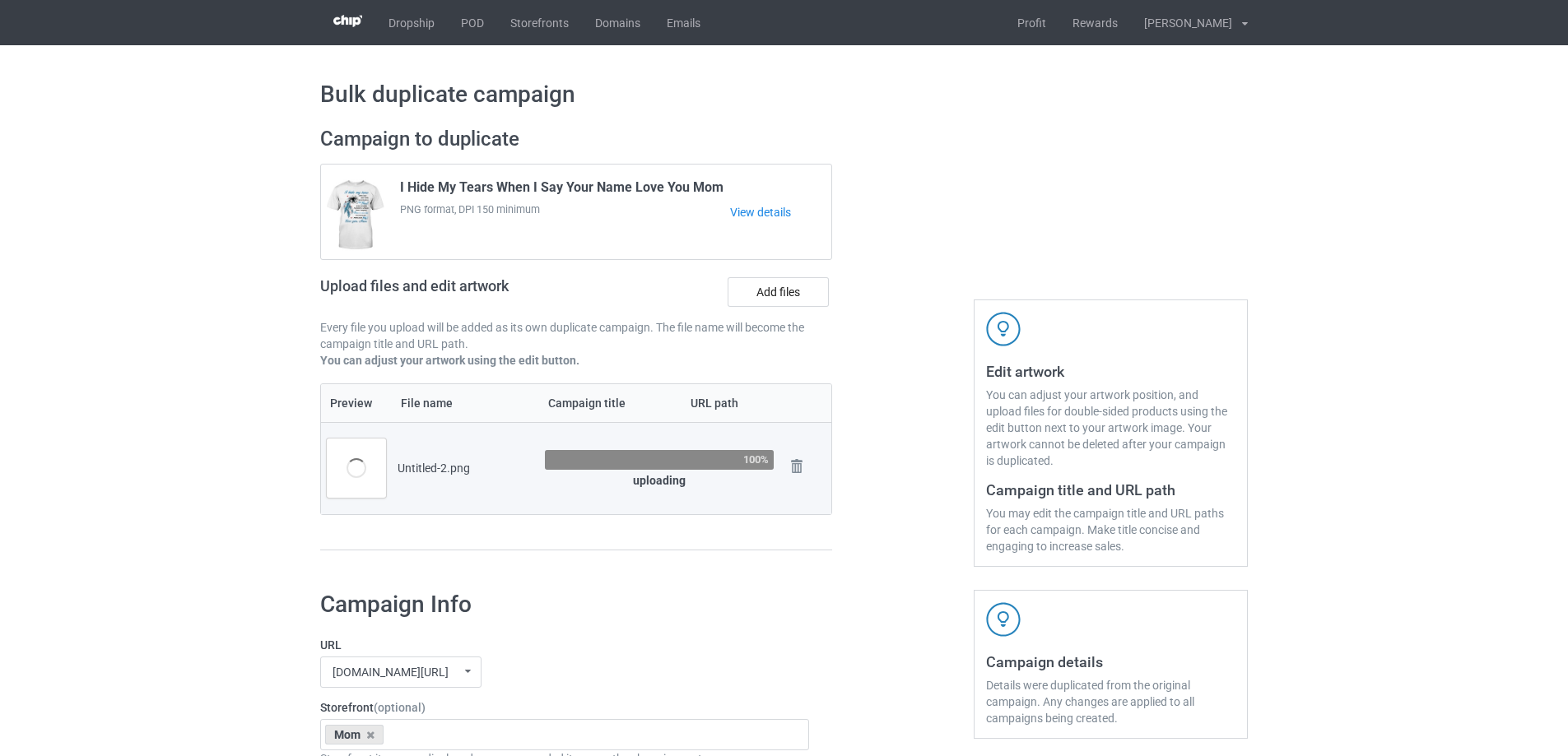
click at [924, 520] on div at bounding box center [902, 346] width 119 height 463
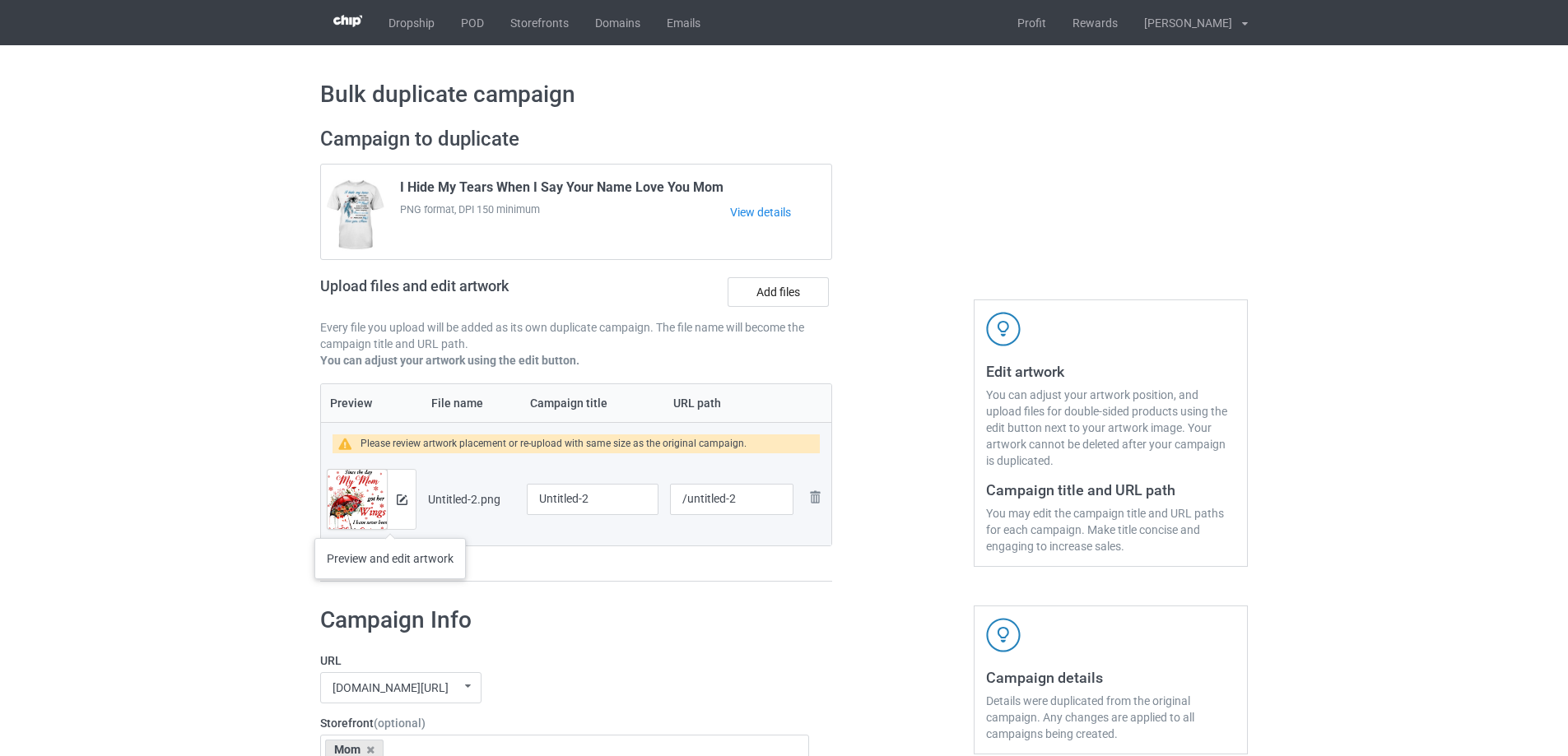
click at [390, 521] on div at bounding box center [401, 499] width 29 height 59
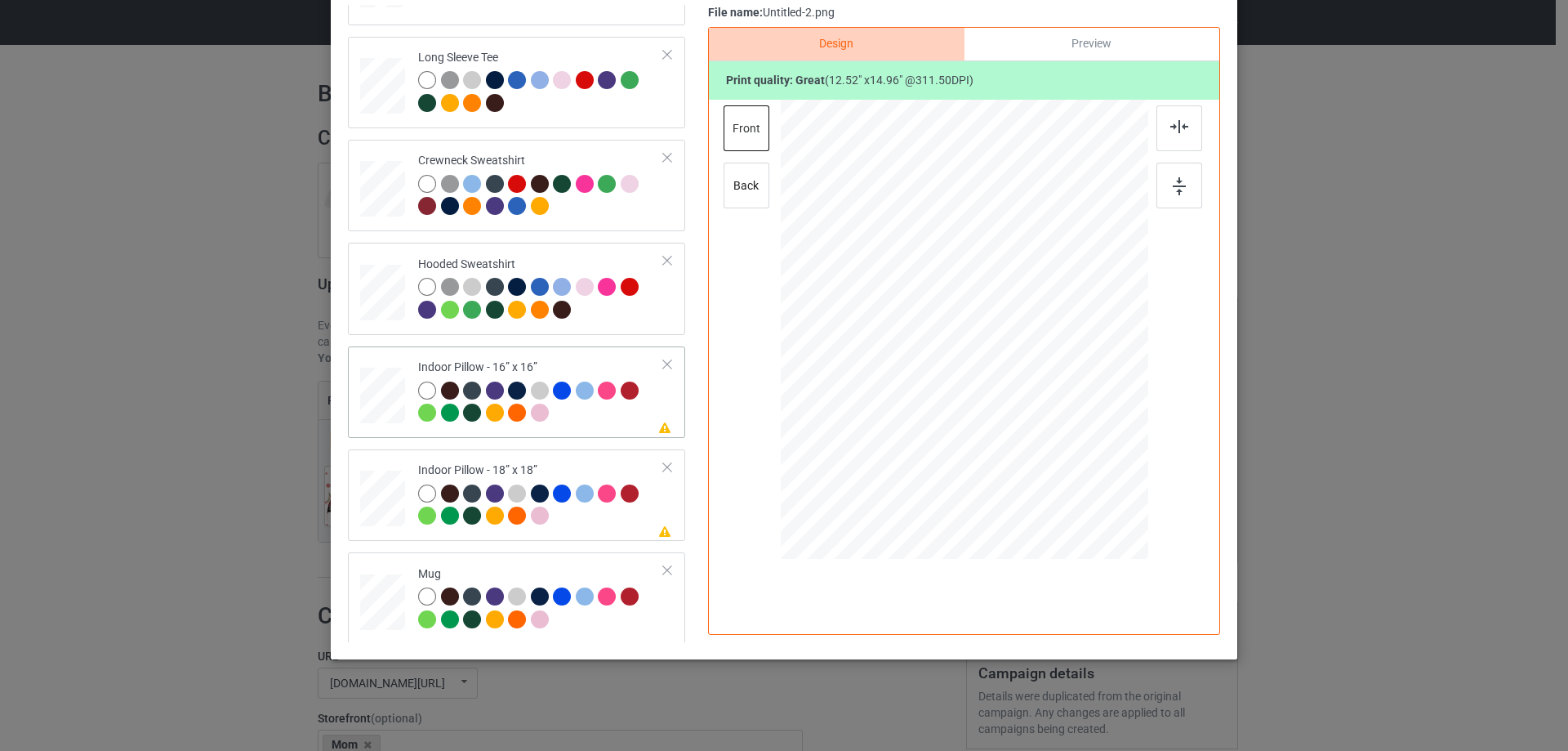
scroll to position [280, 0]
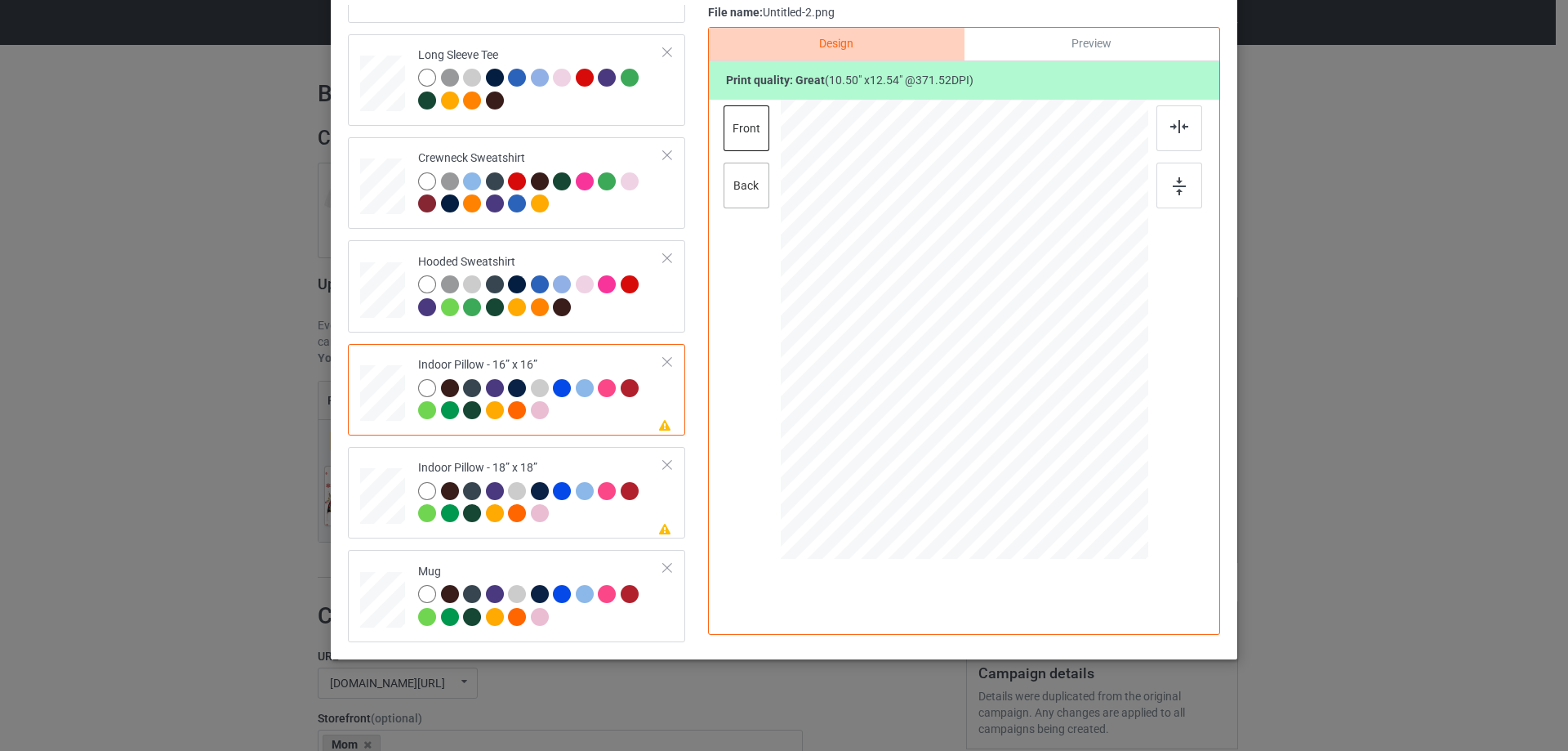
click at [744, 178] on div "back" at bounding box center [747, 185] width 46 height 46
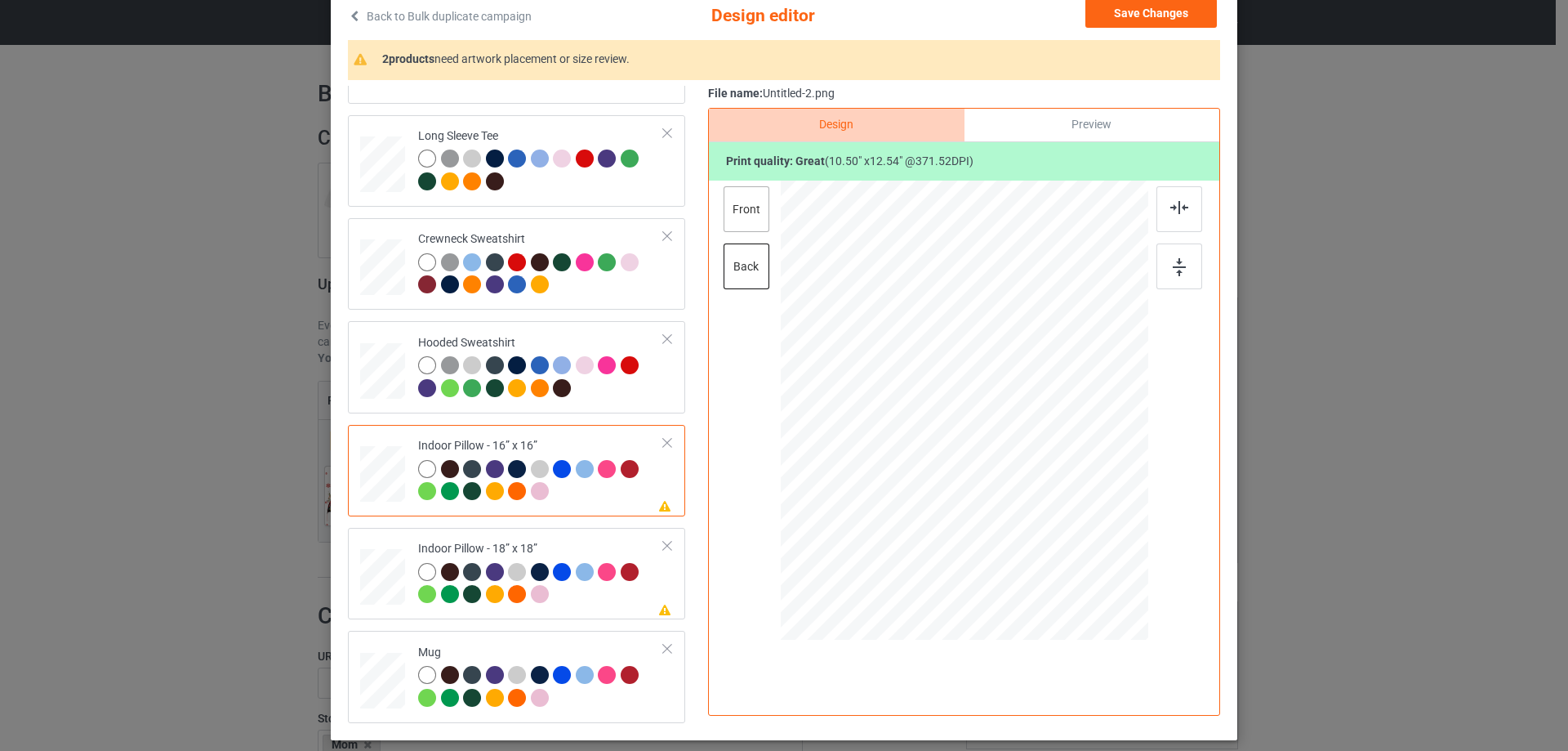
drag, startPoint x: 725, startPoint y: 200, endPoint x: 928, endPoint y: 132, distance: 214.1
click at [726, 200] on div "front" at bounding box center [747, 209] width 46 height 46
click at [1086, 98] on div "File name: Untitled-2.png" at bounding box center [964, 93] width 512 height 16
click at [1076, 122] on div "Preview" at bounding box center [1092, 125] width 254 height 33
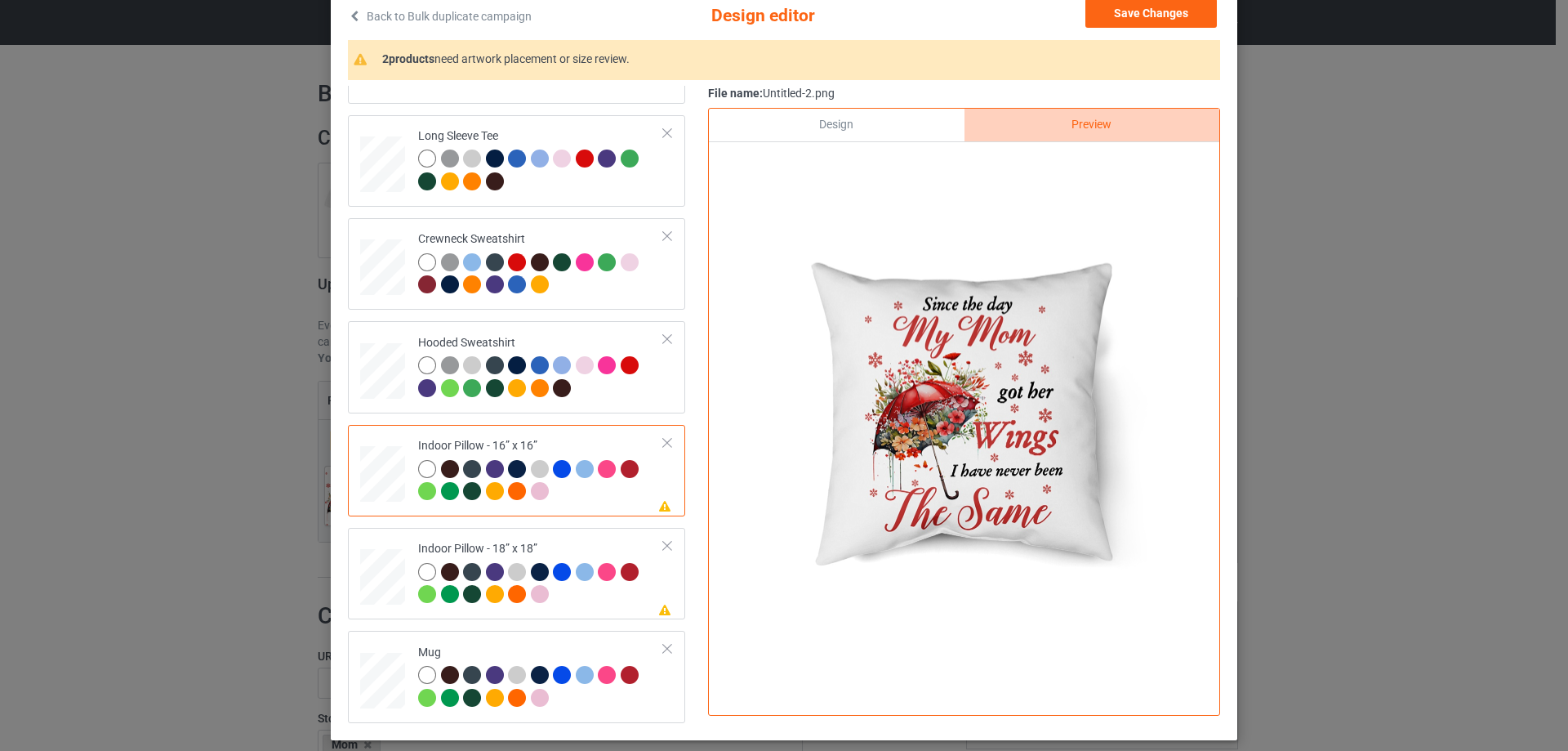
click at [884, 126] on div "Design" at bounding box center [835, 125] width 254 height 33
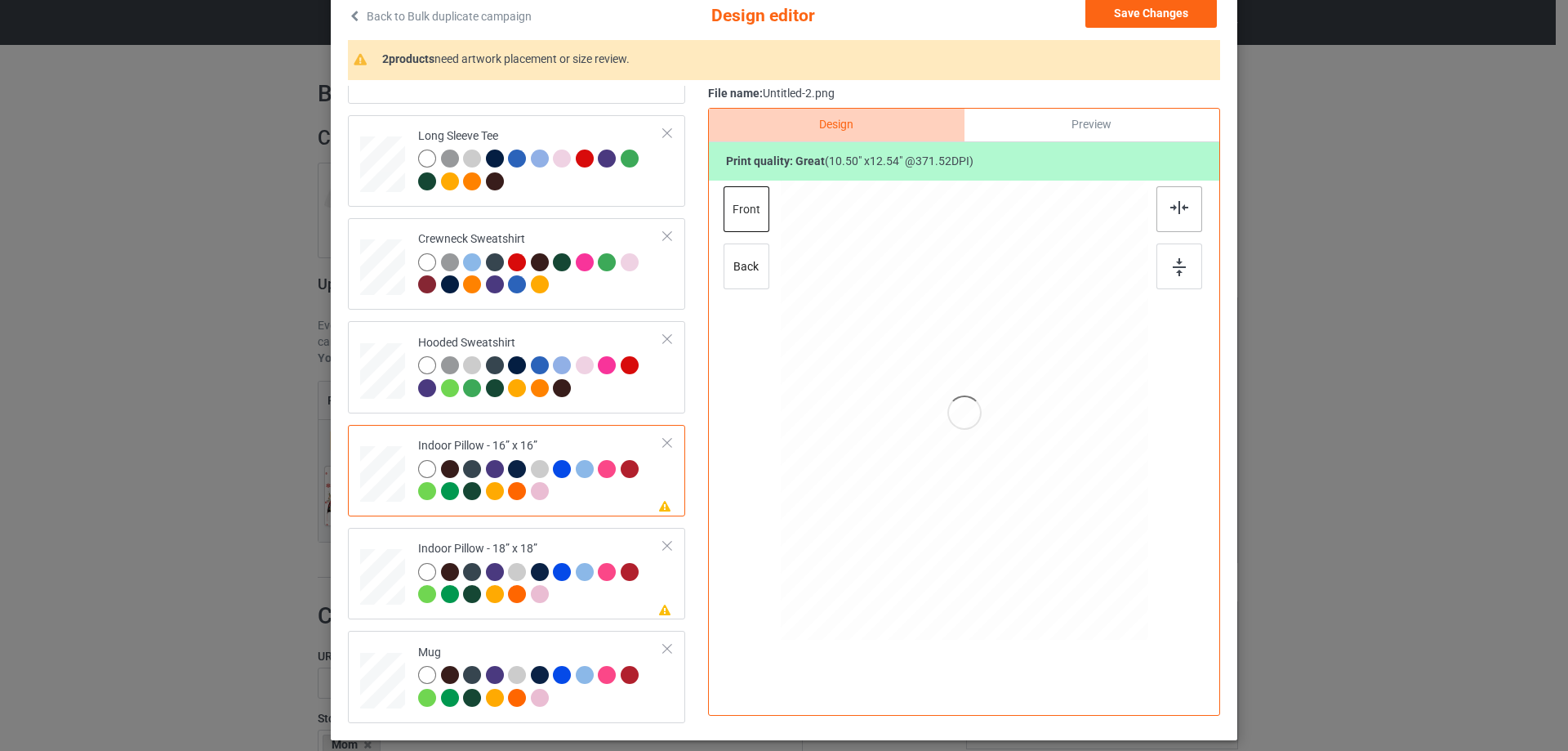
click at [1174, 210] on img at bounding box center [1179, 207] width 18 height 13
click at [1180, 272] on img at bounding box center [1180, 267] width 13 height 18
click at [725, 251] on div "back" at bounding box center [747, 267] width 46 height 46
click at [1164, 206] on div at bounding box center [1180, 209] width 46 height 46
click at [1163, 277] on div at bounding box center [1180, 267] width 46 height 46
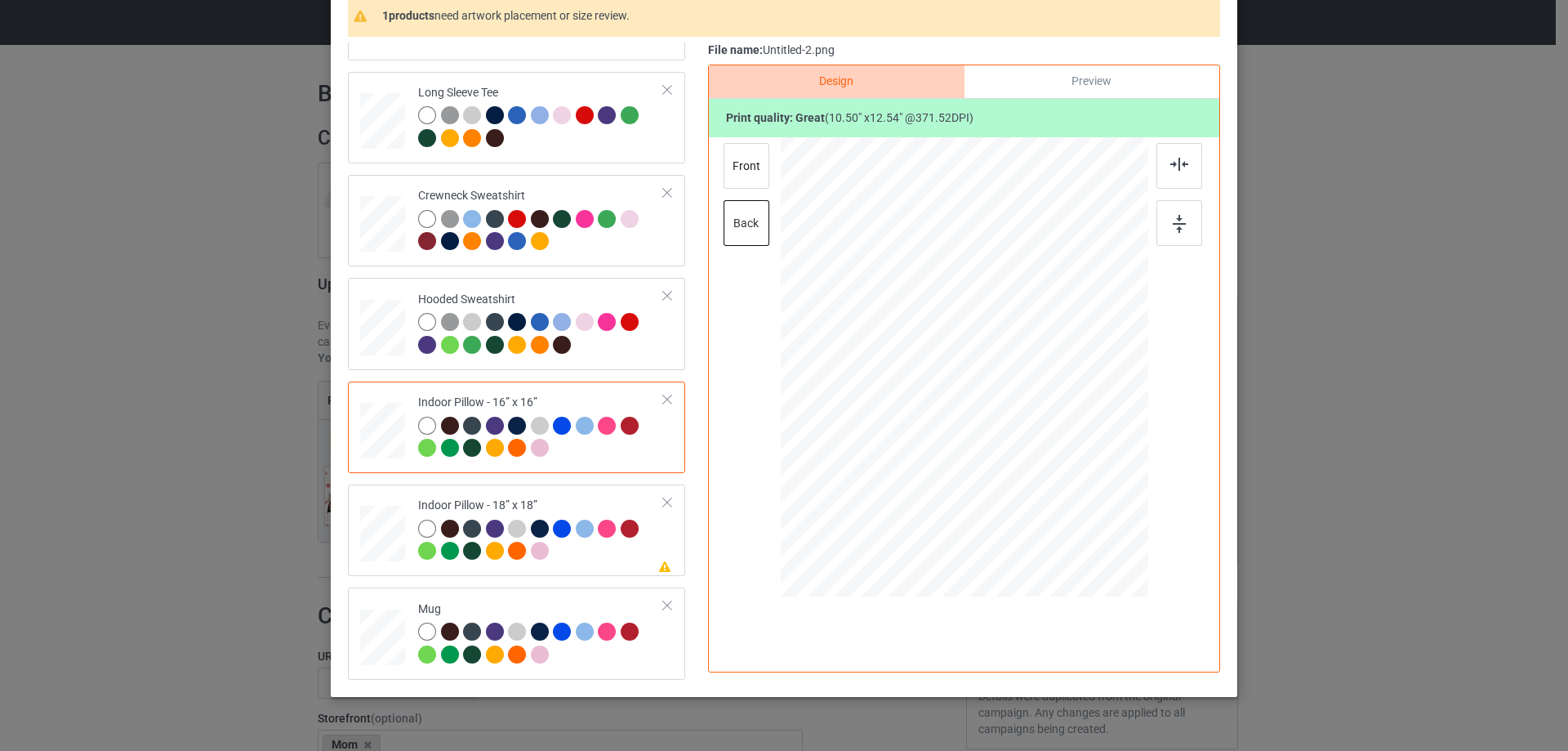
scroll to position [192, 0]
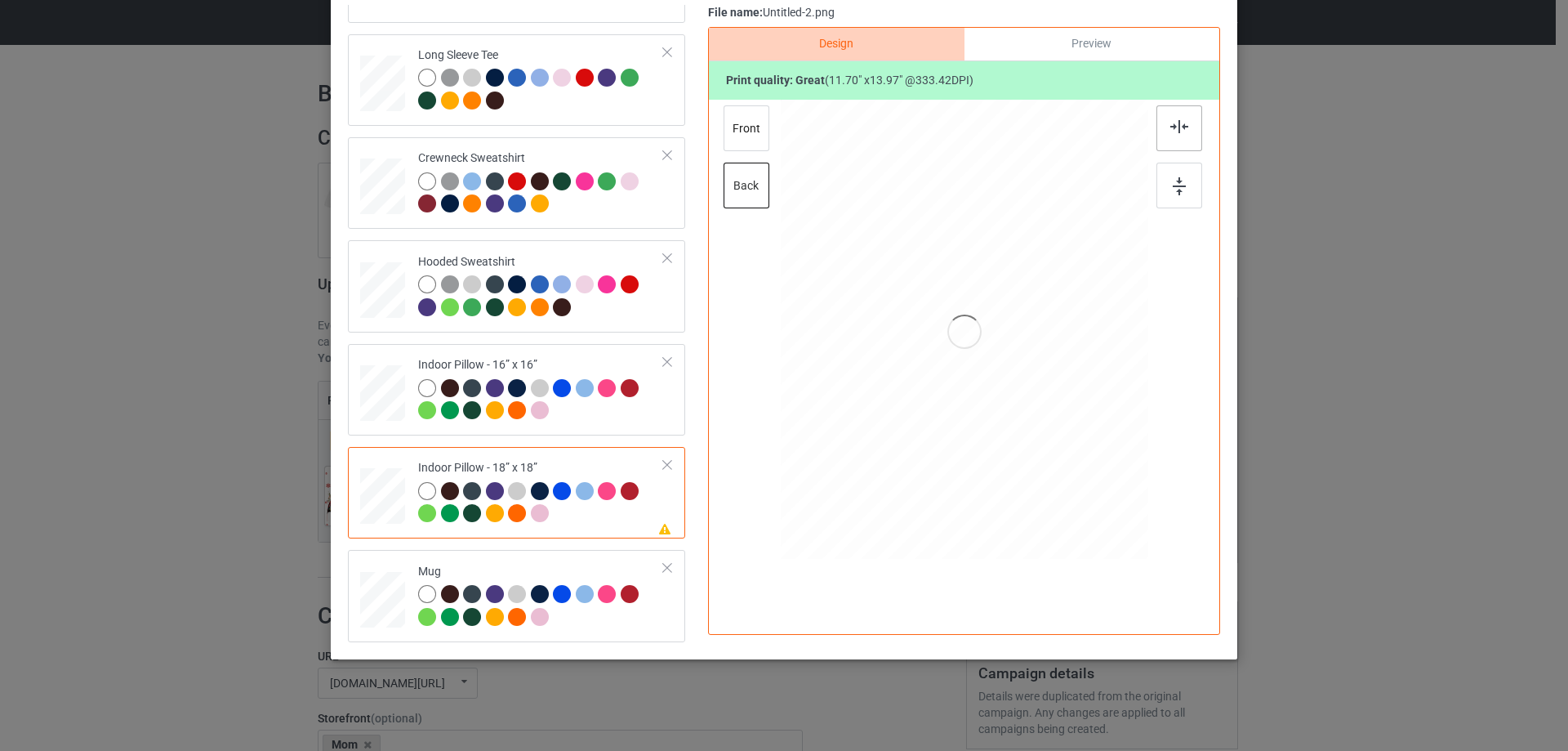
click at [1170, 129] on img at bounding box center [1179, 127] width 18 height 13
click at [1173, 189] on img at bounding box center [1180, 186] width 13 height 18
click at [449, 555] on div "Mug" at bounding box center [516, 595] width 337 height 91
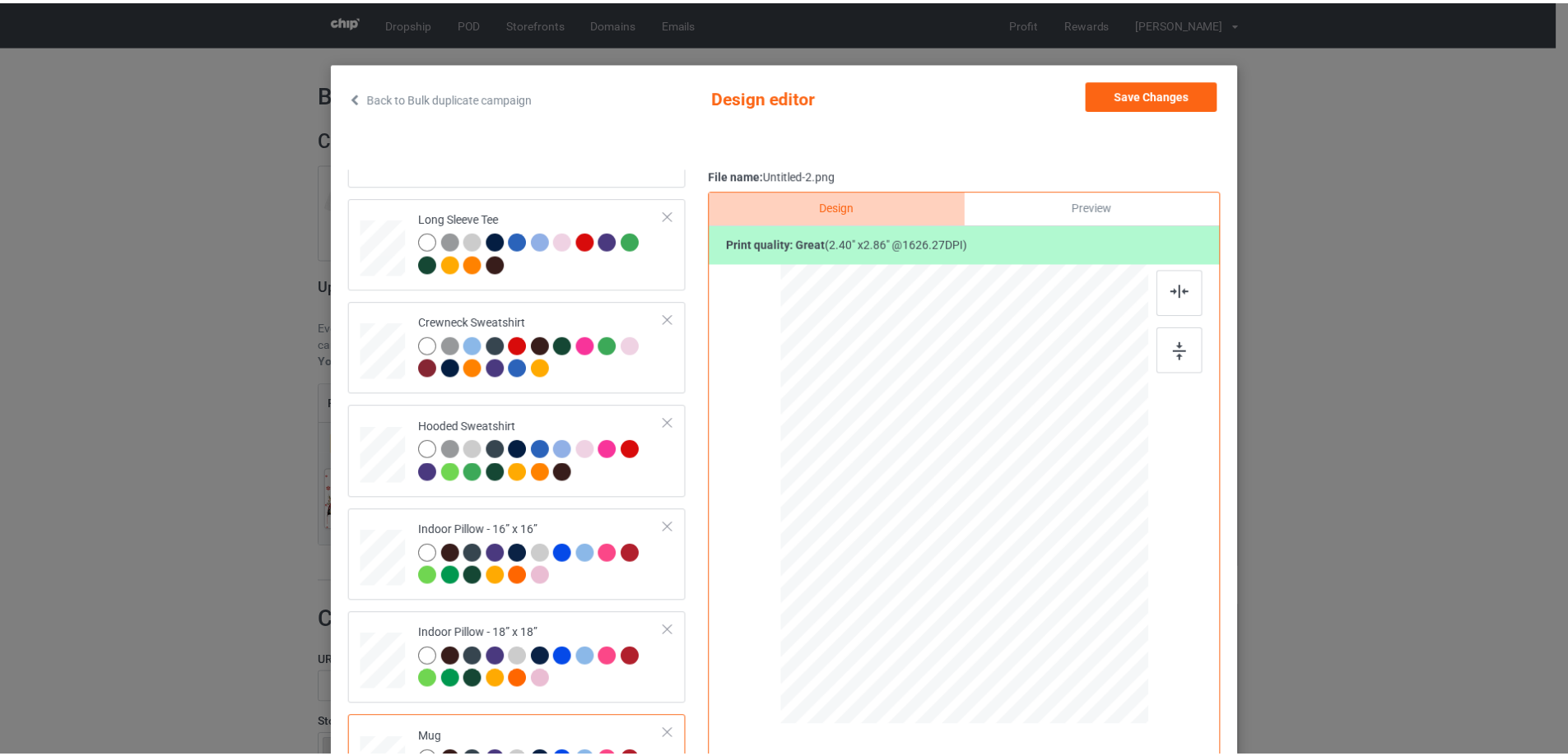
scroll to position [29, 0]
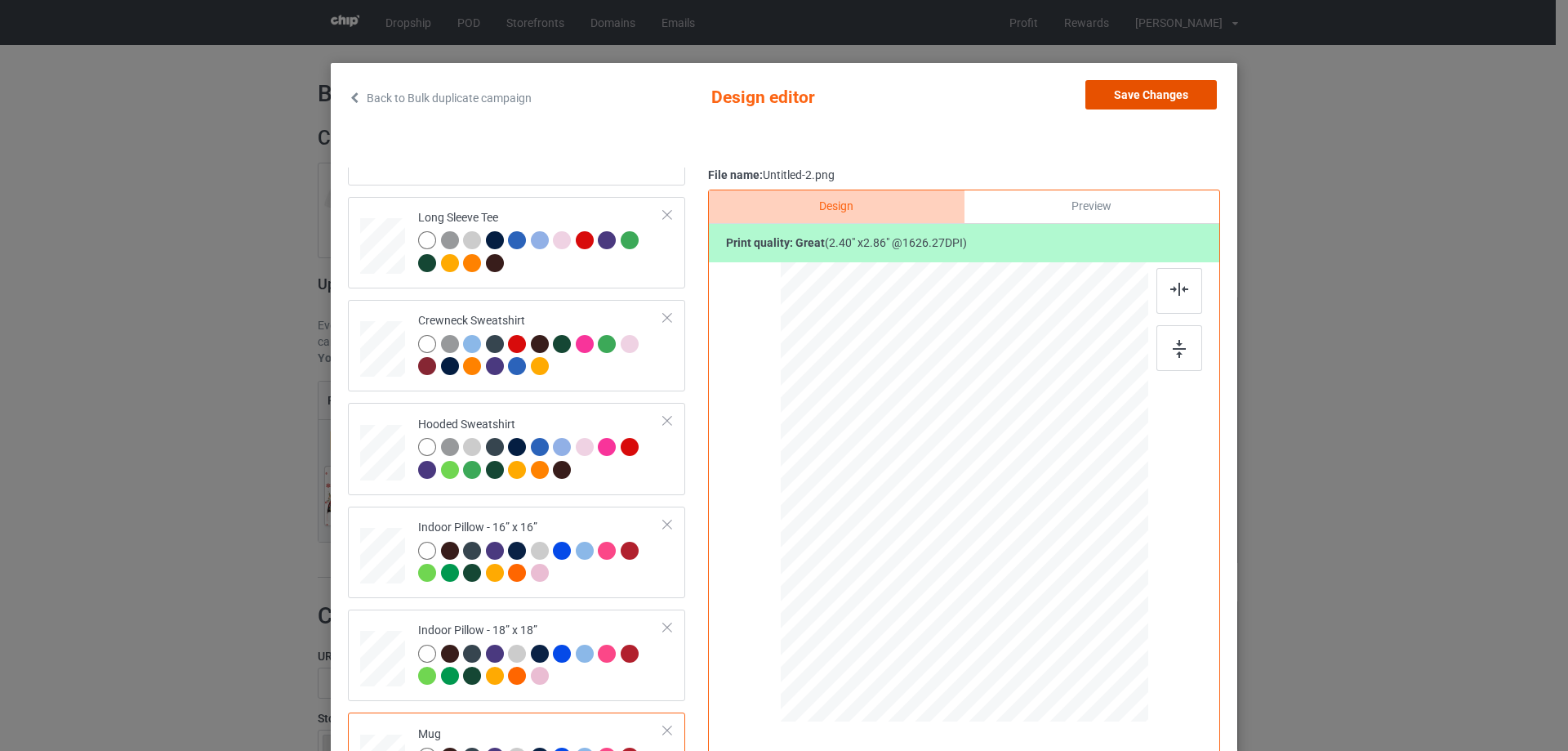
click at [1131, 85] on button "Save Changes" at bounding box center [1151, 94] width 132 height 30
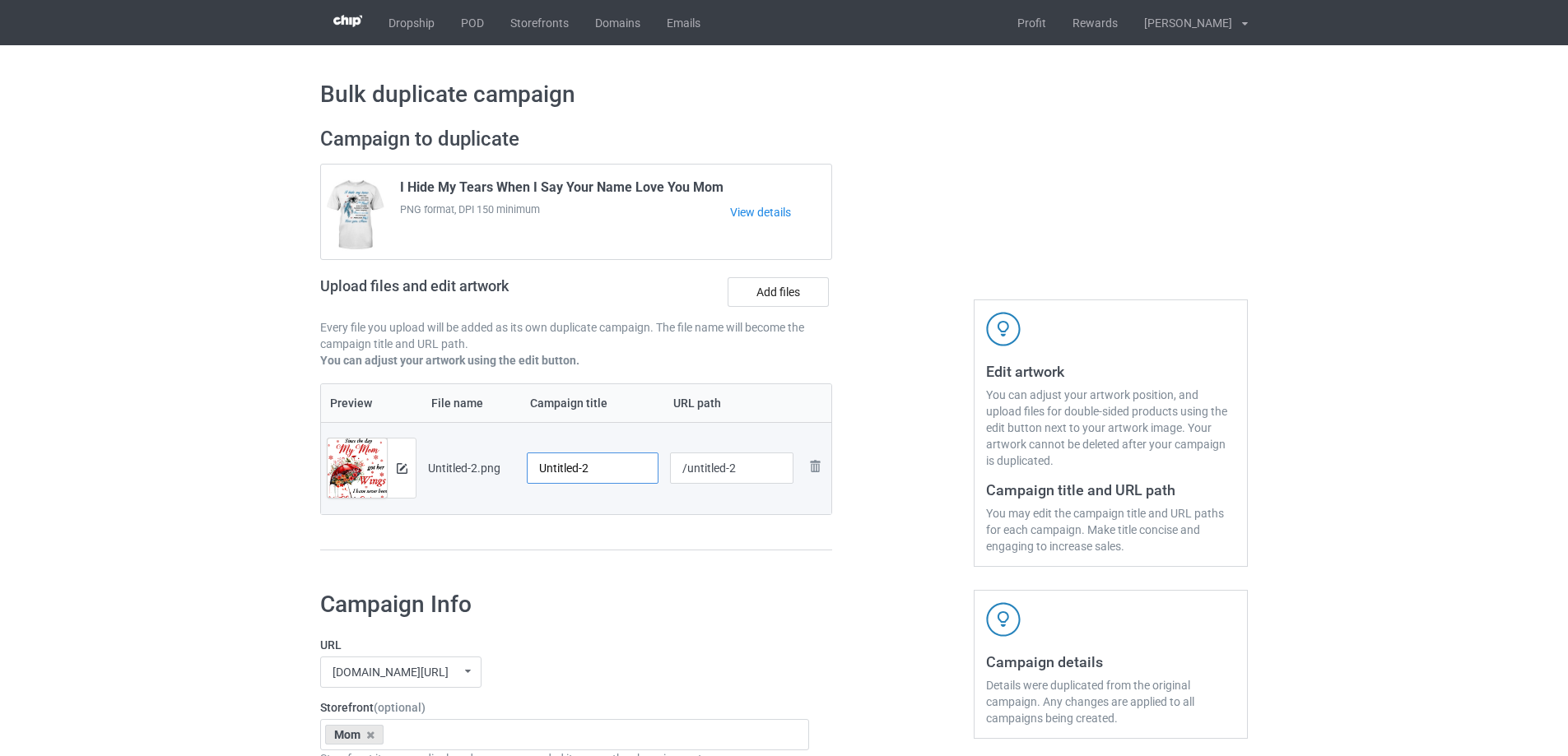
click at [614, 459] on input "Untitled-2" at bounding box center [592, 468] width 132 height 31
paste input "Since The Day My Mom Got Her Wings I Have Never Been The Same"
type input "Since The Day My Mom Got Her Wings I Have Never Been The Same"
click at [613, 533] on div "Preview File name Campaign title URL path Preview and edit artwork Untitled-2.p…" at bounding box center [576, 467] width 512 height 168
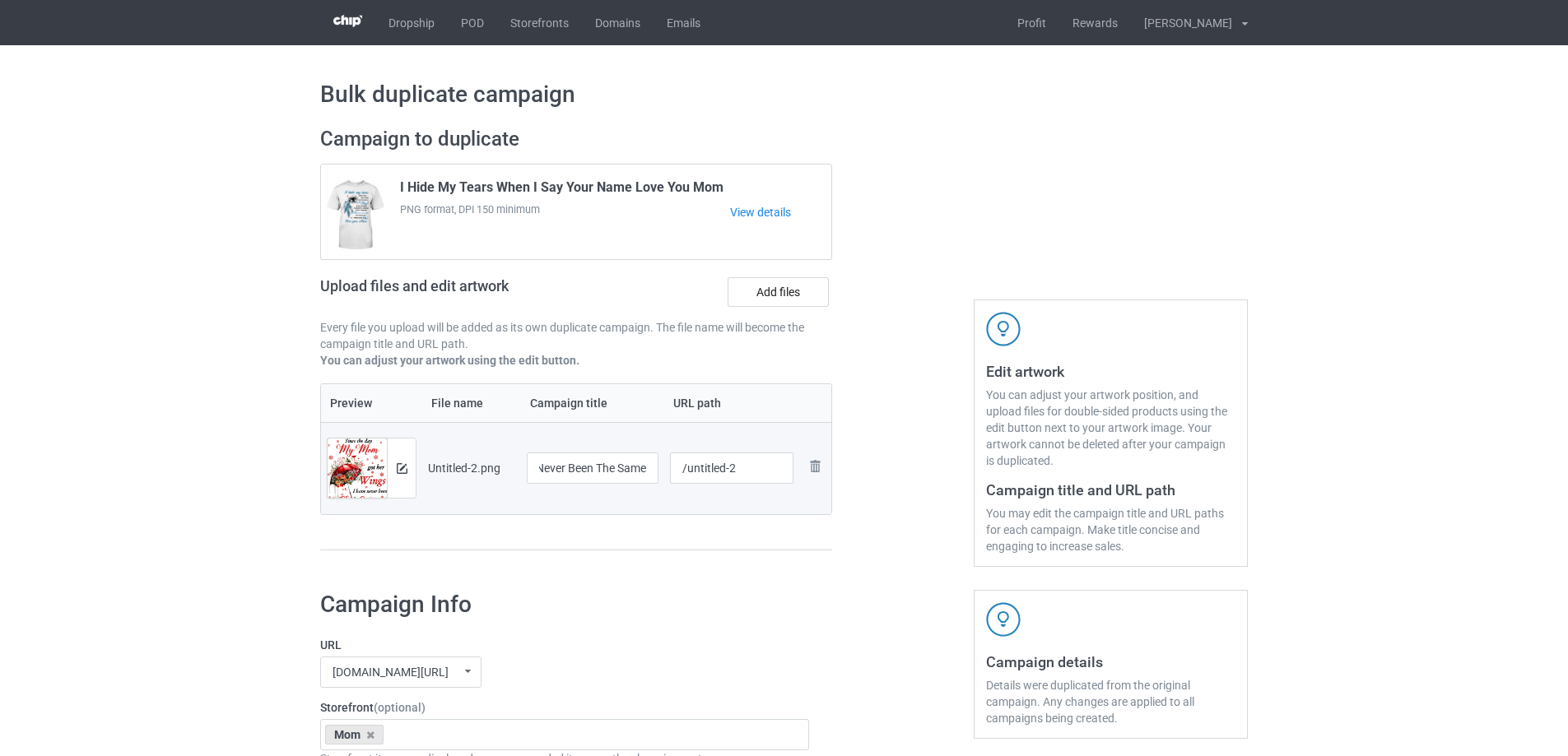
scroll to position [0, 0]
drag, startPoint x: 687, startPoint y: 466, endPoint x: 785, endPoint y: 464, distance: 98.0
click at [785, 464] on input "/untitled-2" at bounding box center [731, 468] width 124 height 31
type input "/mstd20"
click at [885, 506] on div at bounding box center [902, 346] width 119 height 463
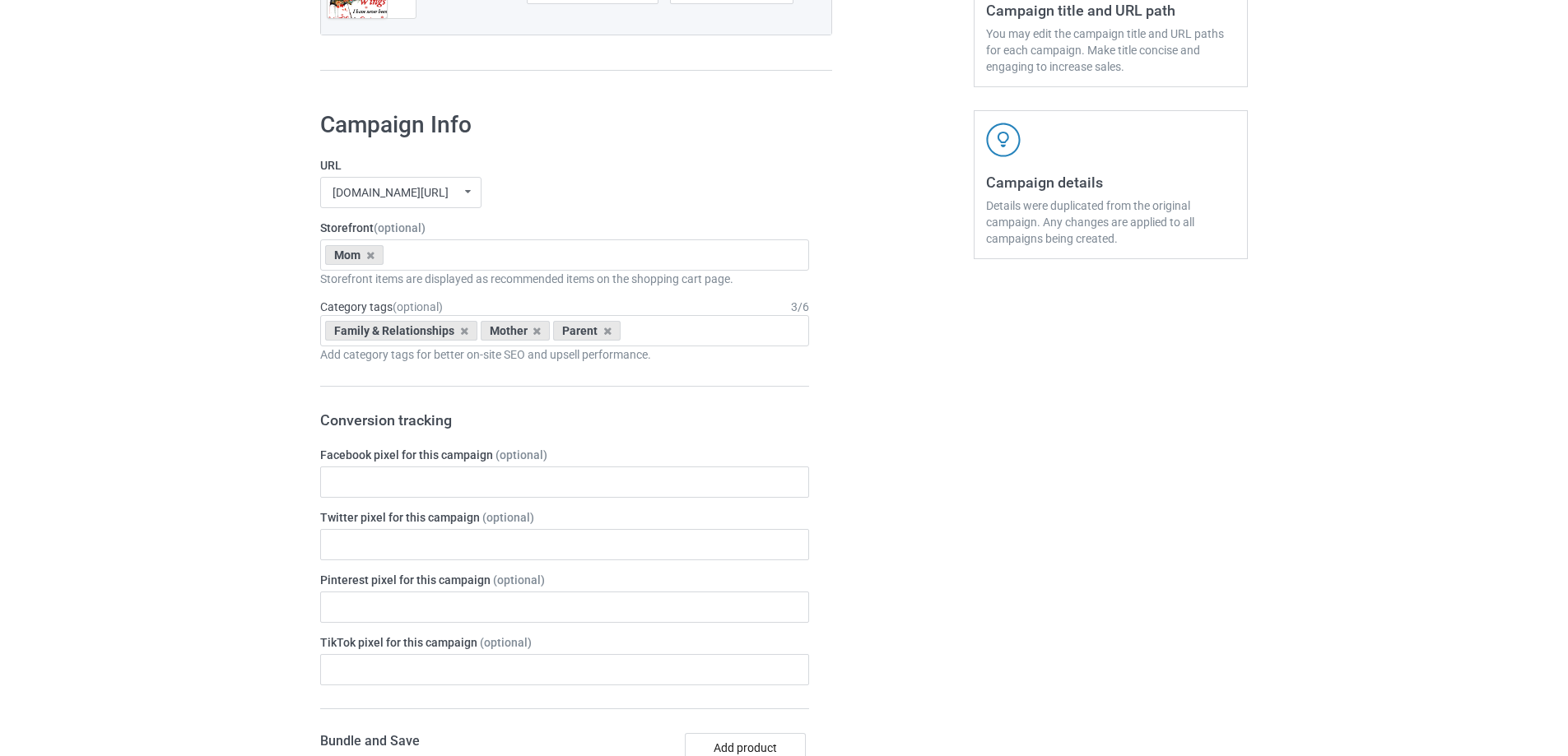
scroll to position [1914, 0]
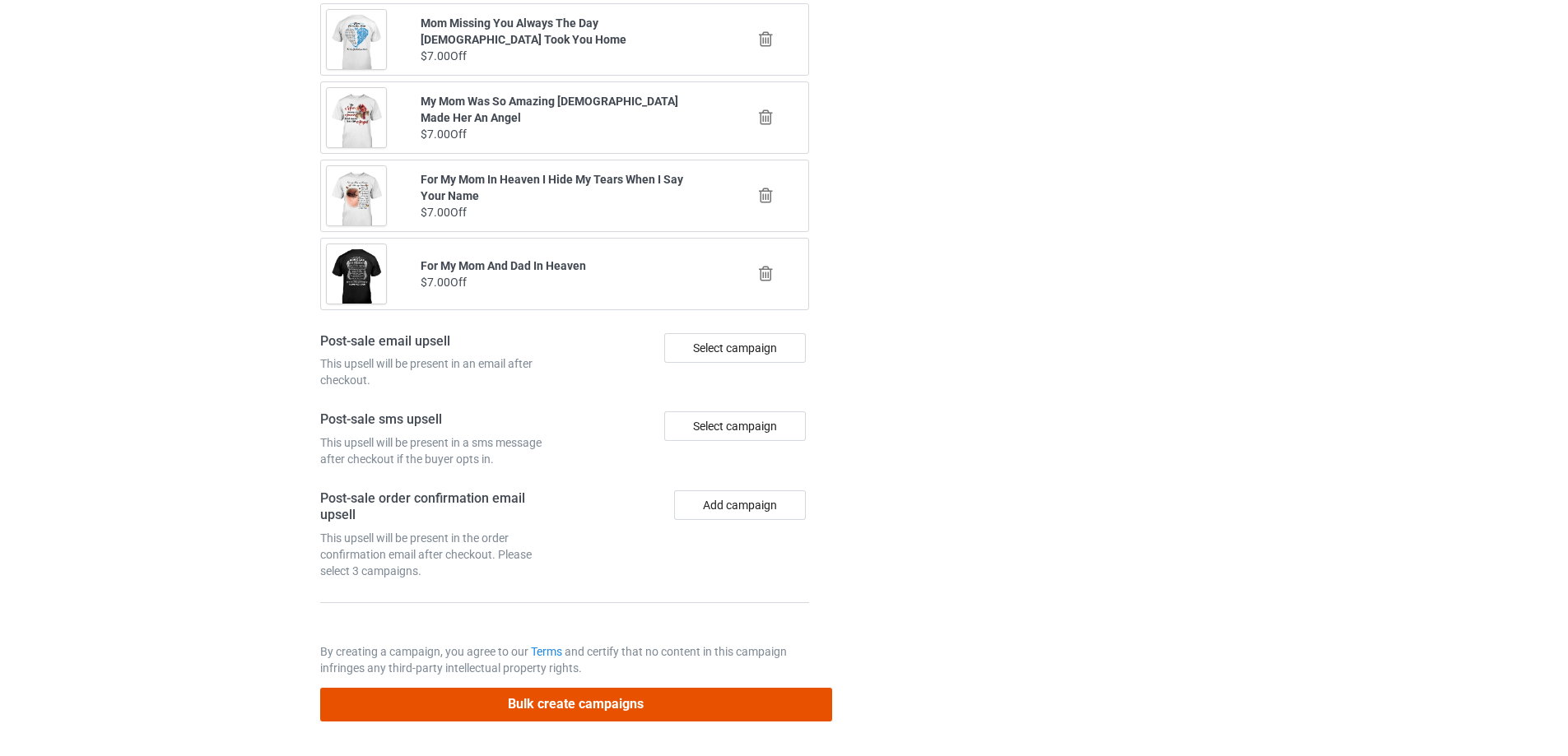
drag, startPoint x: 645, startPoint y: 709, endPoint x: 644, endPoint y: 687, distance: 22.0
click at [644, 710] on button "Bulk create campaigns" at bounding box center [576, 704] width 512 height 34
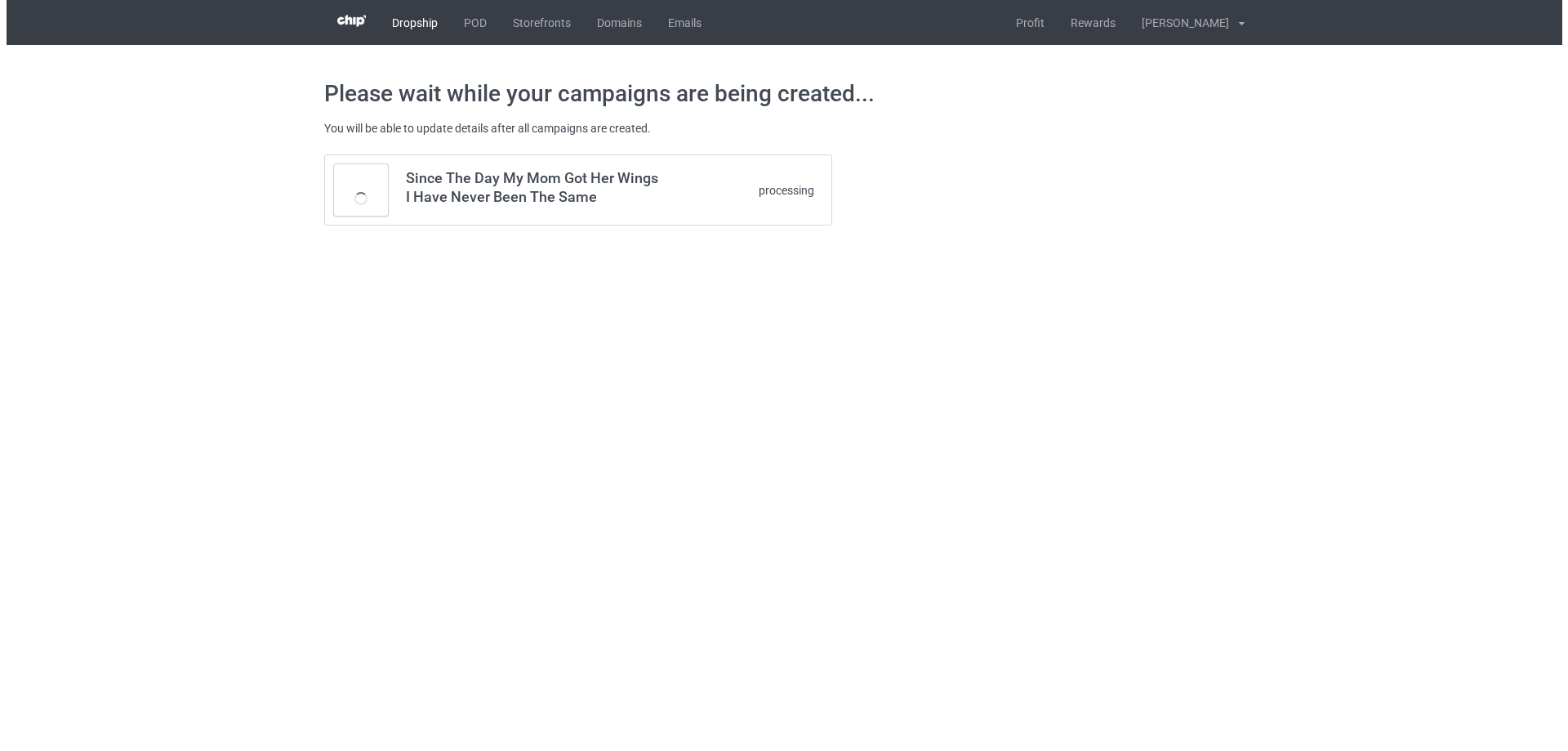
scroll to position [0, 0]
click at [600, 419] on body "Dropship POD Storefronts Domains Emails Profit Rewards [PERSON_NAME] Settings L…" at bounding box center [784, 376] width 1568 height 751
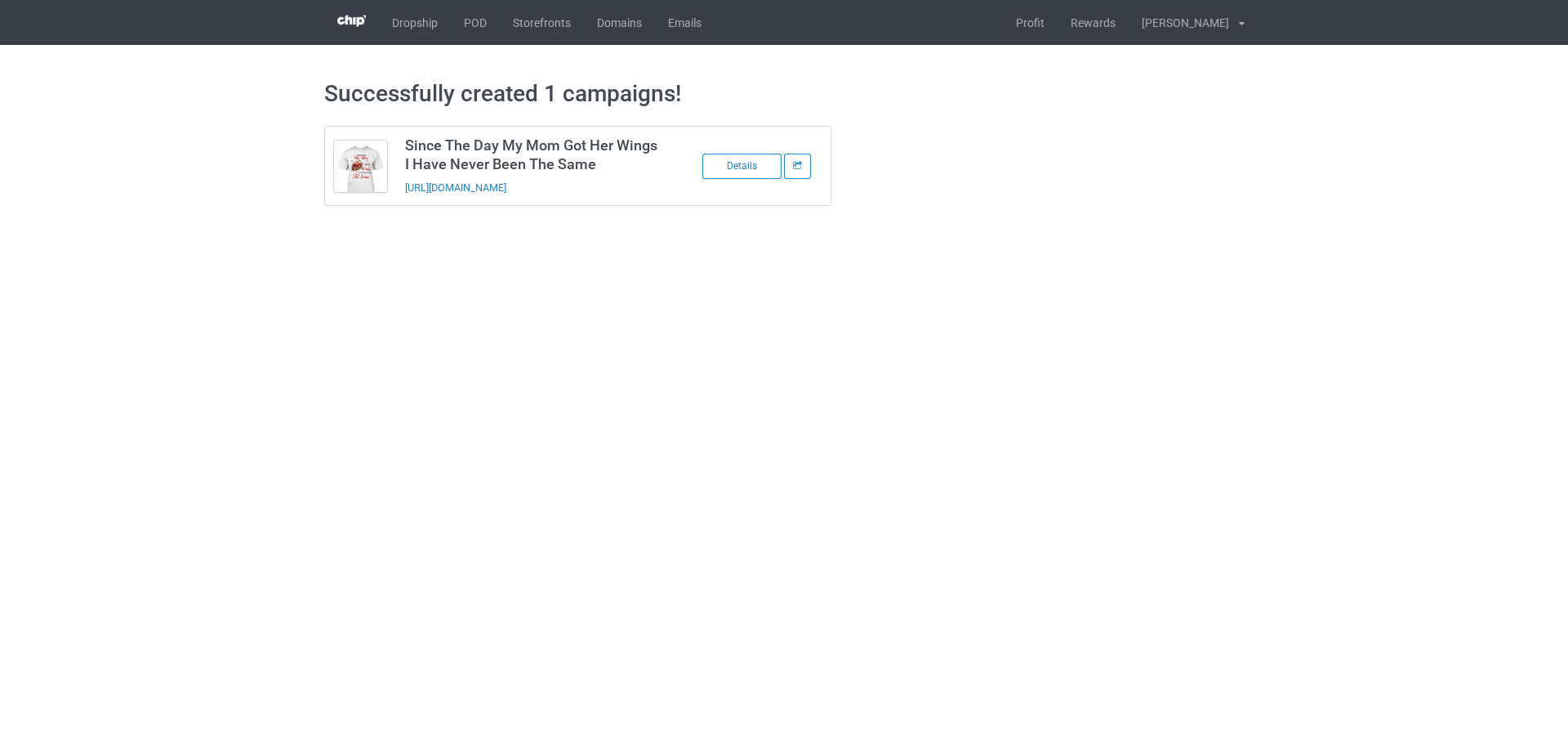
drag, startPoint x: 639, startPoint y: 187, endPoint x: 404, endPoint y: 196, distance: 235.2
click at [404, 196] on td "Since The Day My Mom Got Her Wings I Have Never Been The Same [URL][DOMAIN_NAME]" at bounding box center [535, 166] width 277 height 79
copy link "[URL][DOMAIN_NAME]"
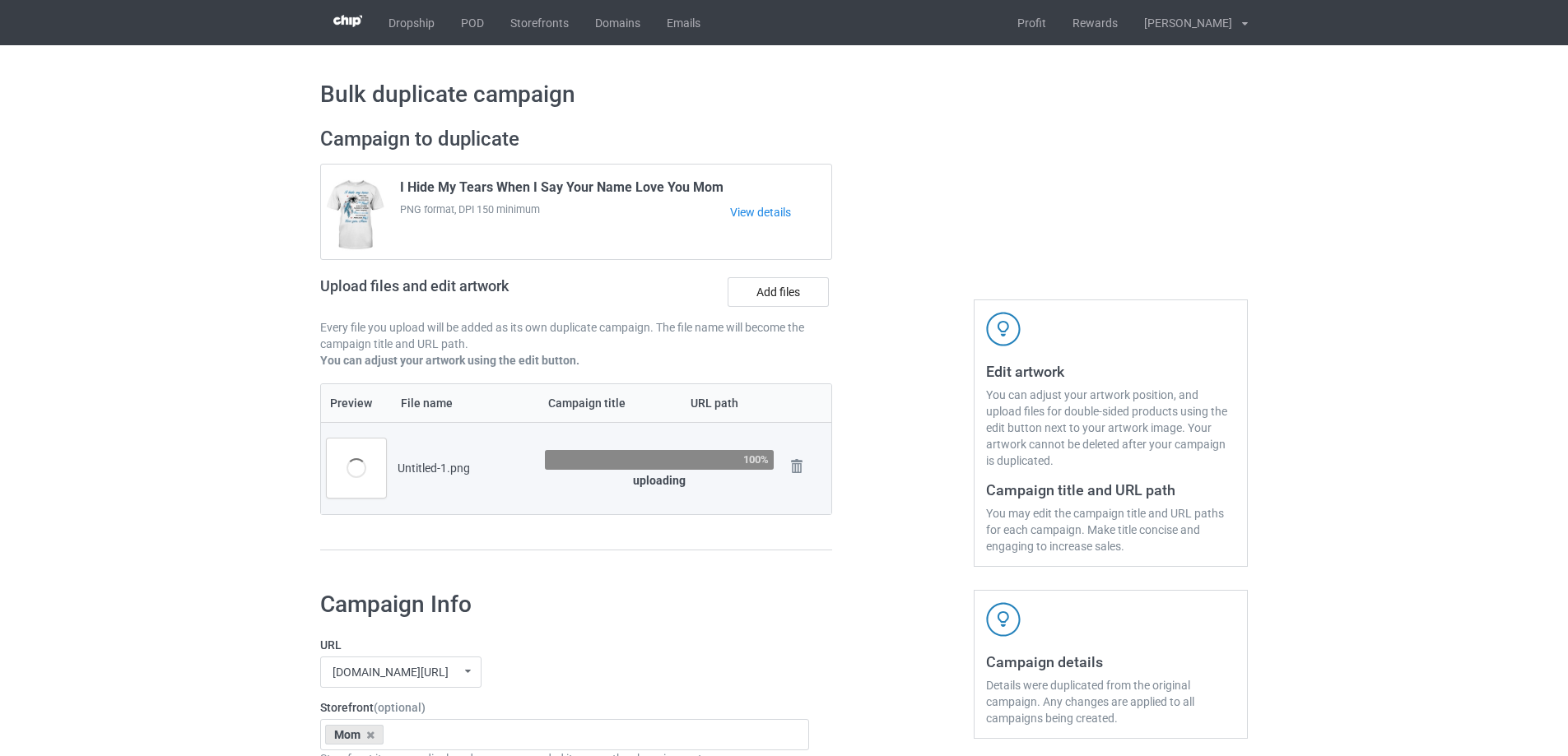
click at [864, 430] on div at bounding box center [902, 346] width 119 height 463
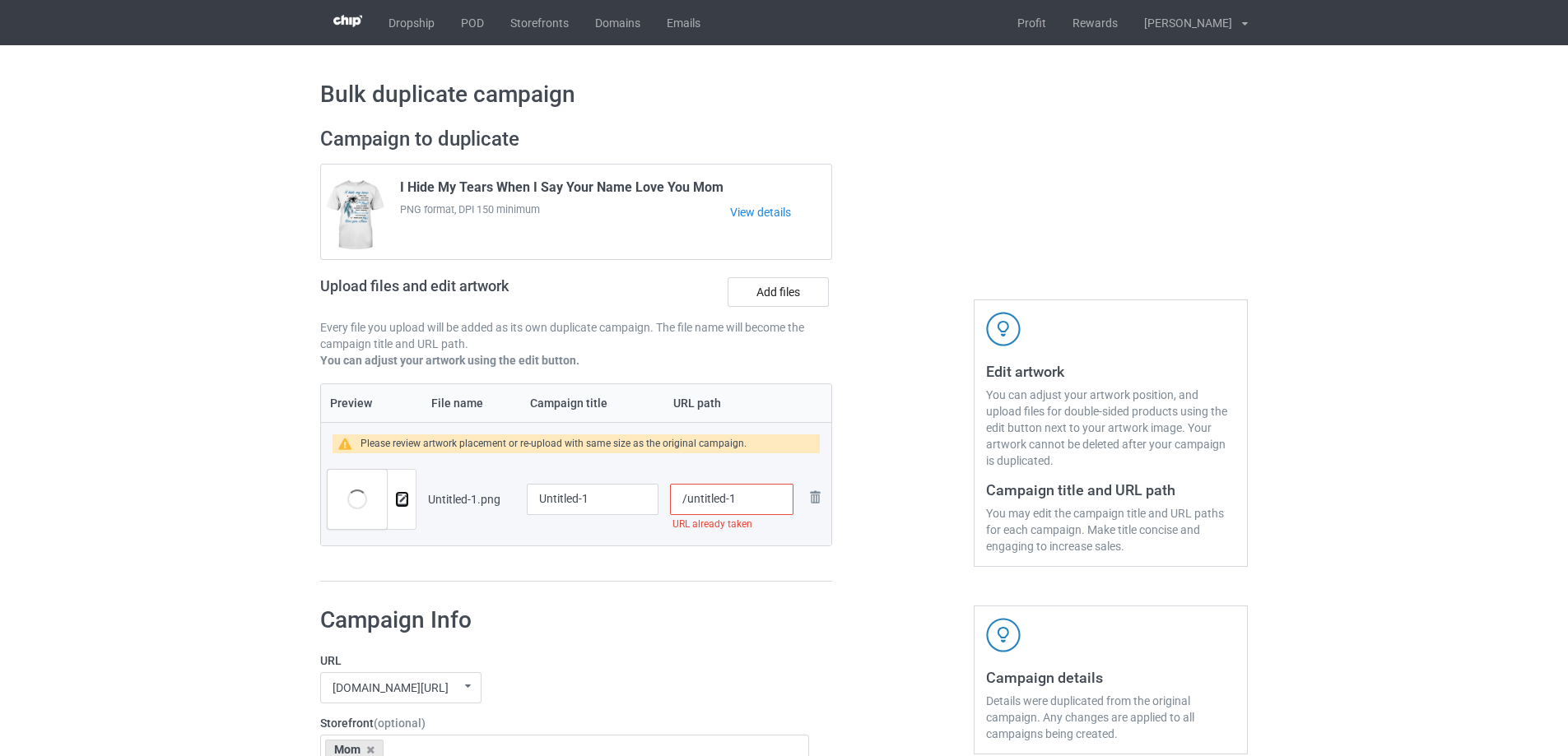
click at [402, 498] on img at bounding box center [401, 499] width 11 height 11
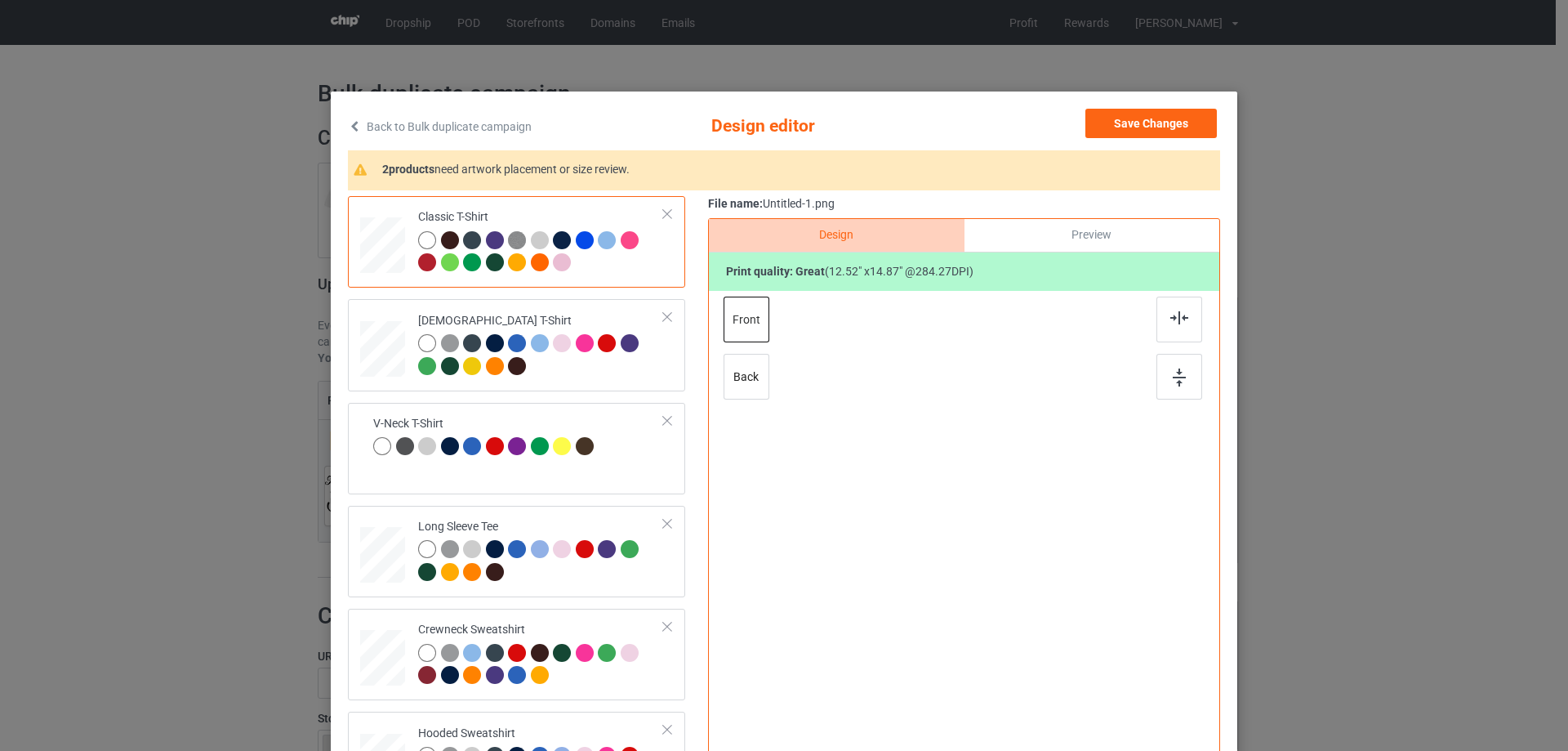
click at [702, 445] on div "Classic T-Shirt Ladies T-Shirt V-Neck T-Shirt Long Sleeve Tee Crewneck Sweatshi…" at bounding box center [784, 515] width 873 height 638
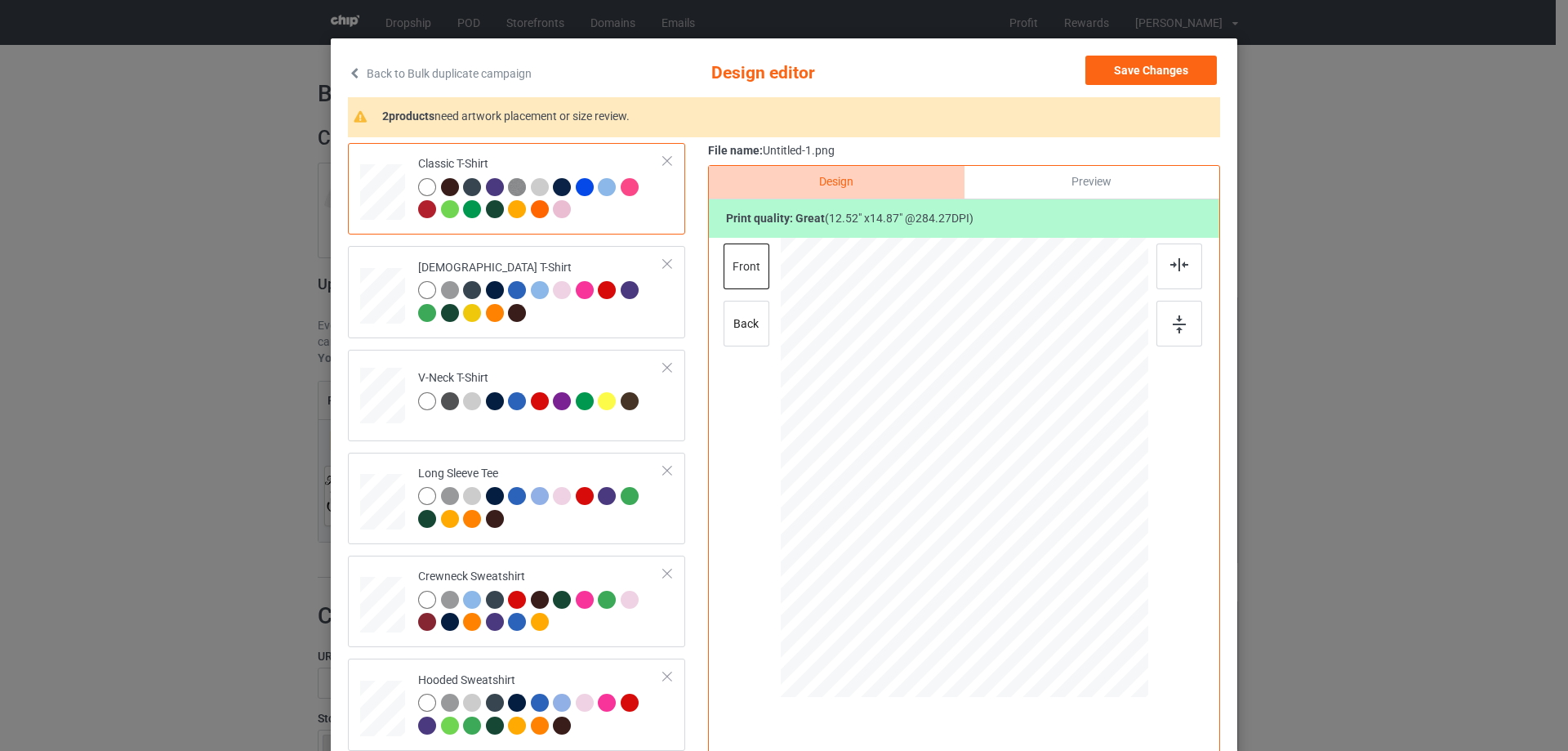
scroll to position [82, 0]
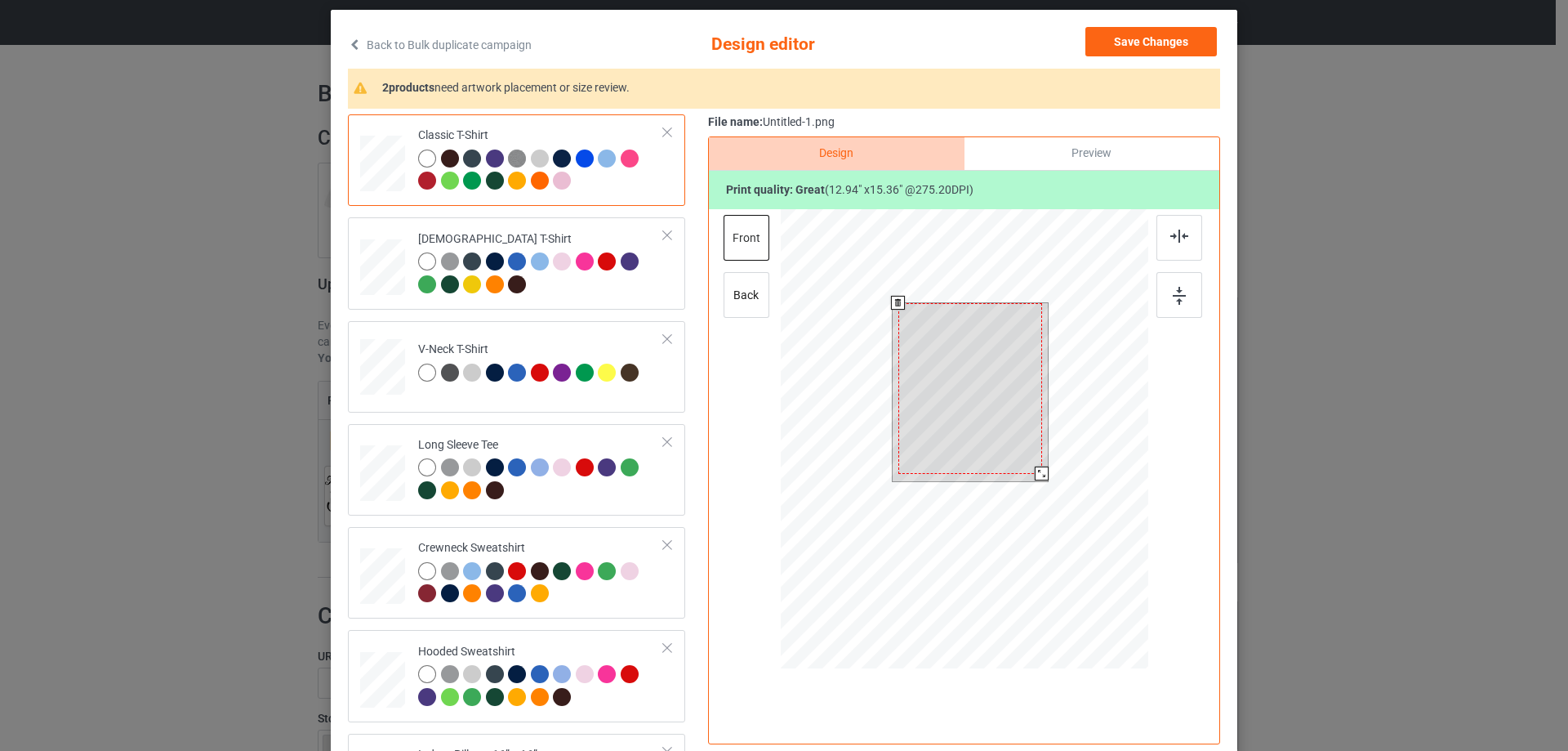
click at [1037, 472] on div at bounding box center [1042, 473] width 13 height 13
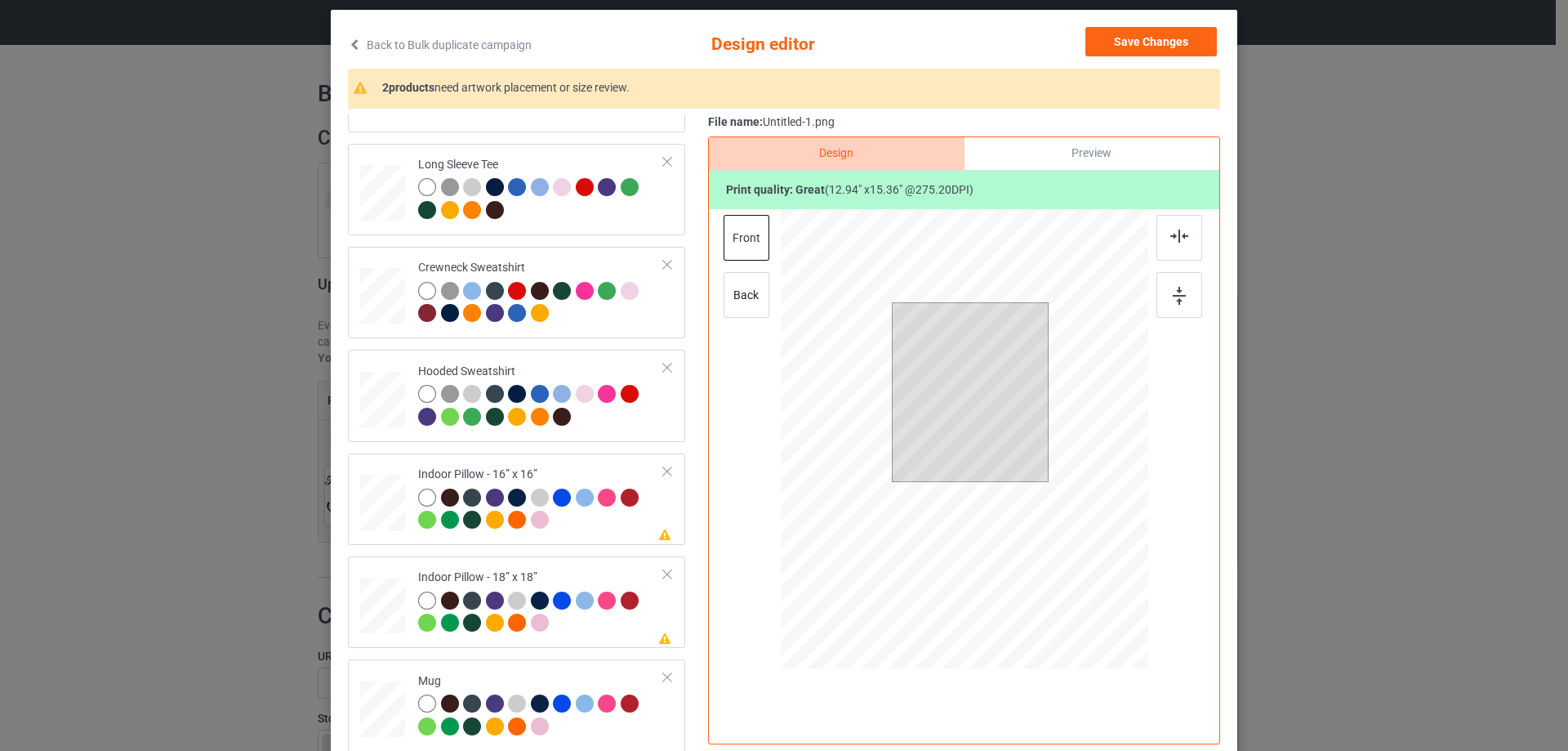
scroll to position [192, 0]
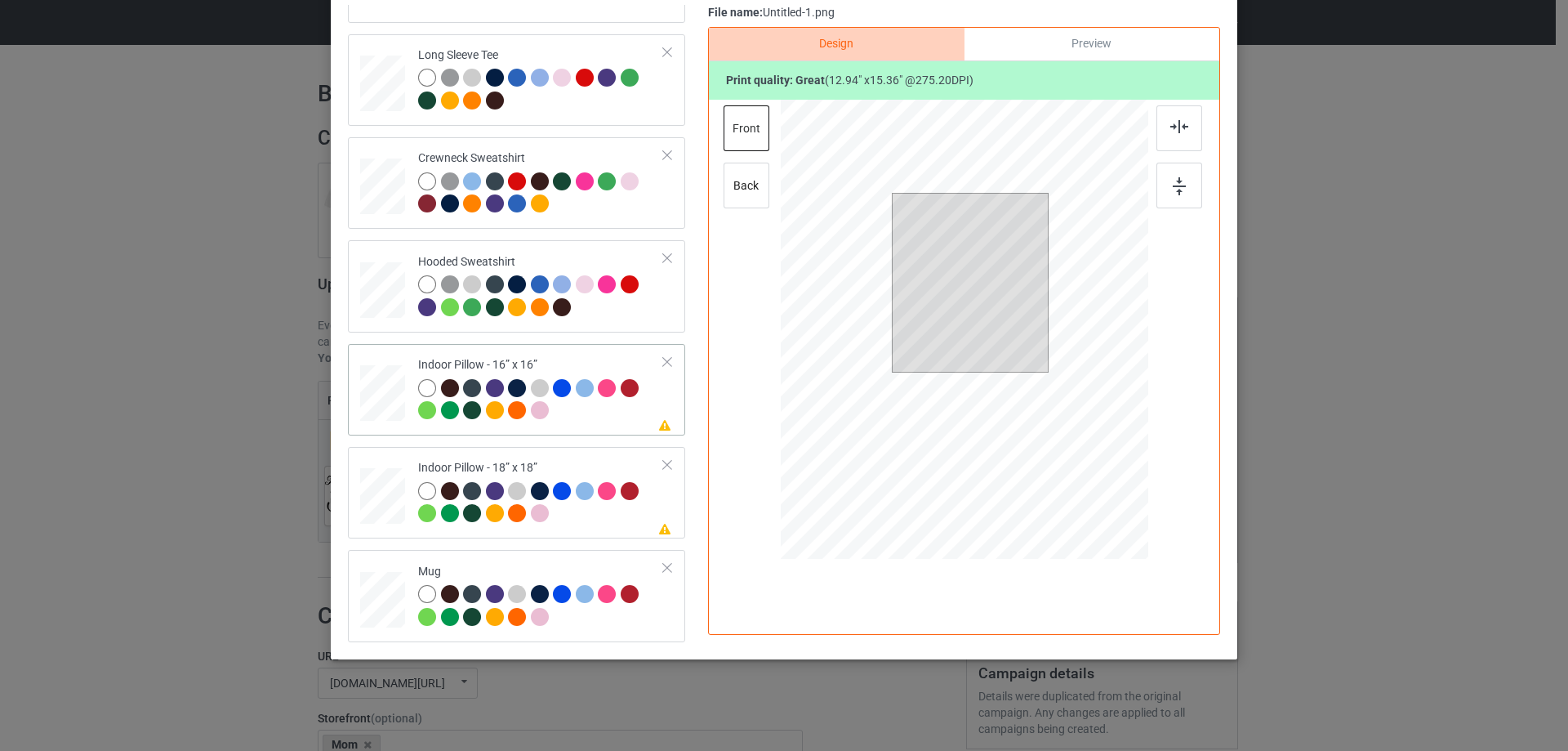
click at [378, 403] on div at bounding box center [382, 393] width 45 height 45
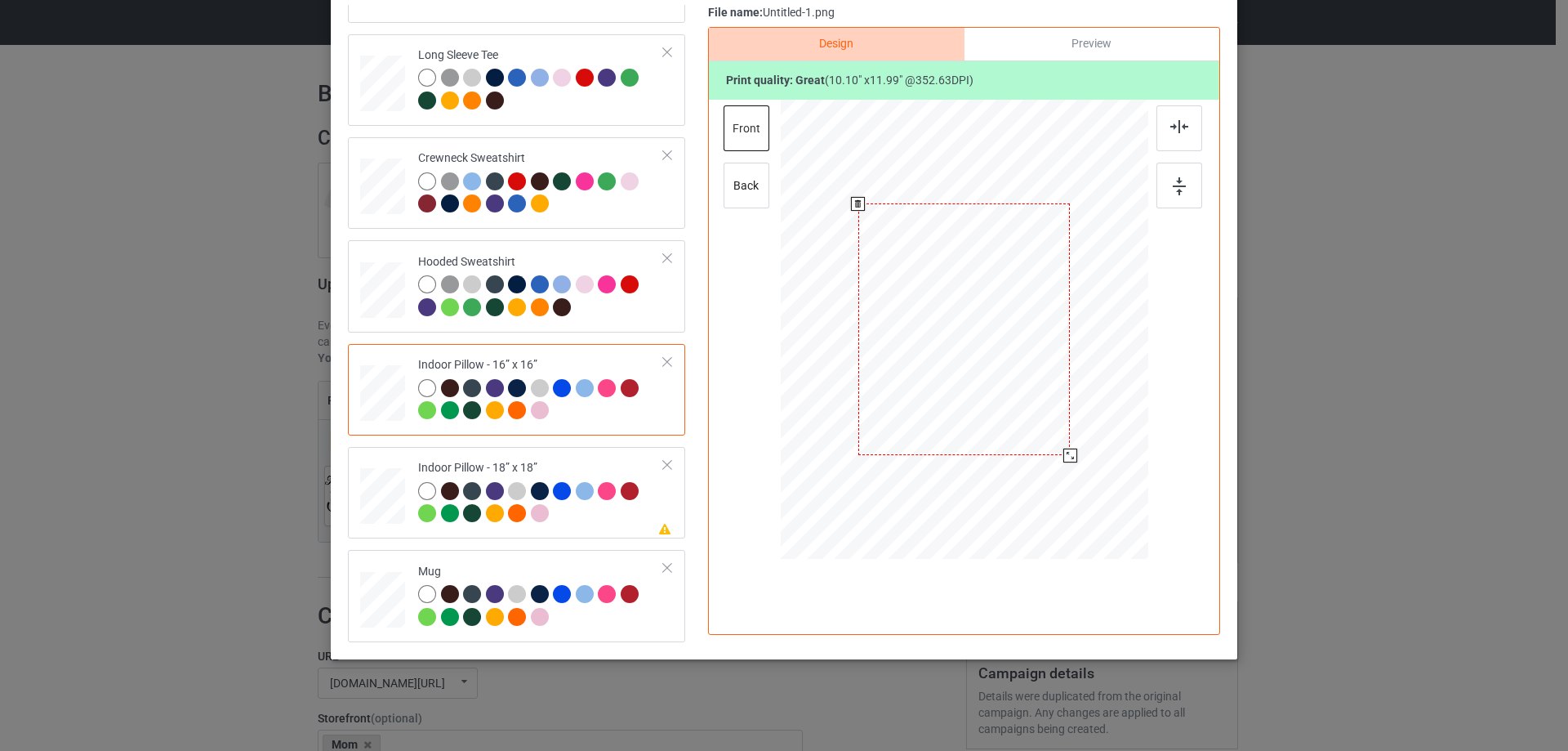
click at [1064, 451] on div at bounding box center [1071, 455] width 13 height 13
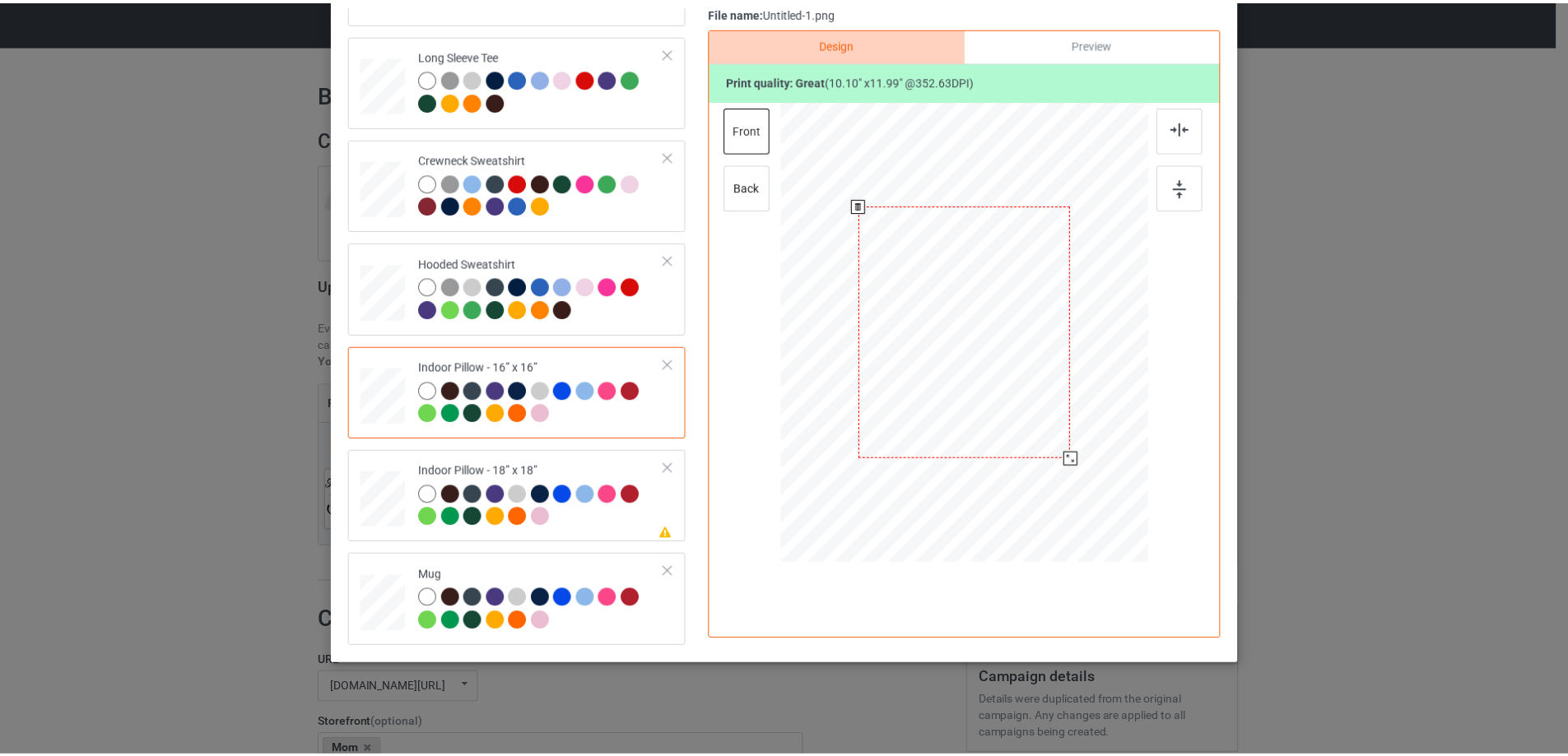
scroll to position [111, 0]
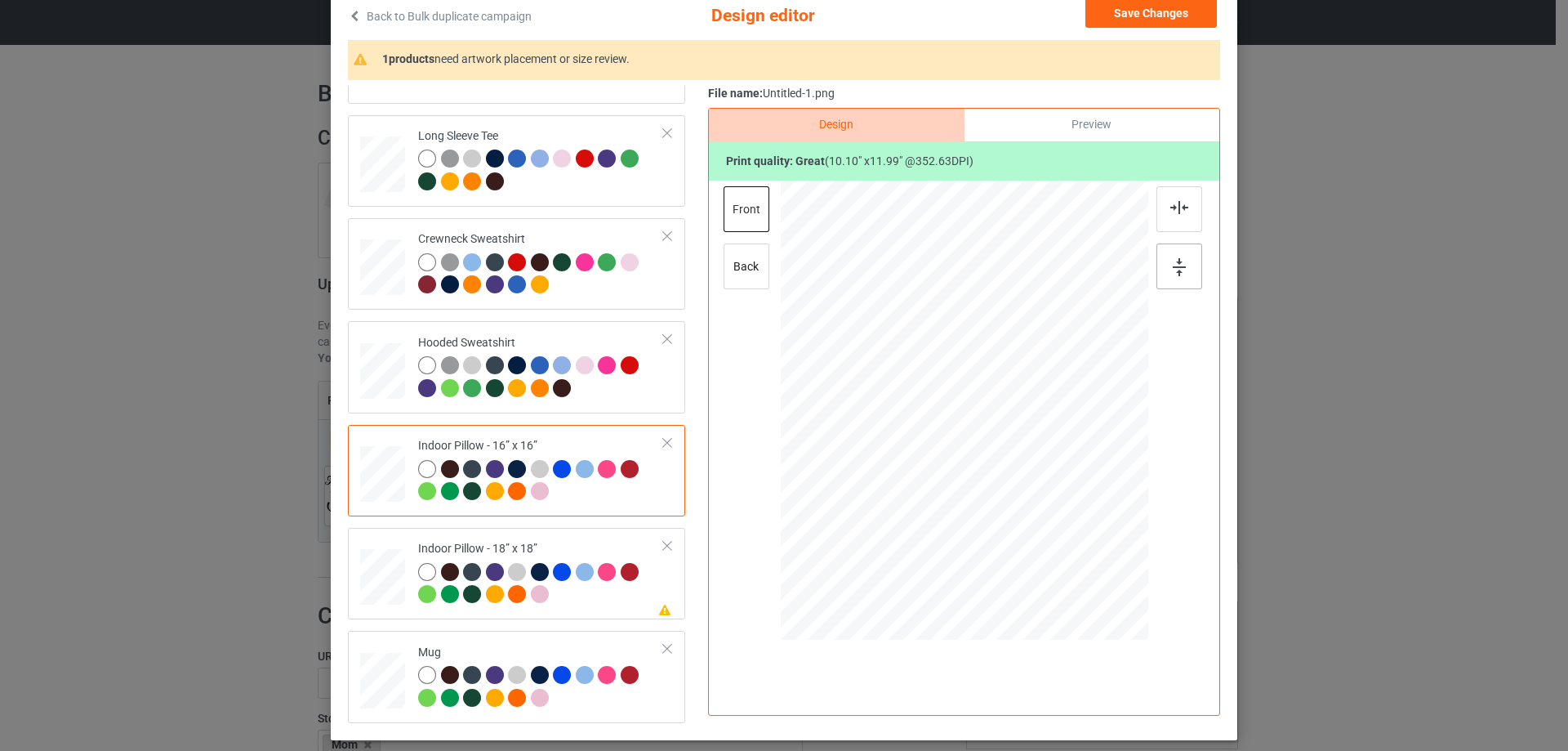
click at [1173, 266] on img at bounding box center [1180, 267] width 13 height 18
click at [1055, 117] on div "Preview" at bounding box center [1092, 125] width 254 height 33
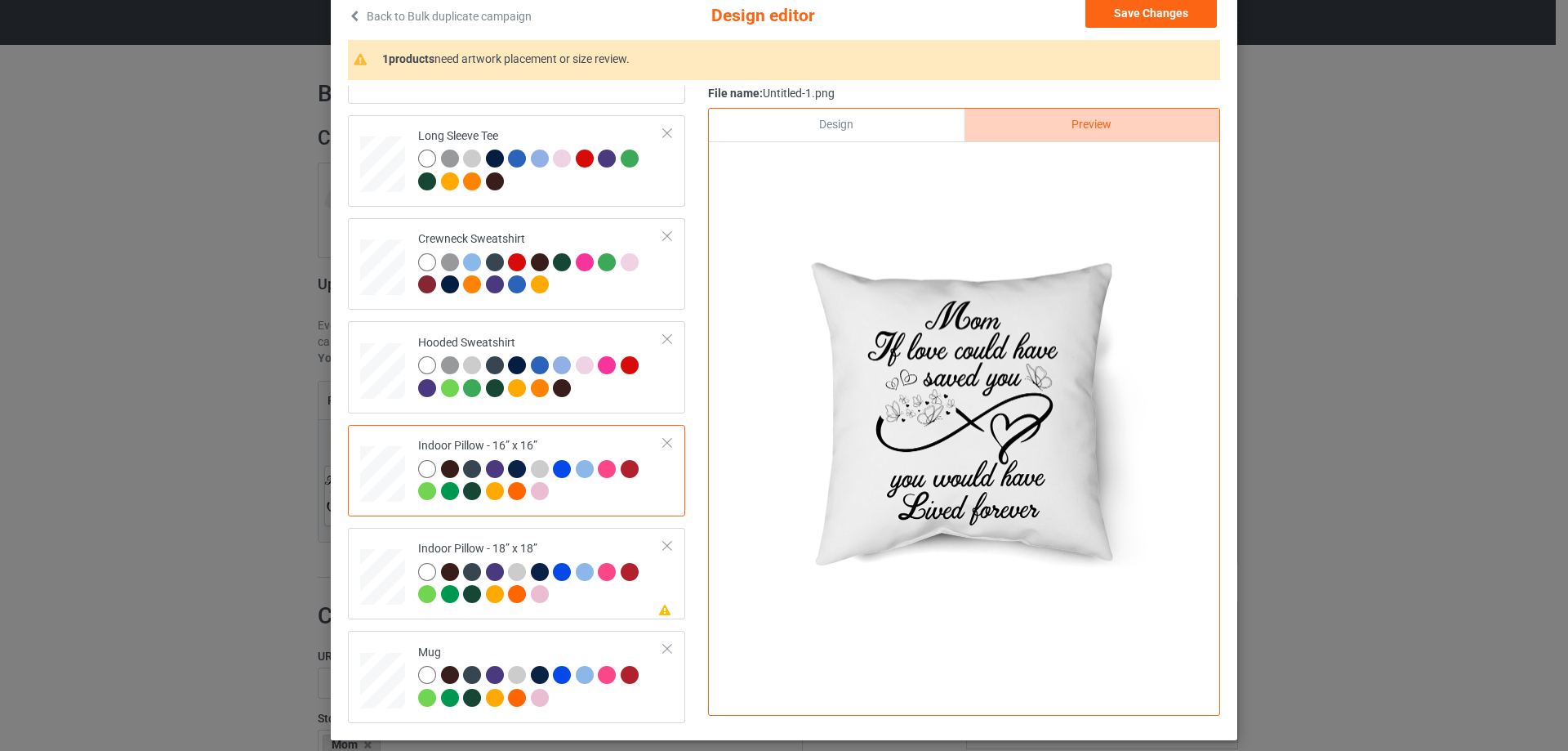
click at [868, 113] on div "Design" at bounding box center [835, 125] width 254 height 33
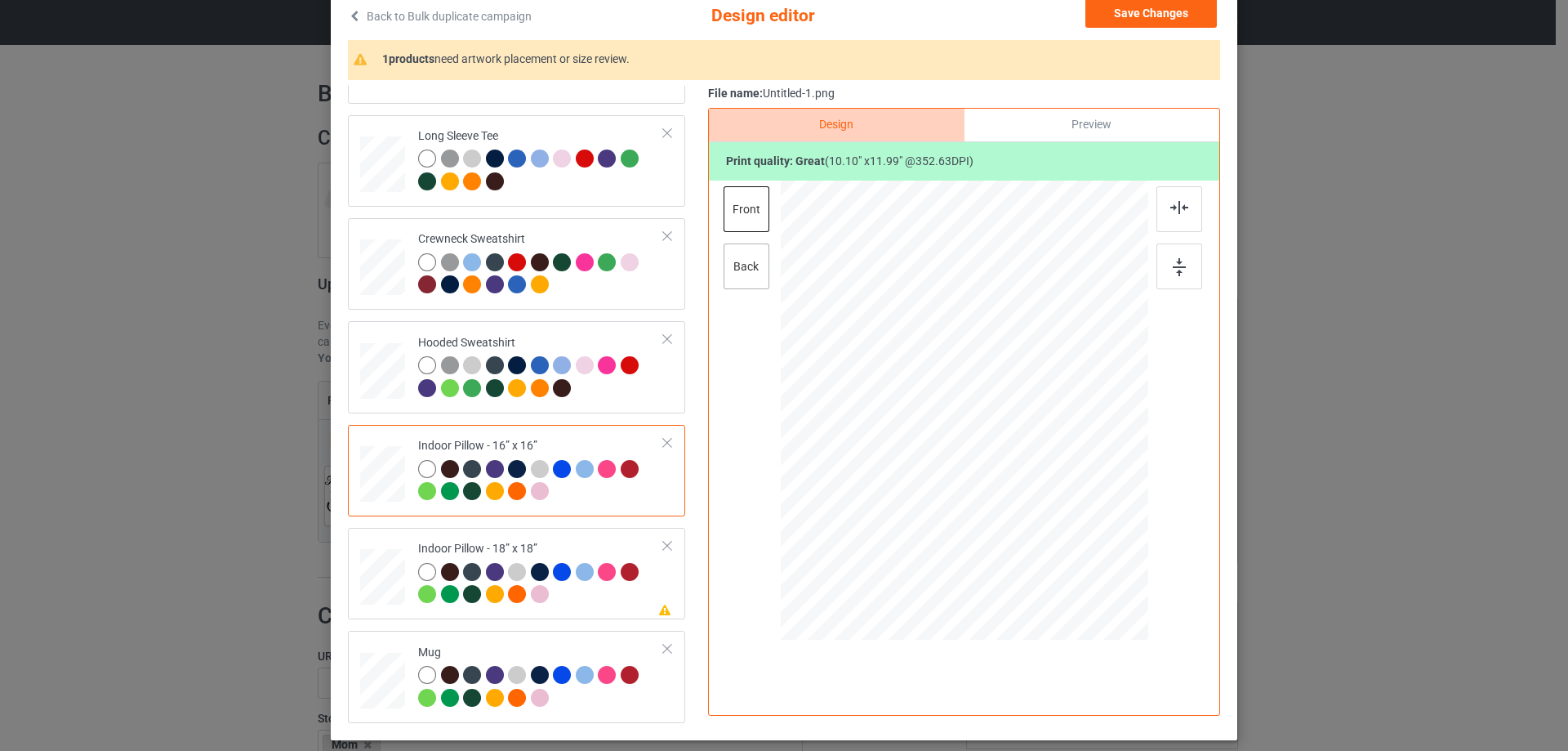
click at [746, 265] on div "back" at bounding box center [747, 267] width 46 height 46
click at [1071, 532] on div at bounding box center [1071, 536] width 13 height 13
click at [543, 547] on div "Indoor Pillow - 18” x 18”" at bounding box center [542, 571] width 246 height 61
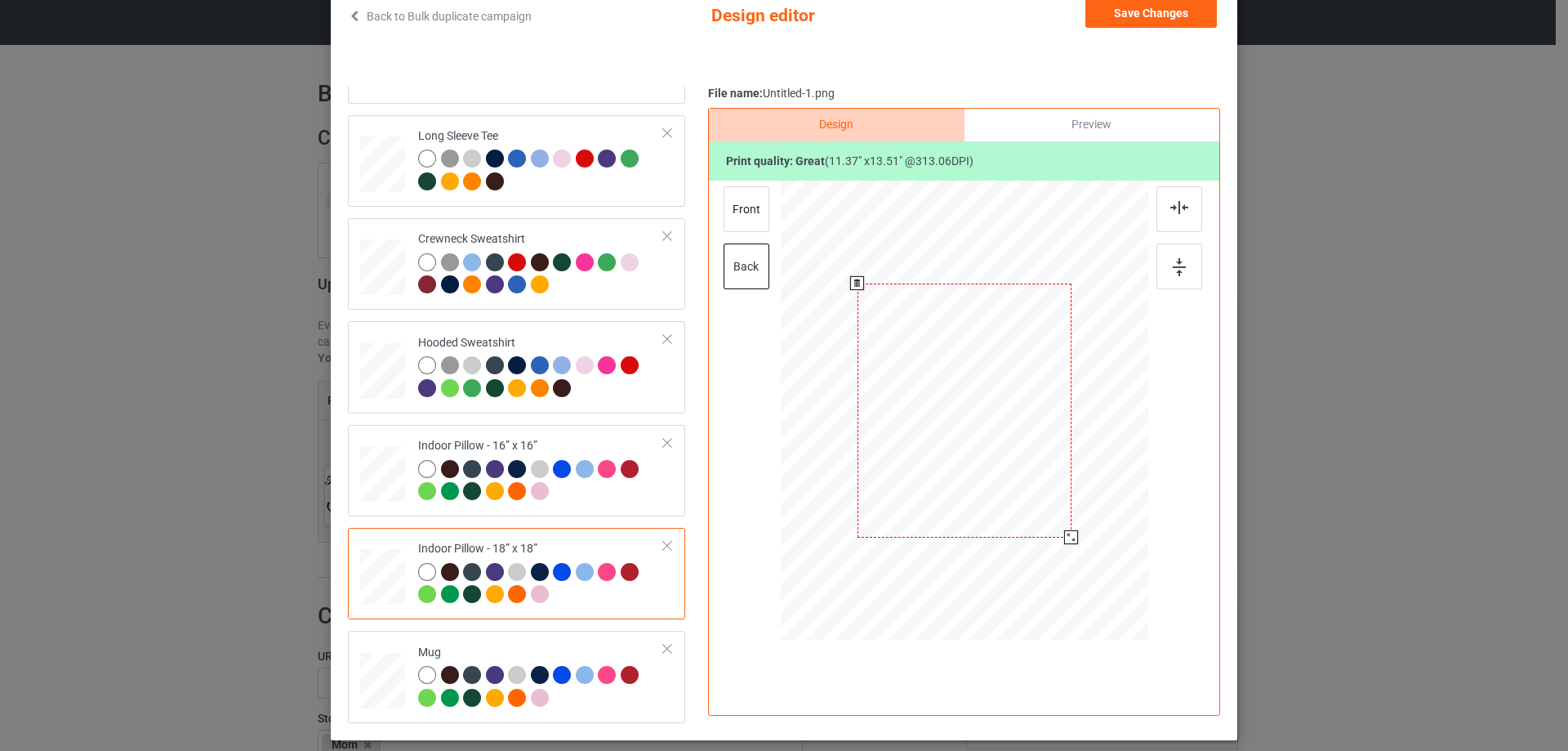
click at [1066, 533] on div at bounding box center [1071, 537] width 13 height 13
click at [757, 210] on div "front" at bounding box center [747, 209] width 46 height 46
click at [1065, 535] on div at bounding box center [1072, 538] width 13 height 13
click at [564, 653] on div "Mug" at bounding box center [542, 675] width 246 height 61
click at [1151, 21] on button "Save Changes" at bounding box center [1151, 12] width 132 height 30
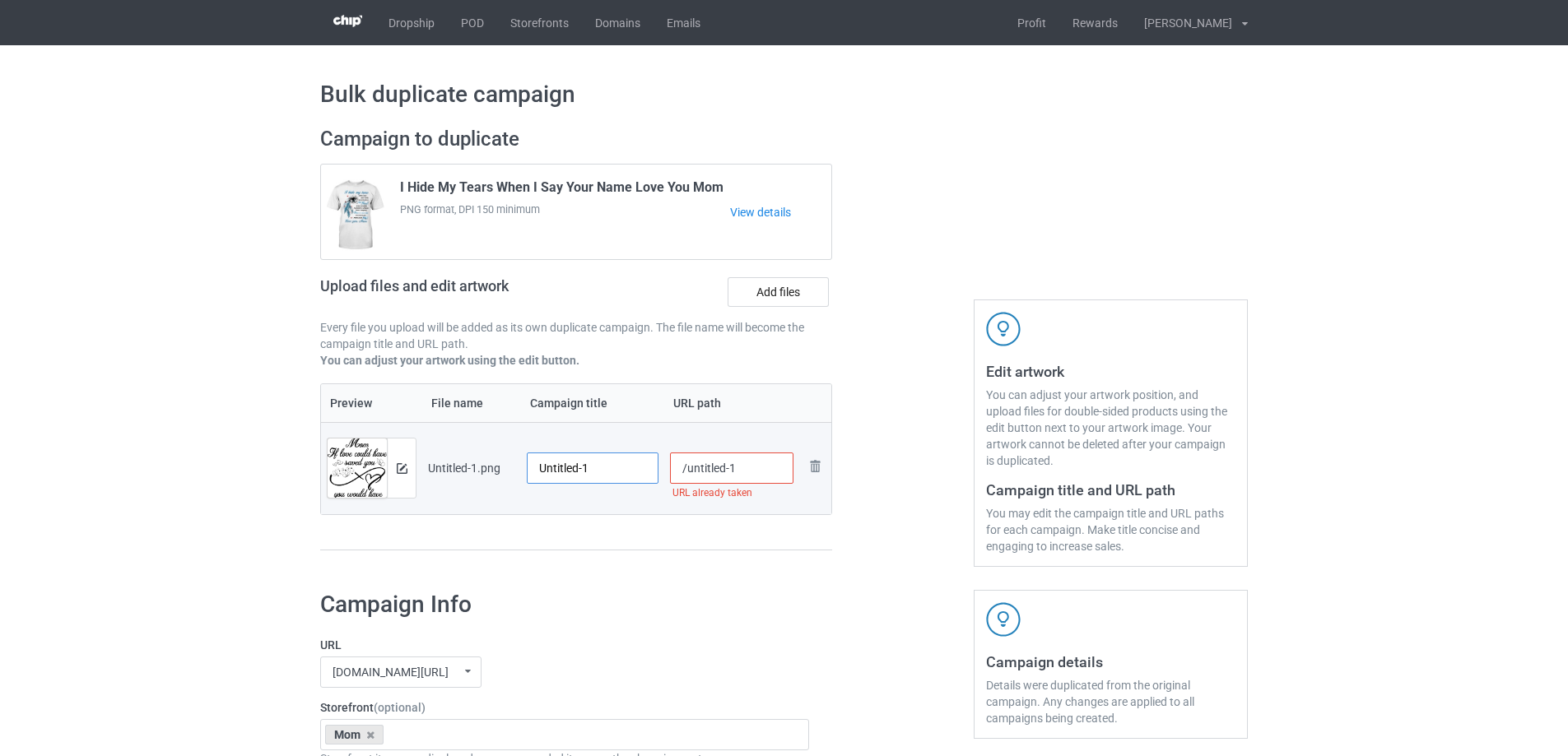
click at [567, 472] on input "Untitled-1" at bounding box center [592, 468] width 132 height 31
paste input "Mom If Love Could Have Saved You You Would Have Lived Forever"
type input "Mom If Love Could Have Saved You You Would Have Lived Forever"
click at [654, 550] on div at bounding box center [576, 550] width 512 height 2
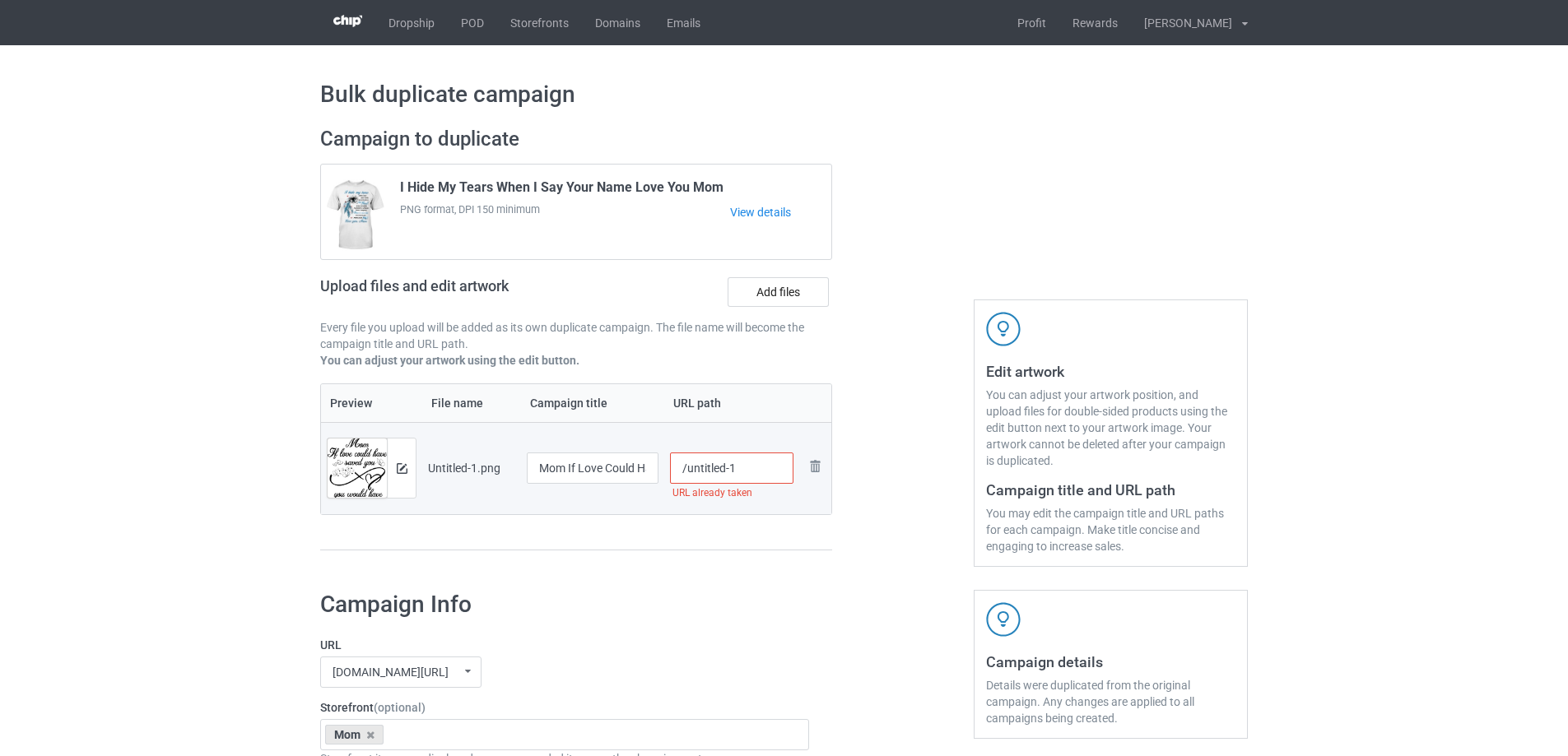
drag, startPoint x: 686, startPoint y: 478, endPoint x: 748, endPoint y: 467, distance: 63.0
click at [748, 467] on input "/untitled-1" at bounding box center [731, 468] width 124 height 31
type input "/milc"
click at [708, 528] on div "Preview File name Campaign title URL path Preview and edit artwork Untitled-1.p…" at bounding box center [576, 467] width 512 height 168
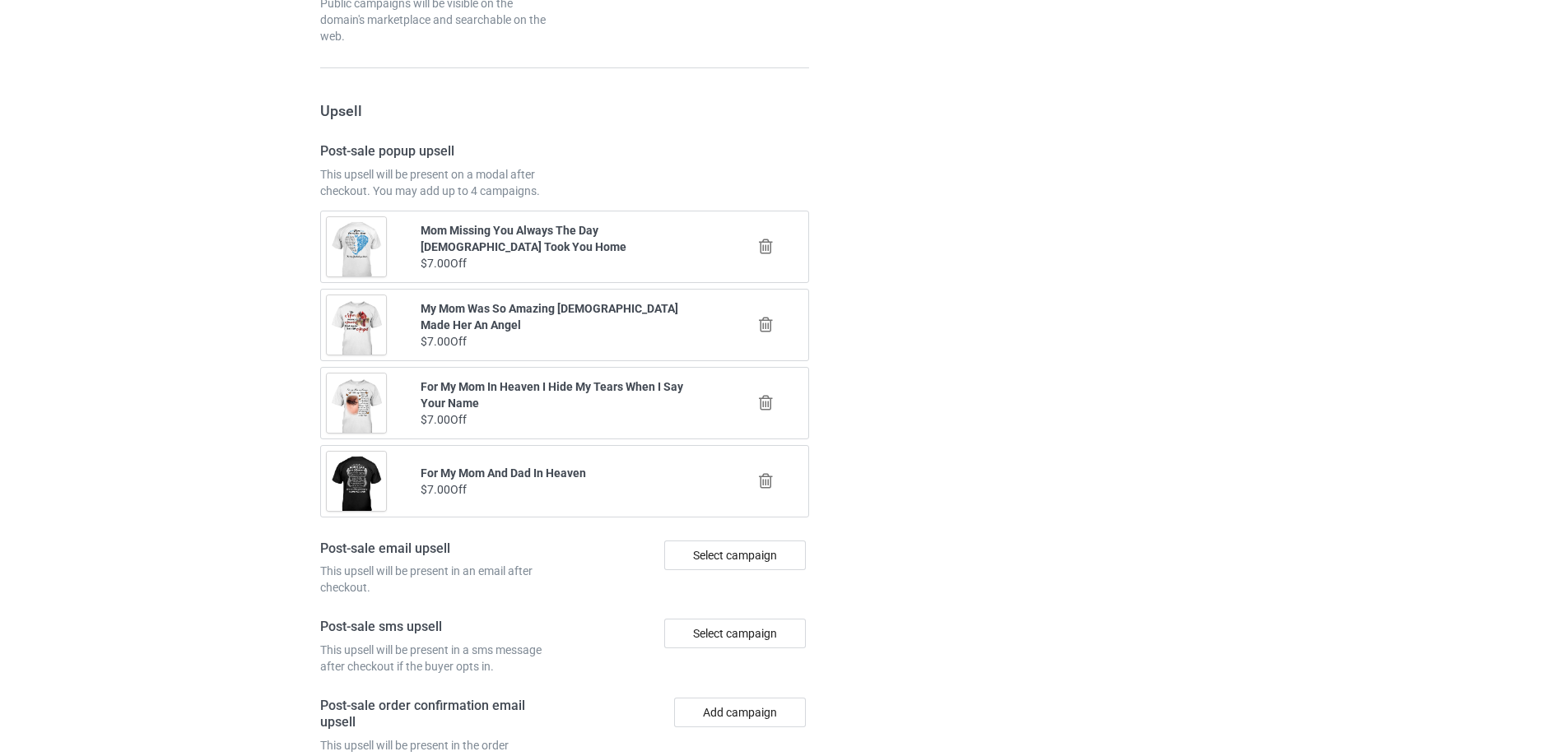
scroll to position [1914, 0]
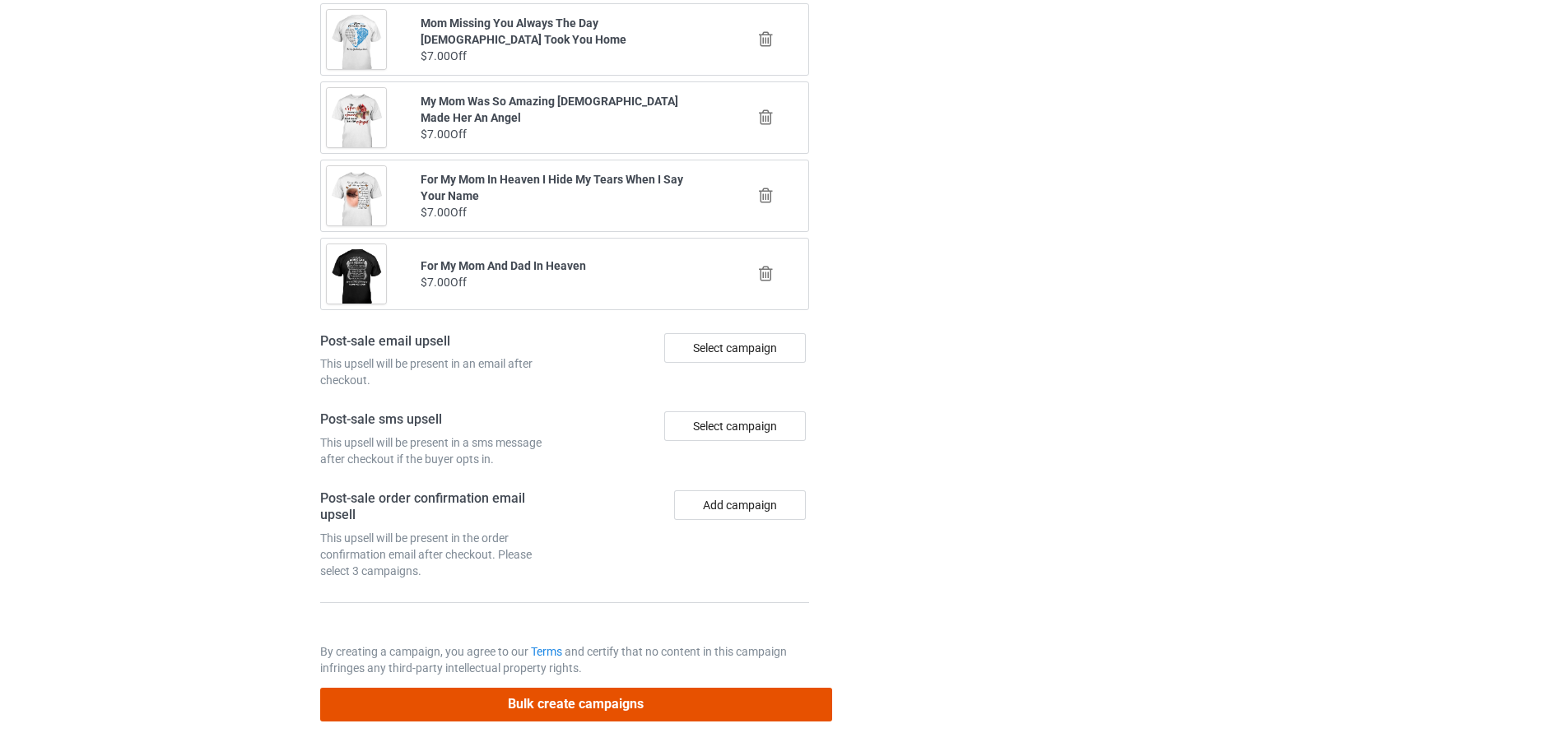
click at [648, 701] on button "Bulk create campaigns" at bounding box center [576, 704] width 512 height 34
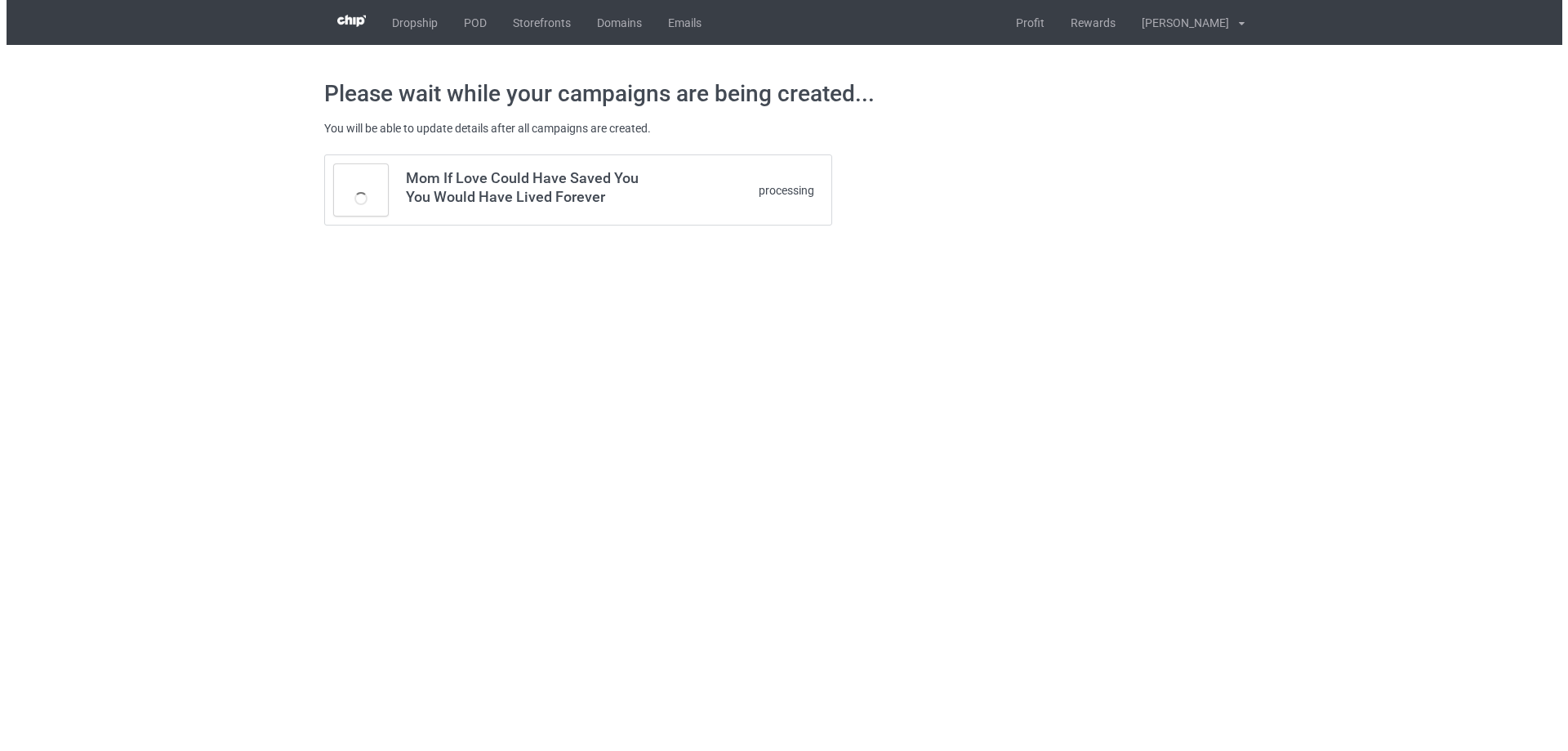
scroll to position [0, 0]
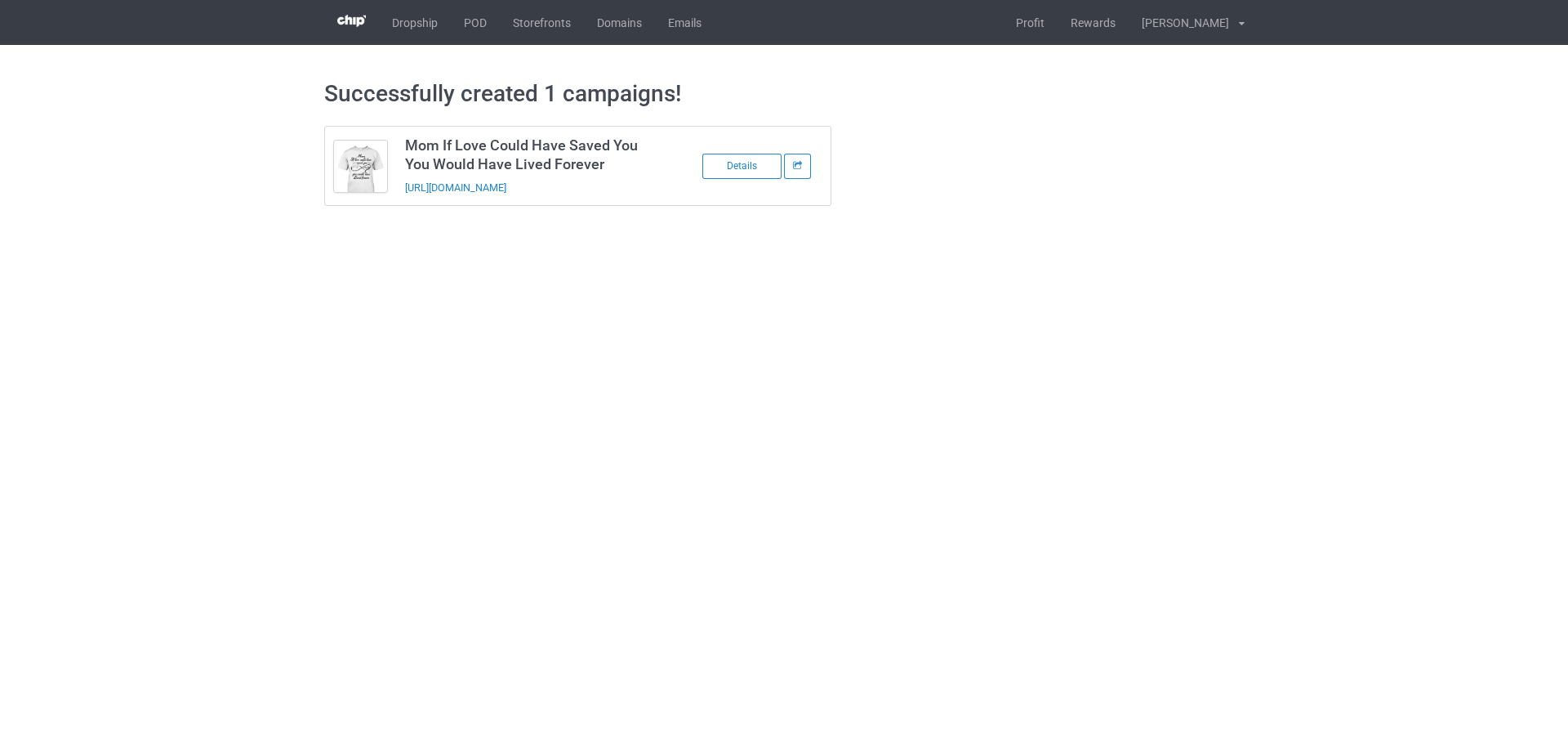
drag, startPoint x: 614, startPoint y: 188, endPoint x: 400, endPoint y: 198, distance: 214.2
click at [400, 198] on td "Mom If Love Could Have Saved You You Would Have Lived Forever https://www.sendi…" at bounding box center [535, 166] width 277 height 79
copy link "https://www.sendinglovetoheaven.com/milc"
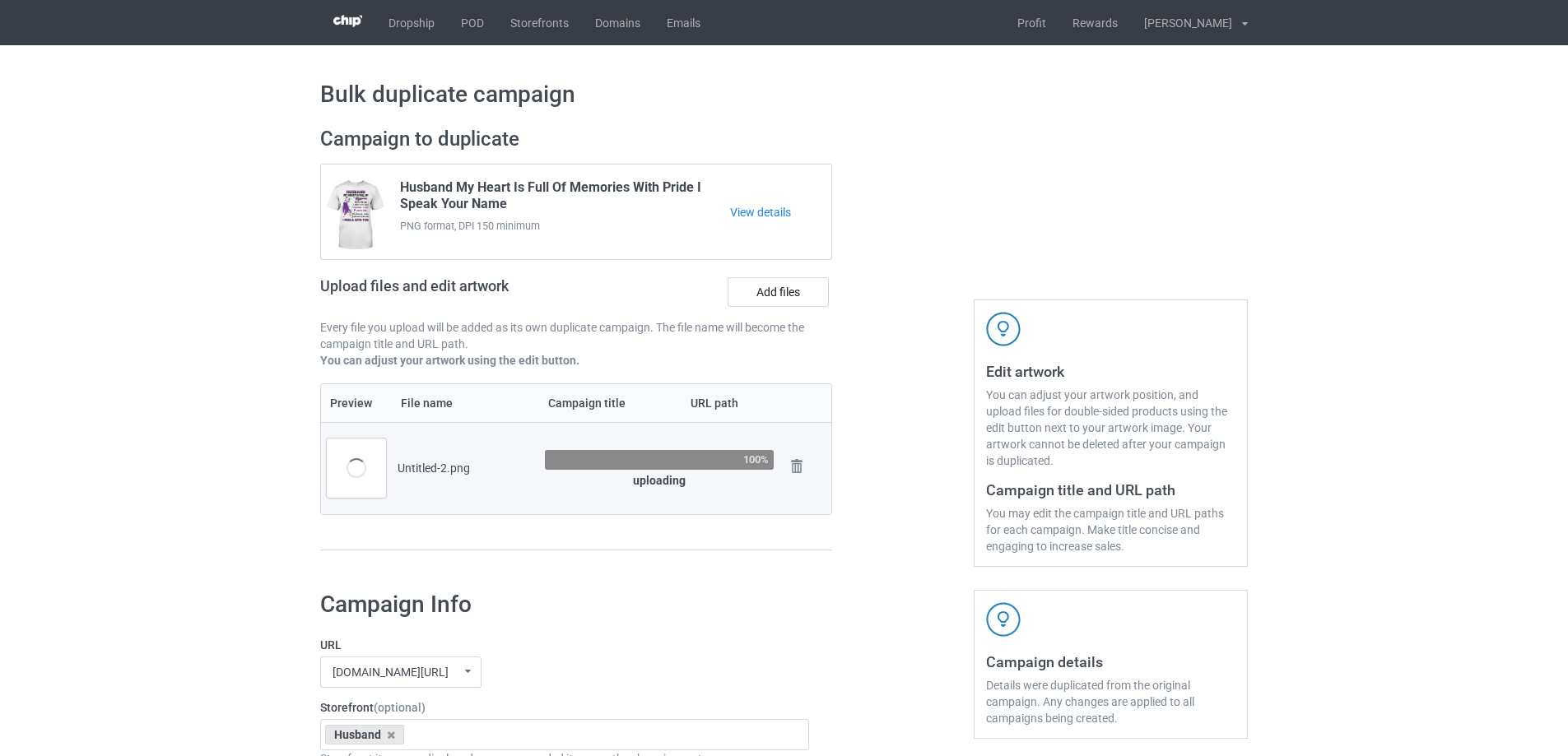
click at [408, 464] on div "Untitled-2.png" at bounding box center [465, 468] width 135 height 16
click at [473, 462] on div "Untitled-2.png" at bounding box center [465, 468] width 135 height 16
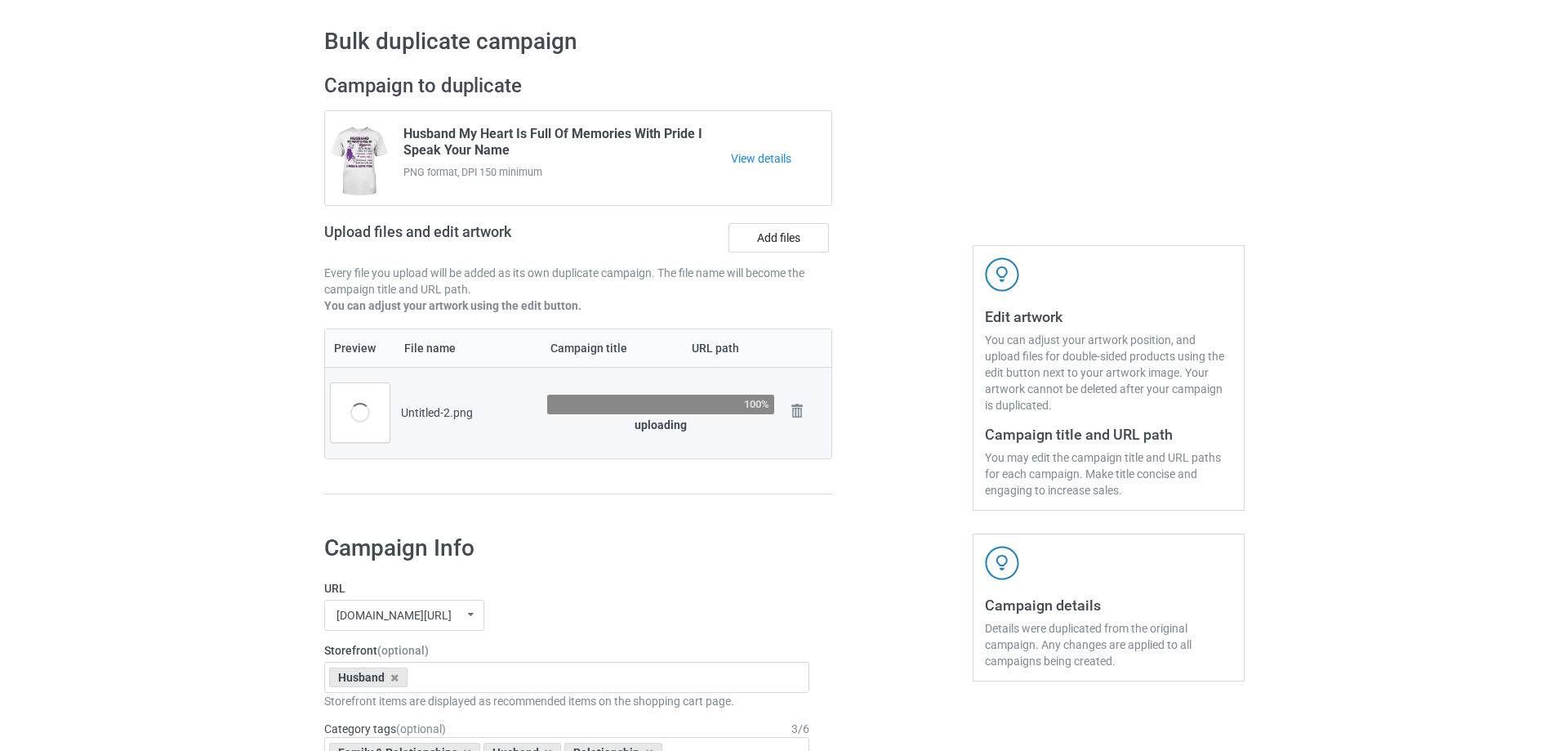
scroll to position [82, 0]
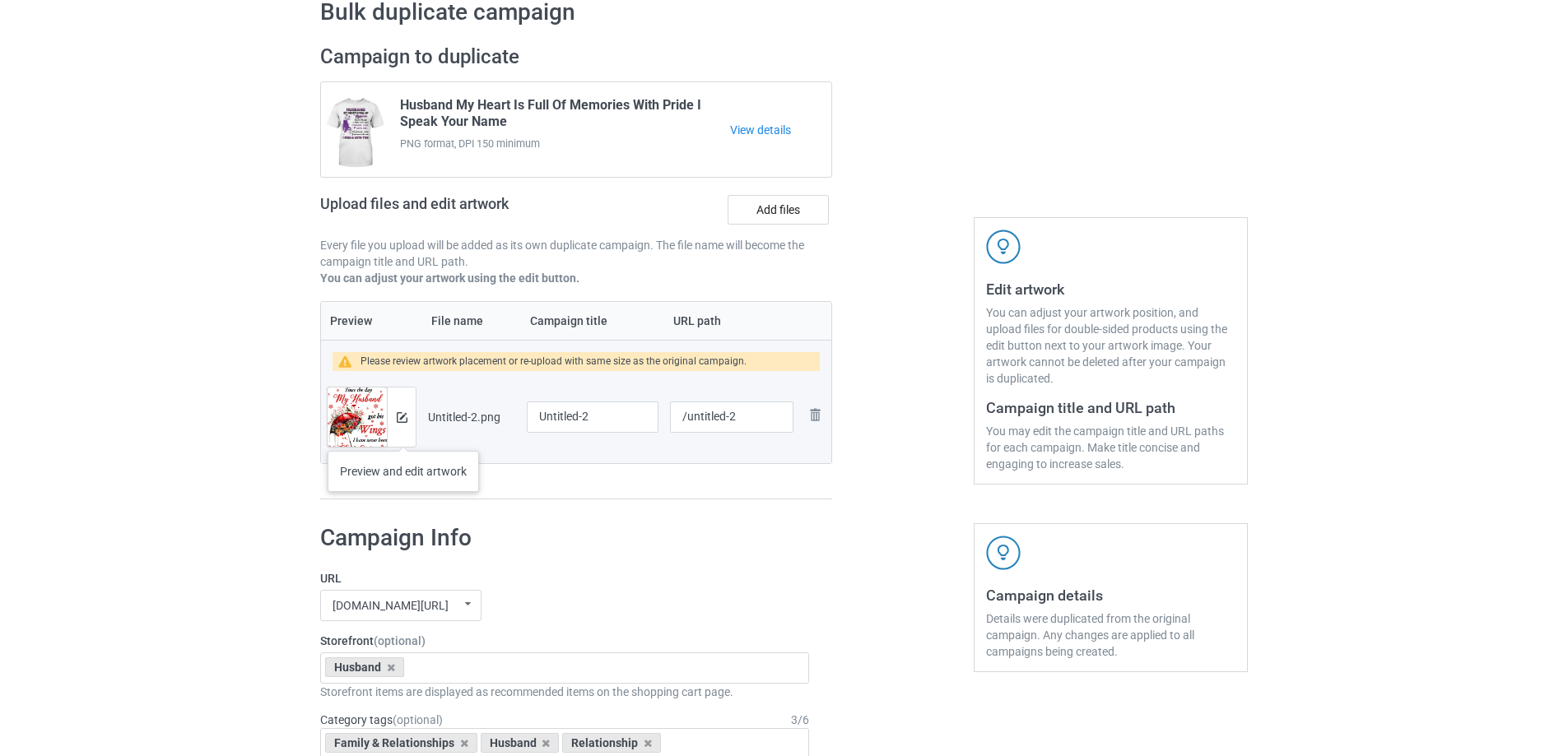
click at [399, 427] on div at bounding box center [401, 417] width 29 height 59
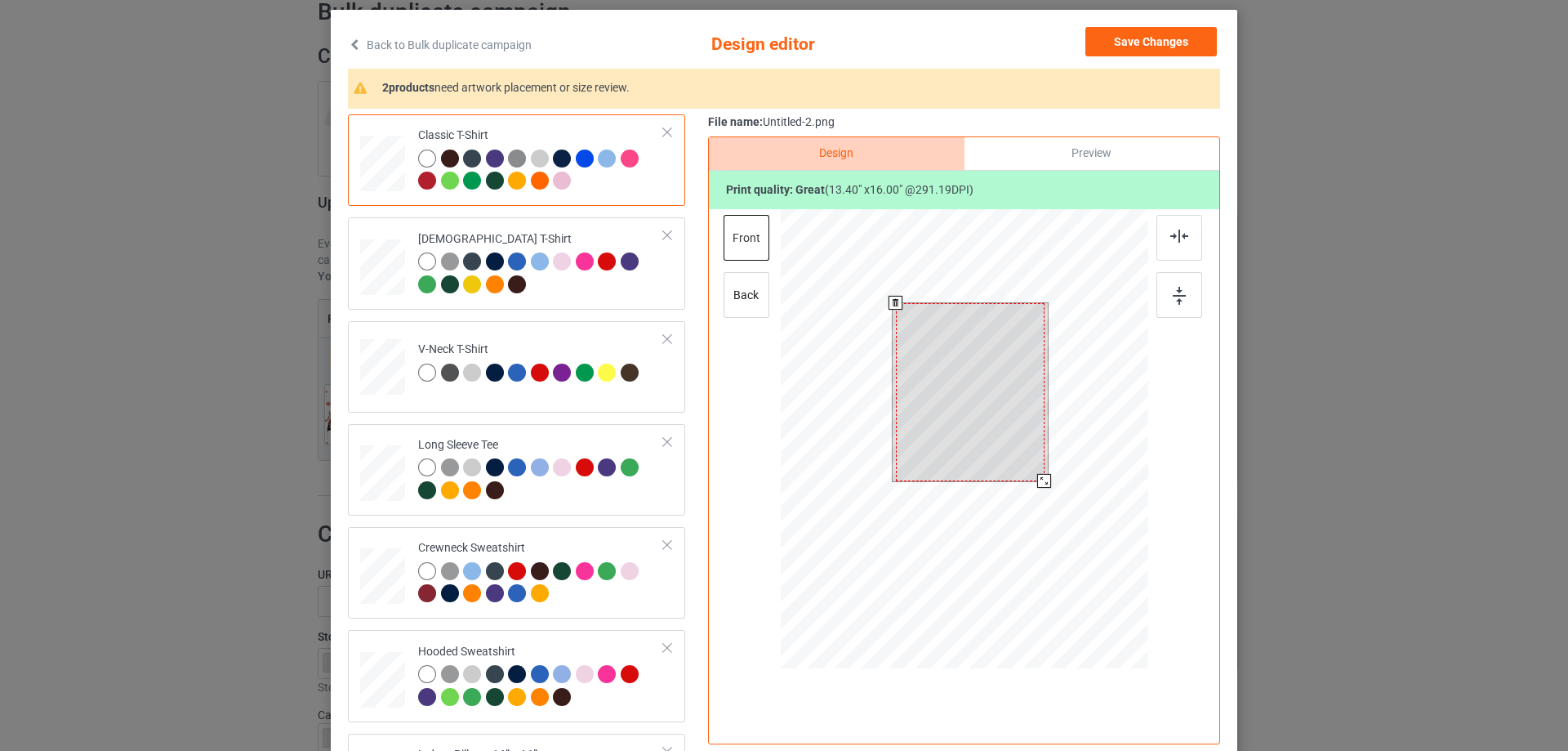
click at [1038, 490] on div at bounding box center [964, 441] width 368 height 464
click at [1036, 479] on div at bounding box center [1041, 476] width 13 height 13
click at [1002, 442] on div at bounding box center [971, 388] width 142 height 170
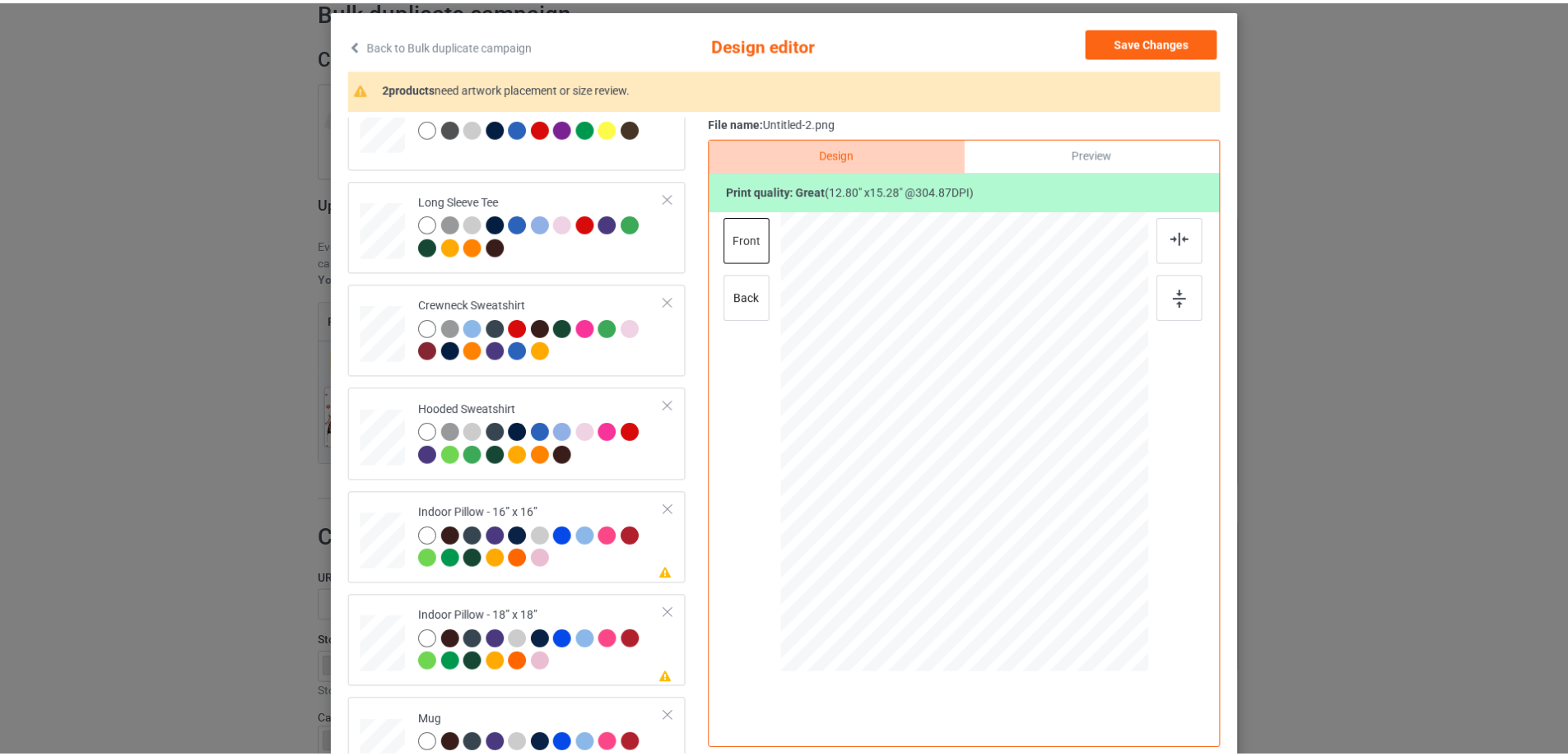
scroll to position [282, 0]
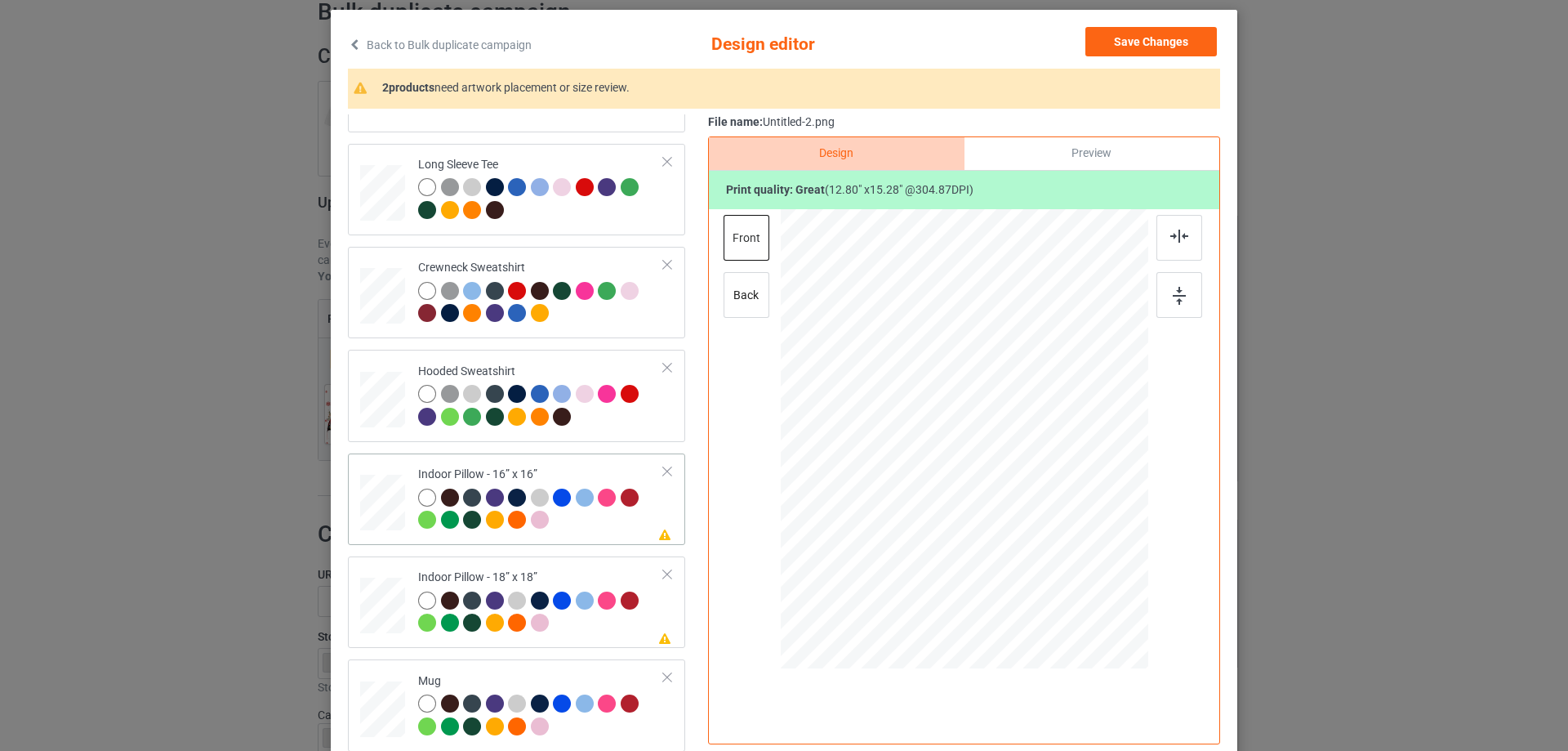
click at [370, 485] on div at bounding box center [382, 502] width 45 height 45
drag, startPoint x: 1068, startPoint y: 571, endPoint x: 1065, endPoint y: 563, distance: 8.5
click at [1065, 563] on div at bounding box center [1070, 565] width 13 height 13
click at [1092, 148] on div "Preview" at bounding box center [1092, 154] width 254 height 33
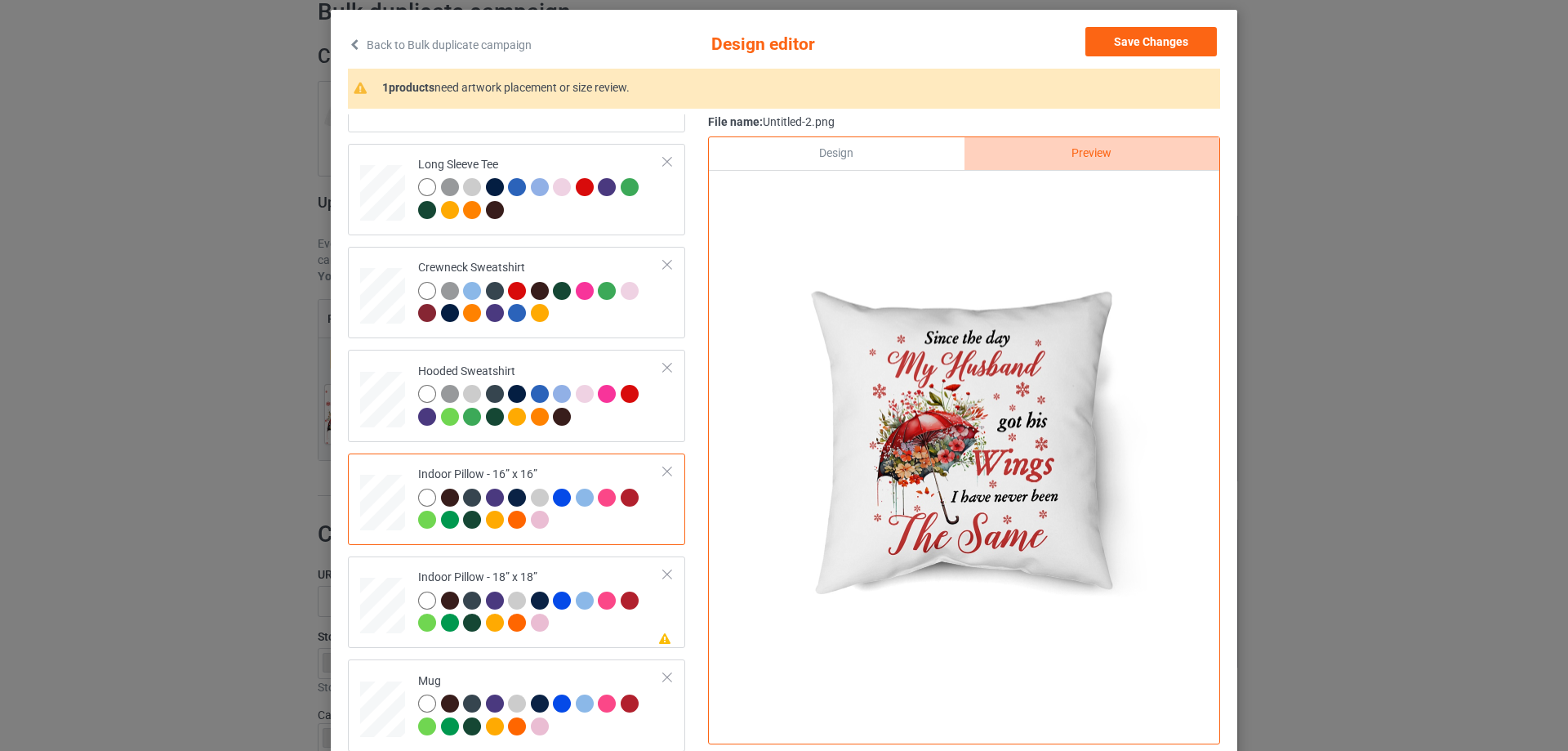
click at [884, 153] on div "Design" at bounding box center [835, 154] width 254 height 33
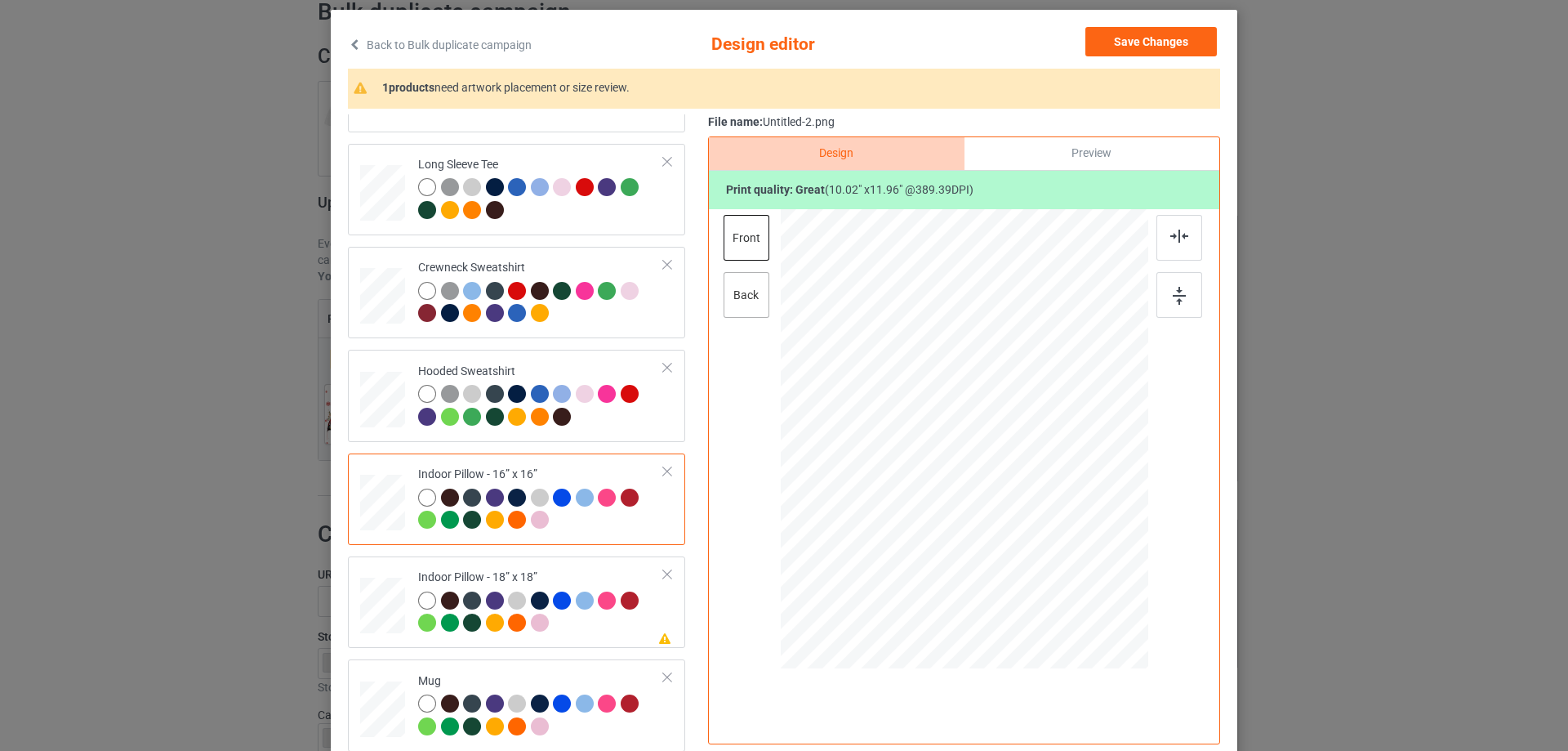
click at [760, 286] on div "back" at bounding box center [747, 295] width 46 height 46
click at [1068, 572] on div at bounding box center [1071, 568] width 13 height 13
drag, startPoint x: 556, startPoint y: 563, endPoint x: 741, endPoint y: 582, distance: 186.0
click at [556, 564] on div "Please review artwork placement Indoor Pillow - 18” x 18”" at bounding box center [516, 601] width 337 height 91
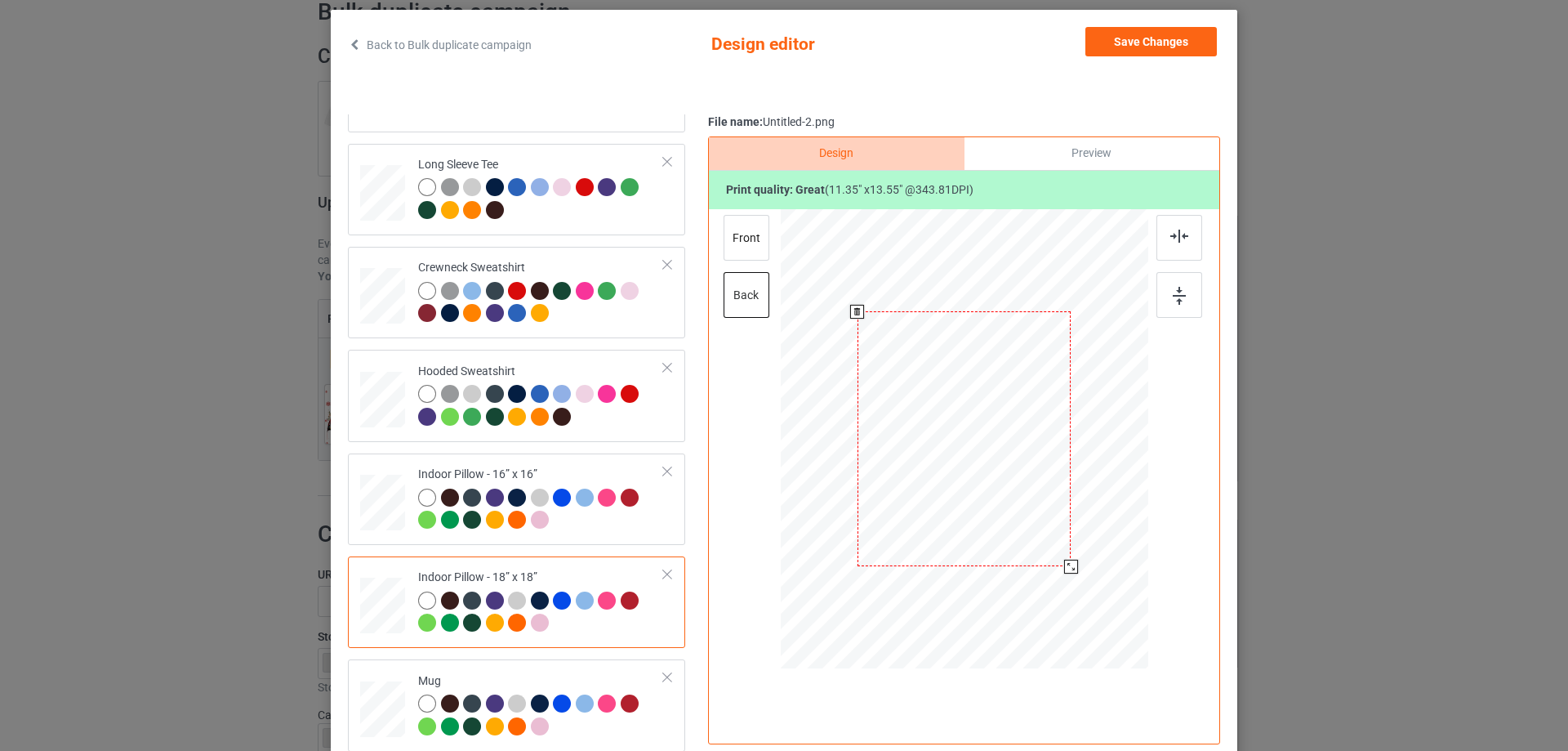
click at [1067, 568] on div at bounding box center [1071, 567] width 13 height 13
click at [742, 220] on div "front" at bounding box center [747, 238] width 46 height 46
click at [1068, 569] on div at bounding box center [1071, 567] width 13 height 13
click at [545, 687] on div "Mug" at bounding box center [542, 704] width 246 height 61
click at [1109, 41] on button "Save Changes" at bounding box center [1151, 41] width 132 height 30
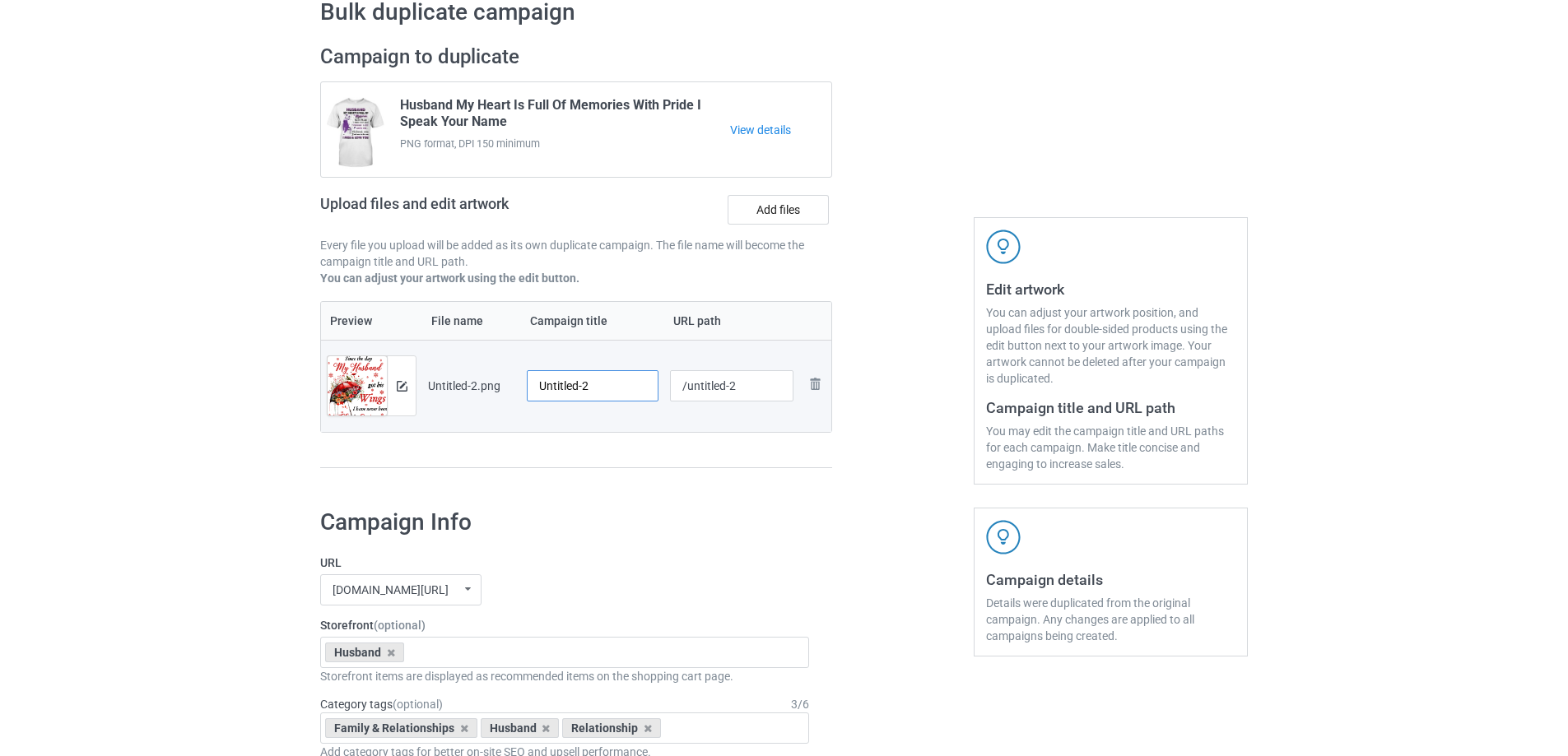
click at [595, 391] on input "Untitled-2" at bounding box center [592, 386] width 132 height 31
paste input "Since The Day My Husband Got His Wings I Have Never Been The Same"
type input "Since The Day My Husband Got His Wings I Have Never Been The Same"
click at [607, 491] on div "Campaign to duplicate Husband My Heart Is Full Of Memories With Pride I Speak Y…" at bounding box center [576, 264] width 535 height 463
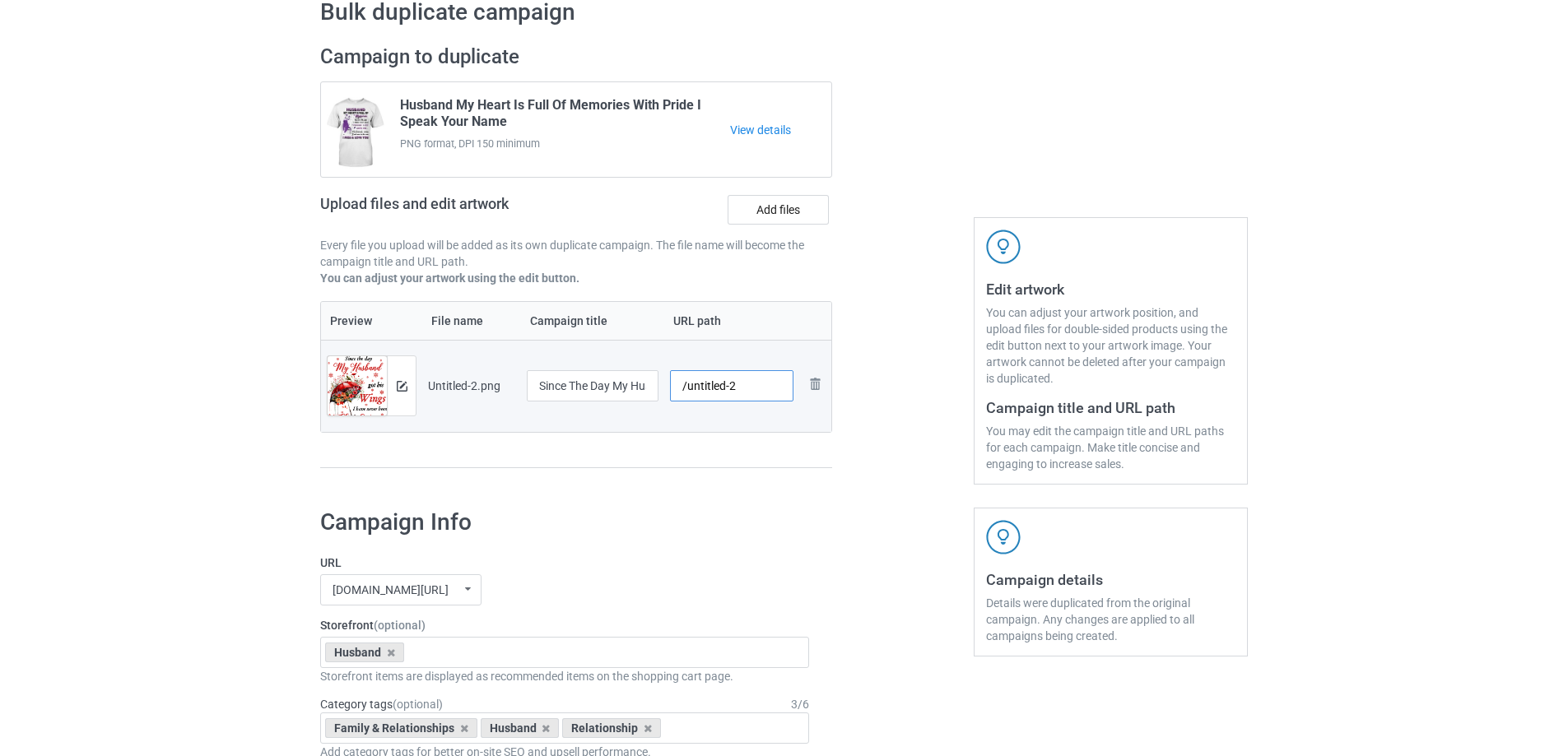
drag, startPoint x: 685, startPoint y: 392, endPoint x: 771, endPoint y: 389, distance: 86.1
click at [771, 389] on input "/untitled-2" at bounding box center [731, 386] width 124 height 31
drag, startPoint x: 716, startPoint y: 389, endPoint x: 737, endPoint y: 389, distance: 21.0
click at [737, 389] on input "/hstd12" at bounding box center [731, 386] width 124 height 31
type input "/hstd12"
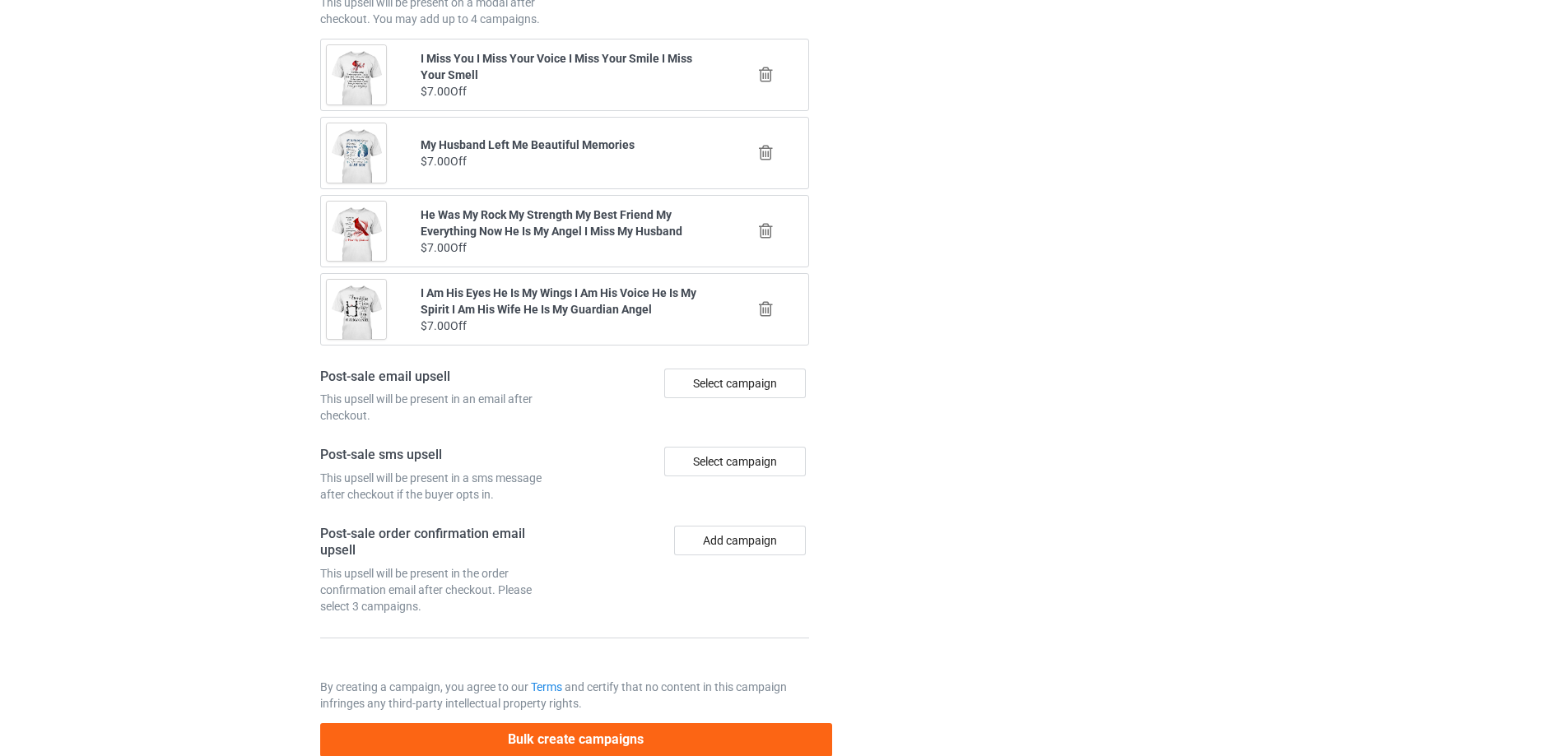
scroll to position [1914, 0]
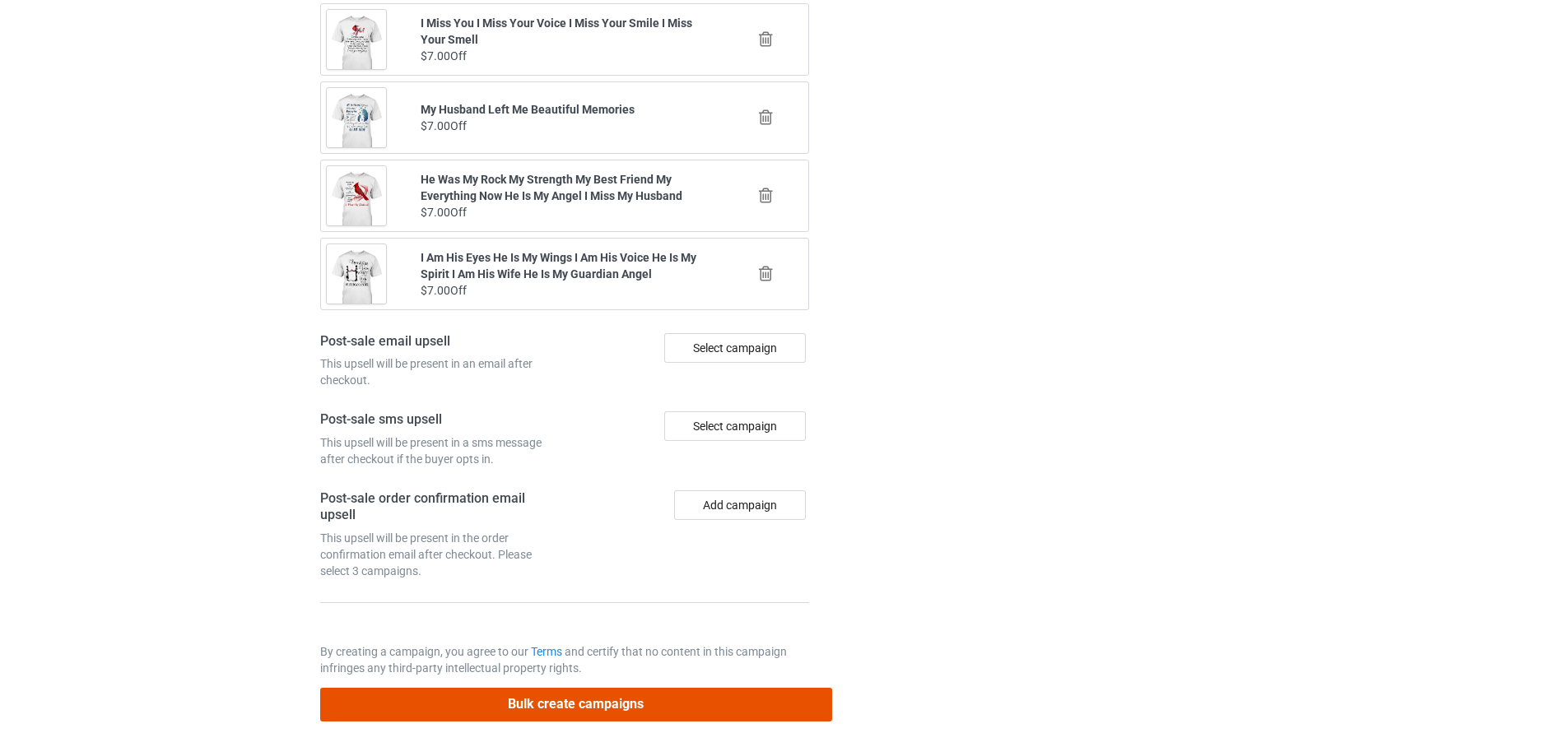
click at [674, 702] on button "Bulk create campaigns" at bounding box center [576, 704] width 512 height 34
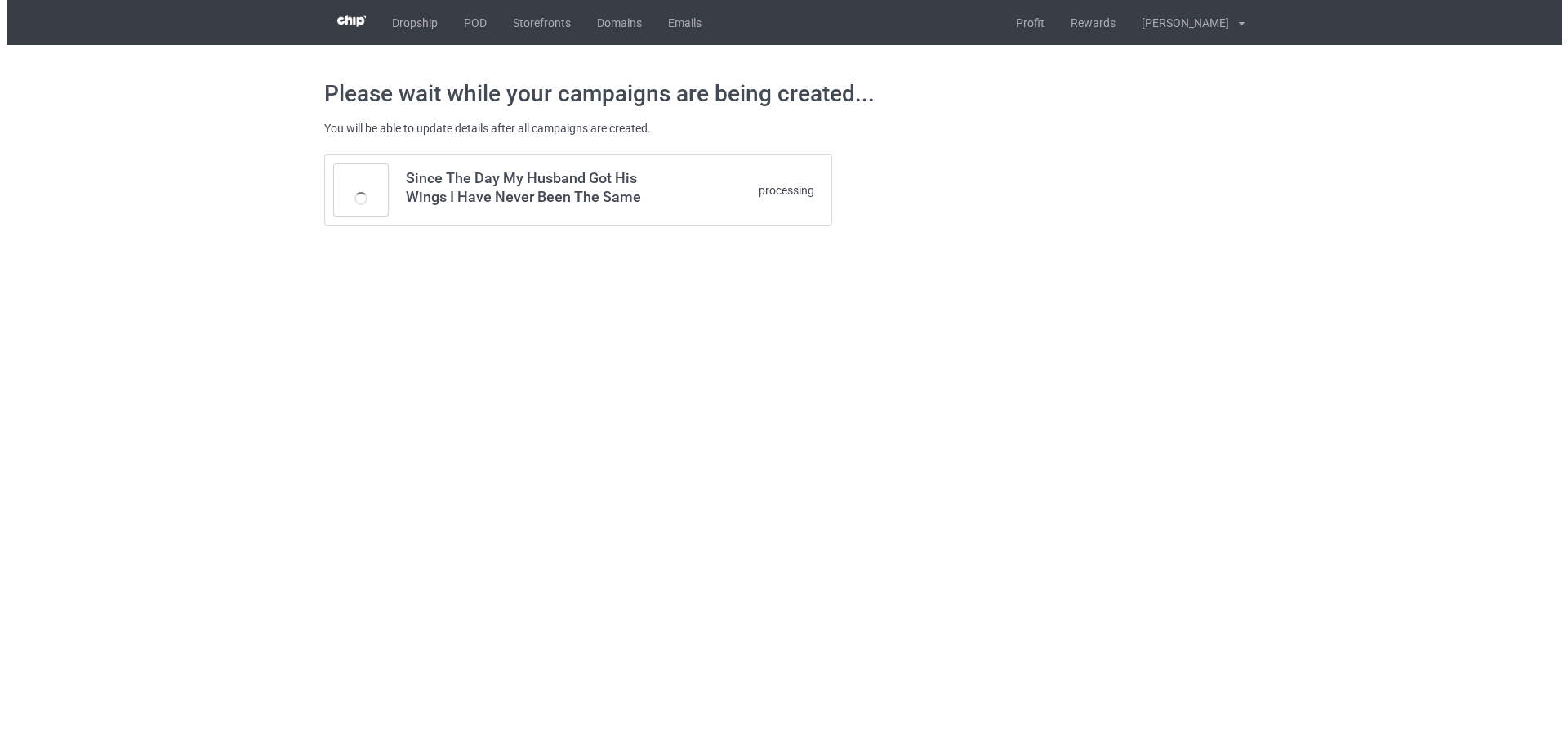
scroll to position [0, 0]
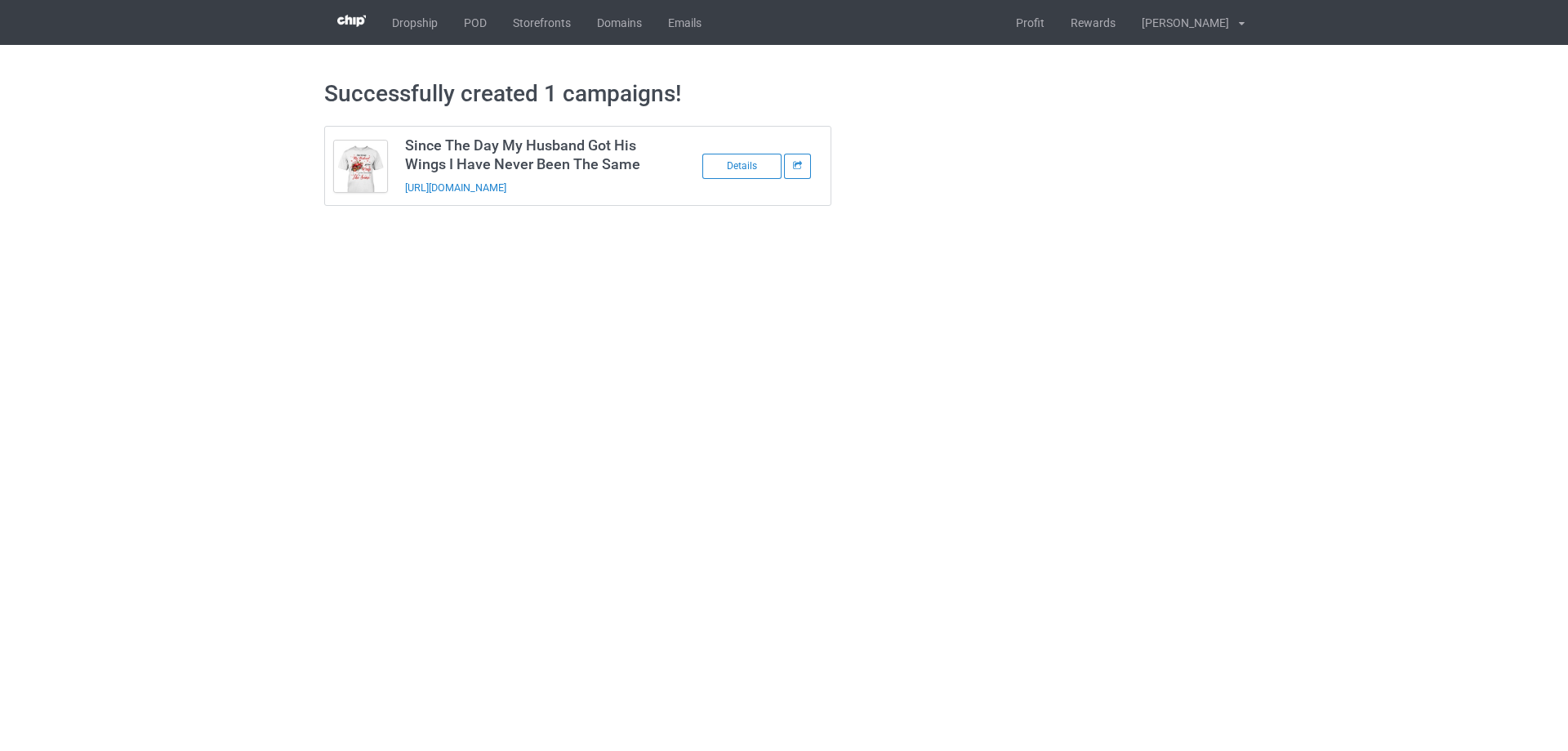
drag, startPoint x: 575, startPoint y: 201, endPoint x: 401, endPoint y: 205, distance: 174.0
click at [401, 205] on td "Since The Day My Husband Got His Wings I Have Never Been The Same https://www.s…" at bounding box center [535, 166] width 277 height 79
copy link "https://www.sendinglovetoheaven.com/hstd12"
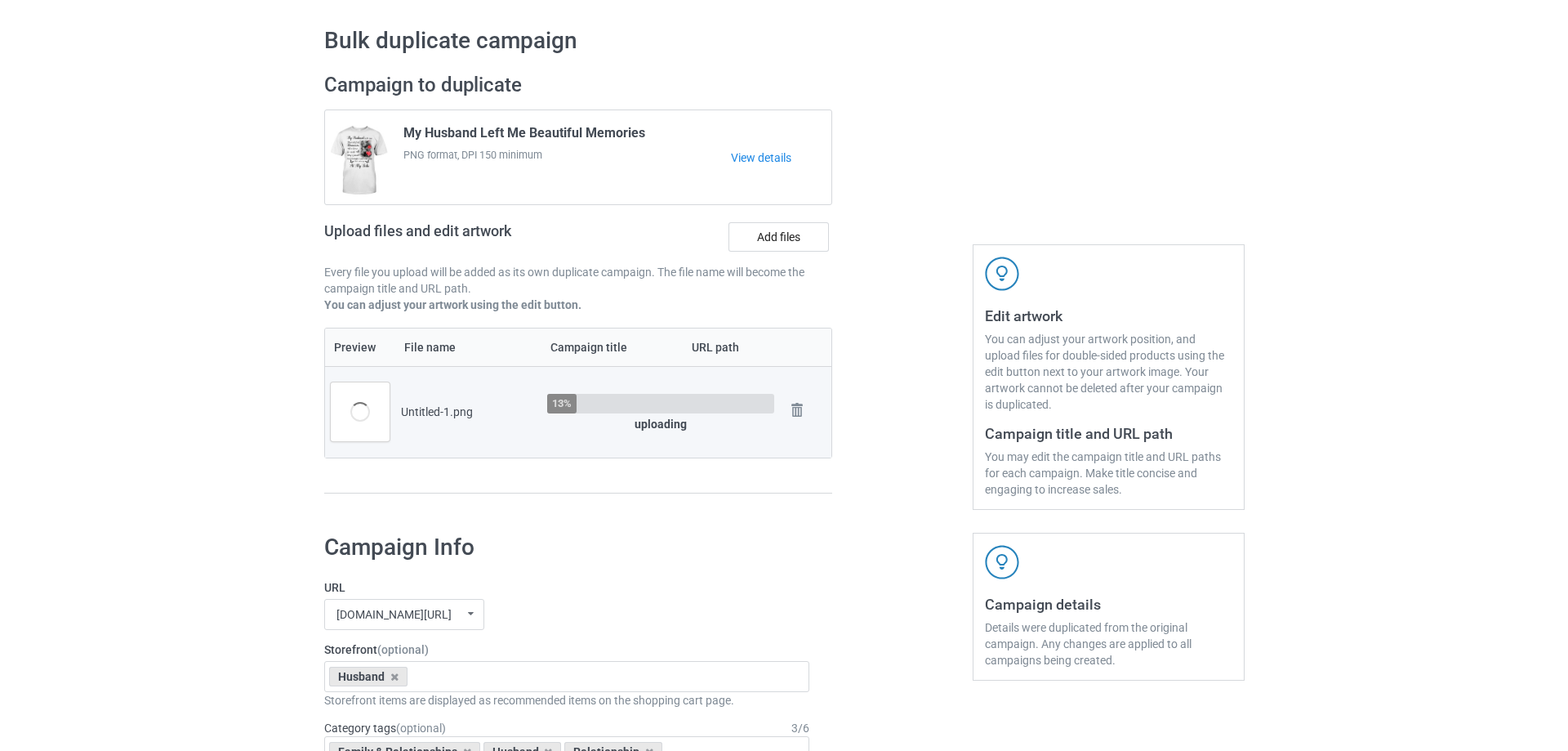
scroll to position [82, 0]
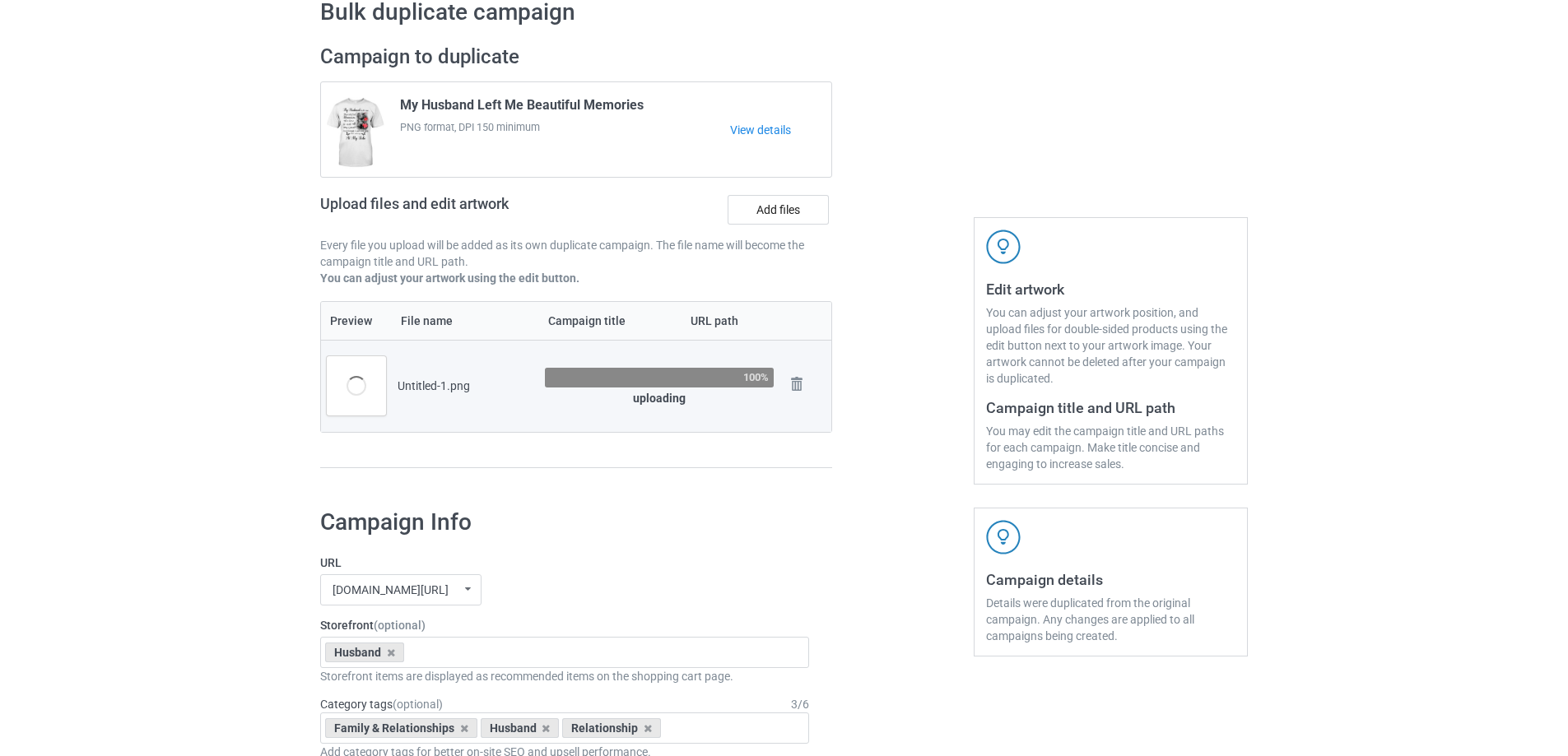
click at [404, 383] on div "Untitled-1.png" at bounding box center [465, 385] width 135 height 16
click at [443, 374] on td "Untitled-1.png" at bounding box center [465, 385] width 147 height 92
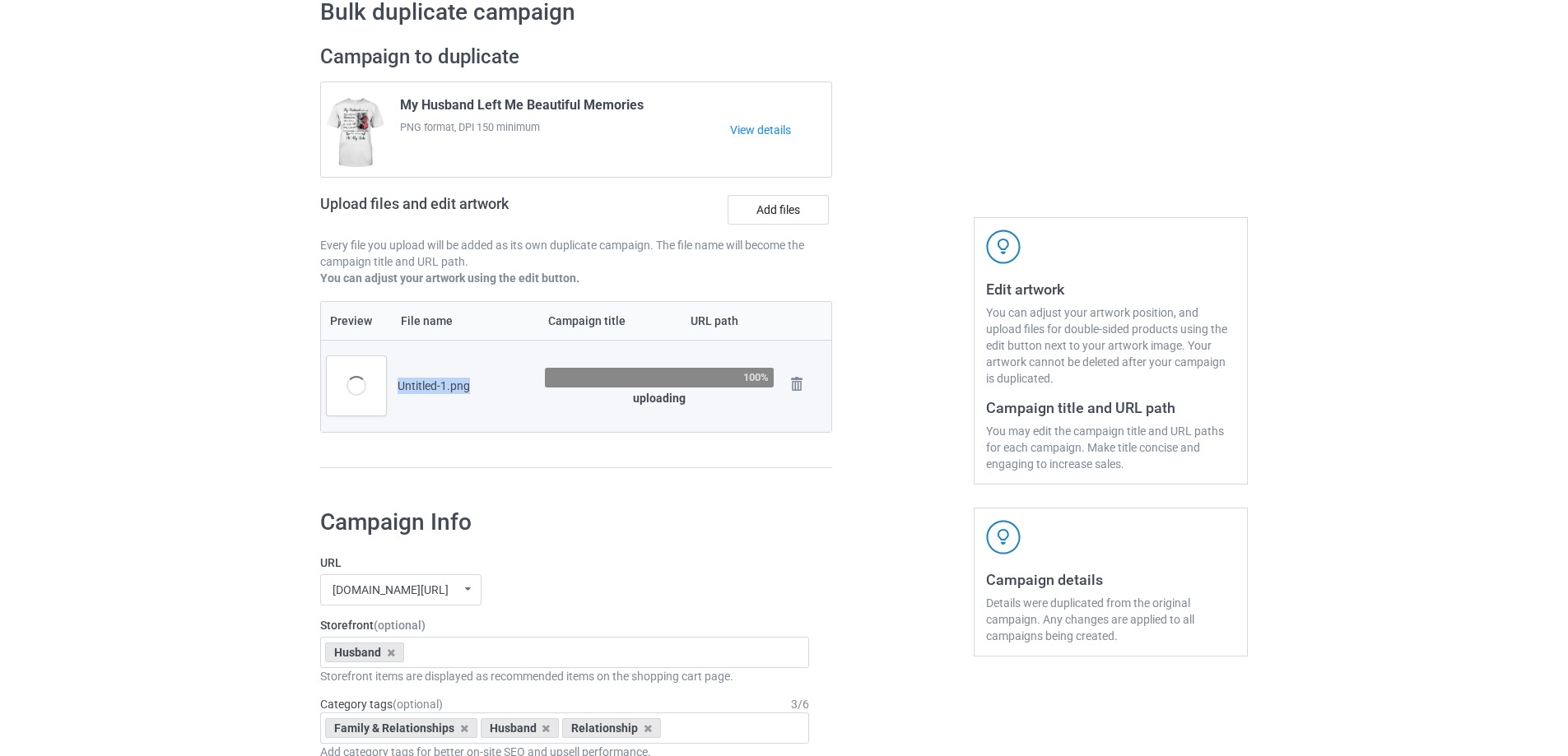
click at [443, 374] on td "Untitled-1.png" at bounding box center [465, 385] width 147 height 92
click at [470, 357] on td "Untitled-1.png" at bounding box center [465, 385] width 147 height 92
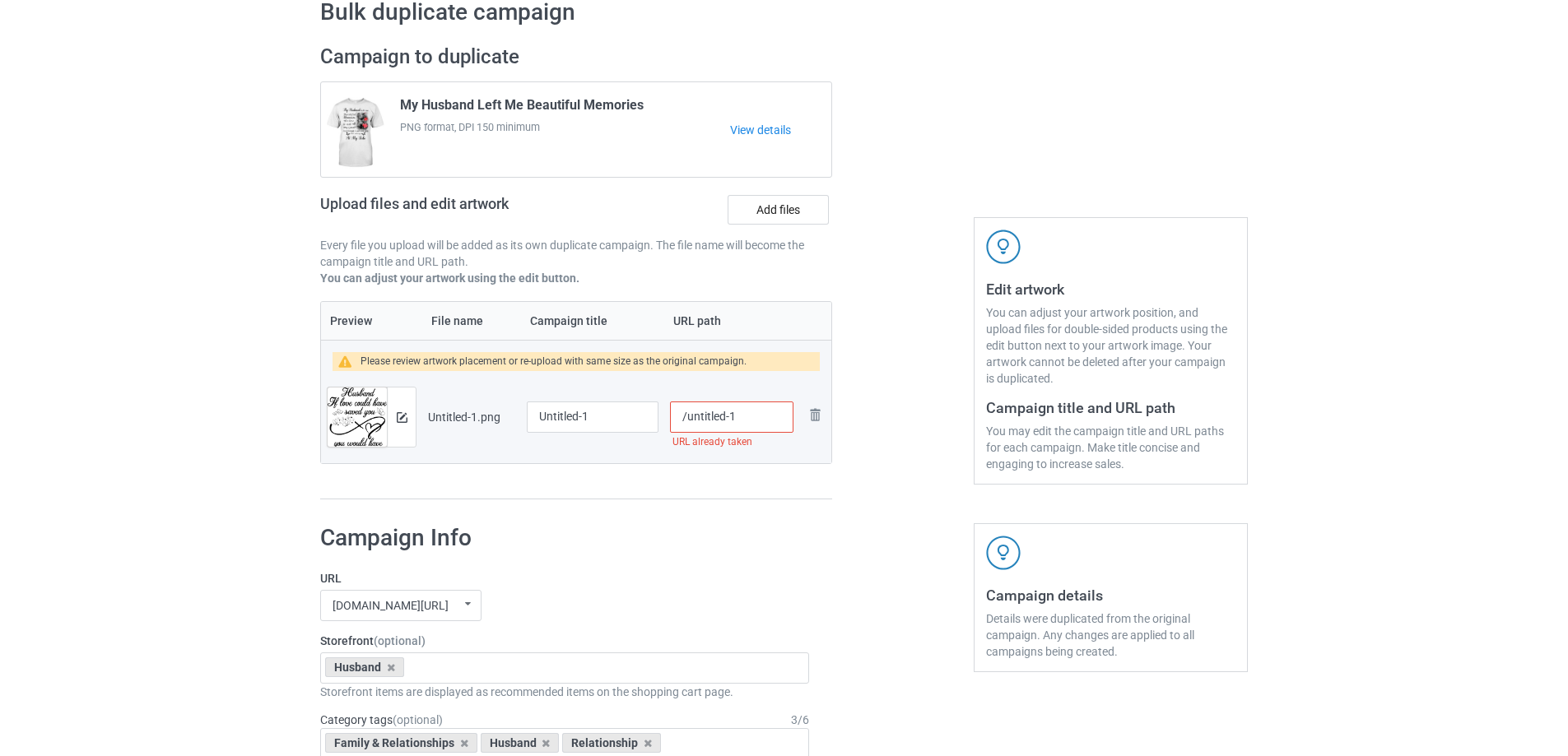
click at [412, 432] on div at bounding box center [401, 417] width 29 height 59
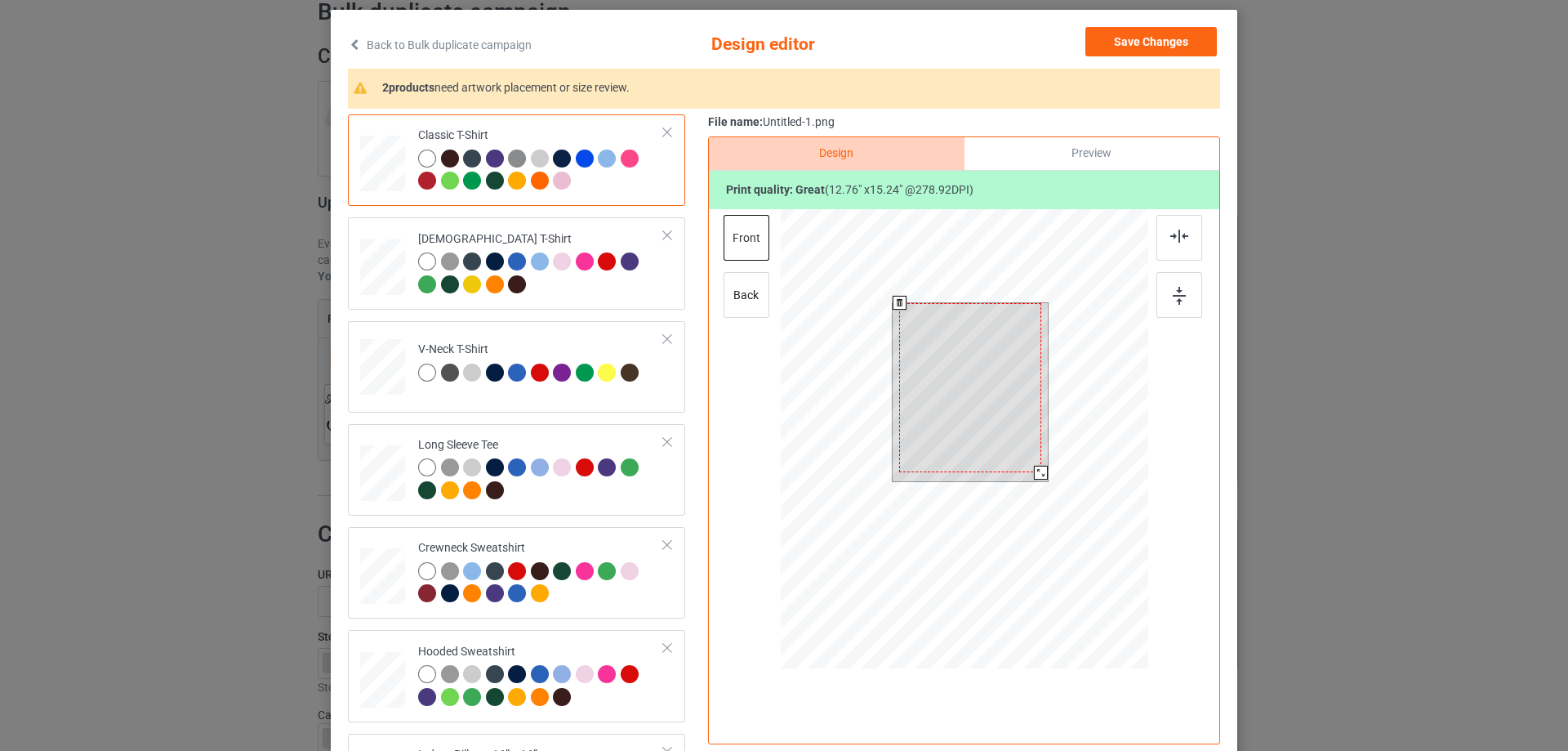
click at [1036, 470] on div at bounding box center [1041, 472] width 13 height 13
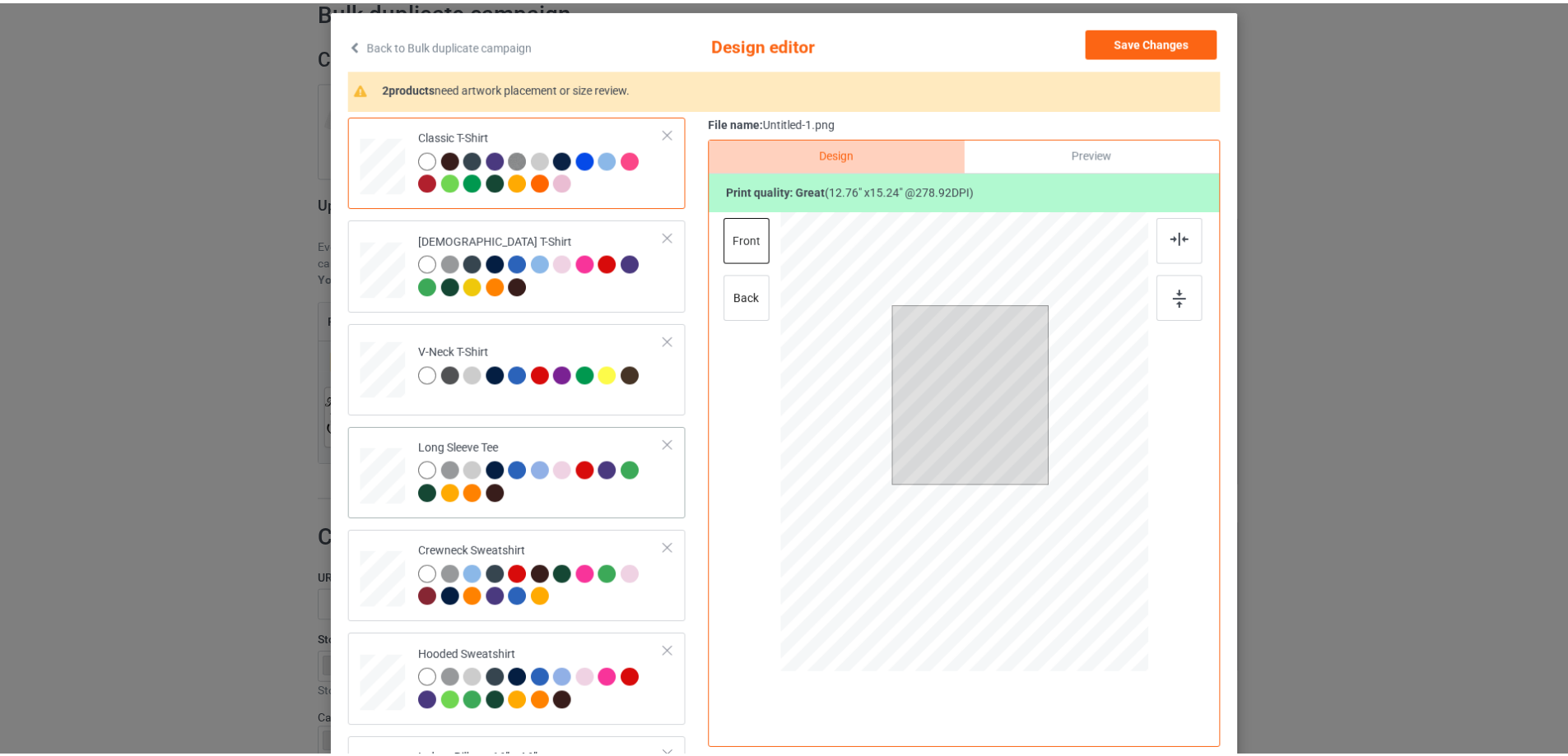
scroll to position [282, 0]
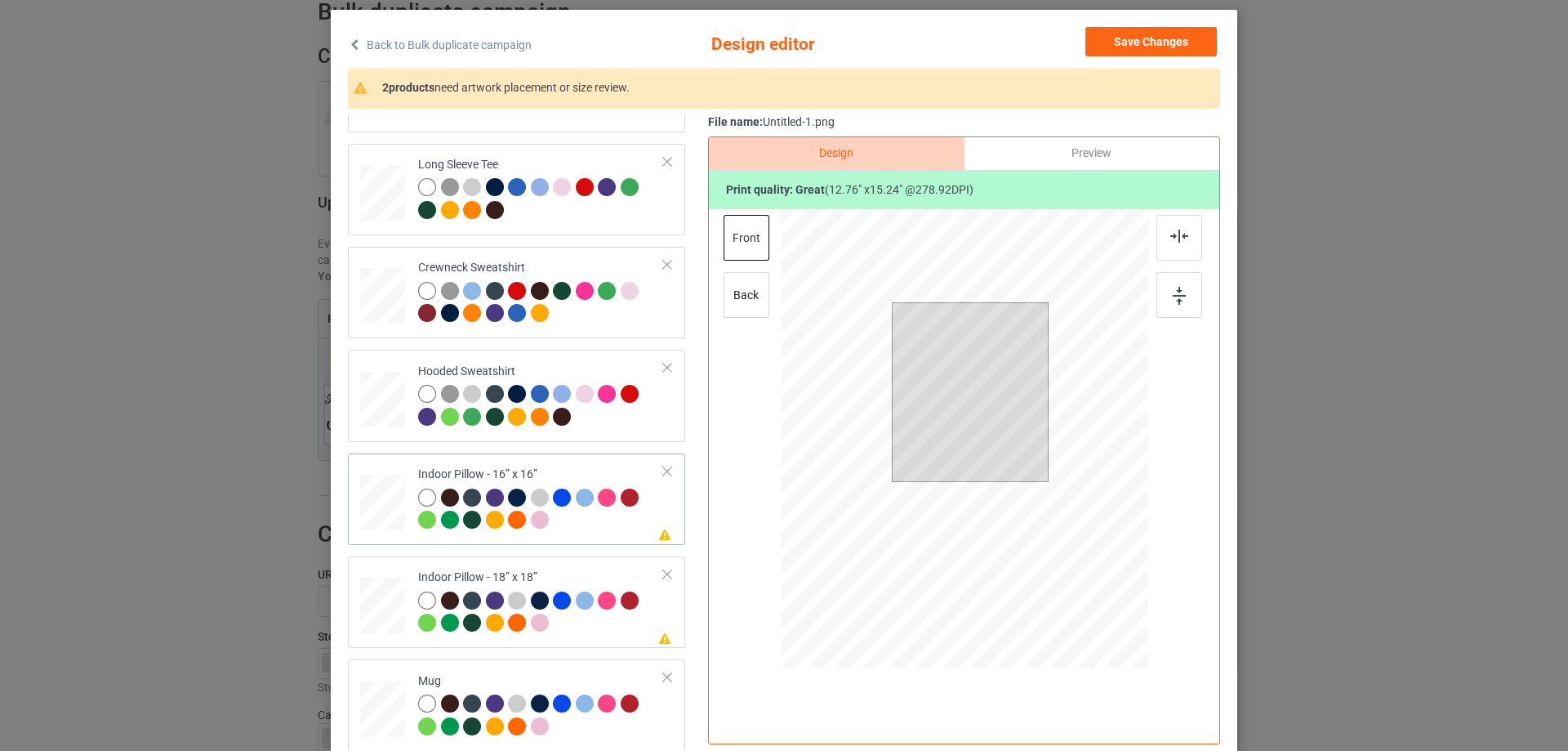
click at [360, 485] on div at bounding box center [382, 502] width 45 height 45
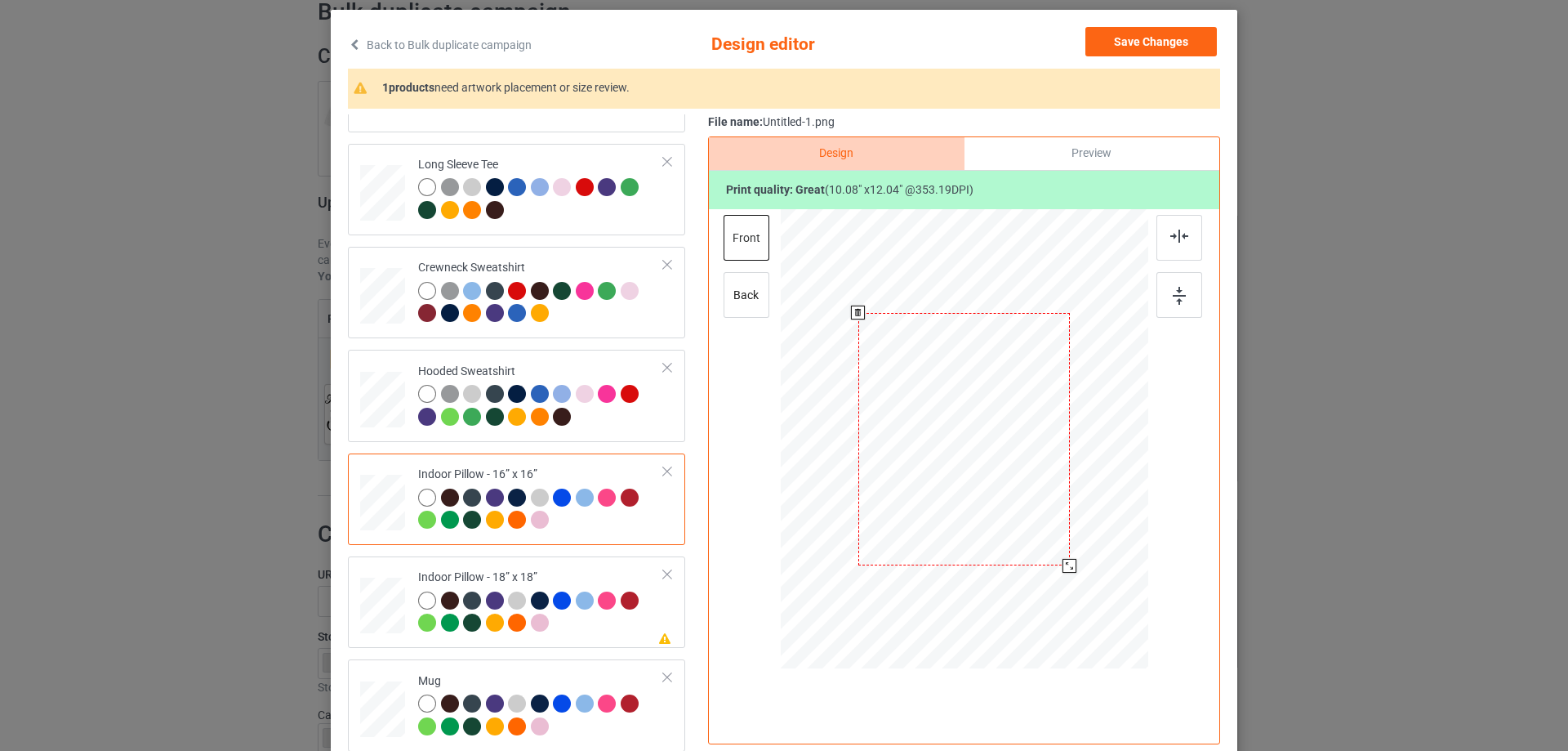
click at [1068, 568] on div at bounding box center [1070, 566] width 13 height 13
click at [1082, 155] on div "Preview" at bounding box center [1092, 154] width 254 height 33
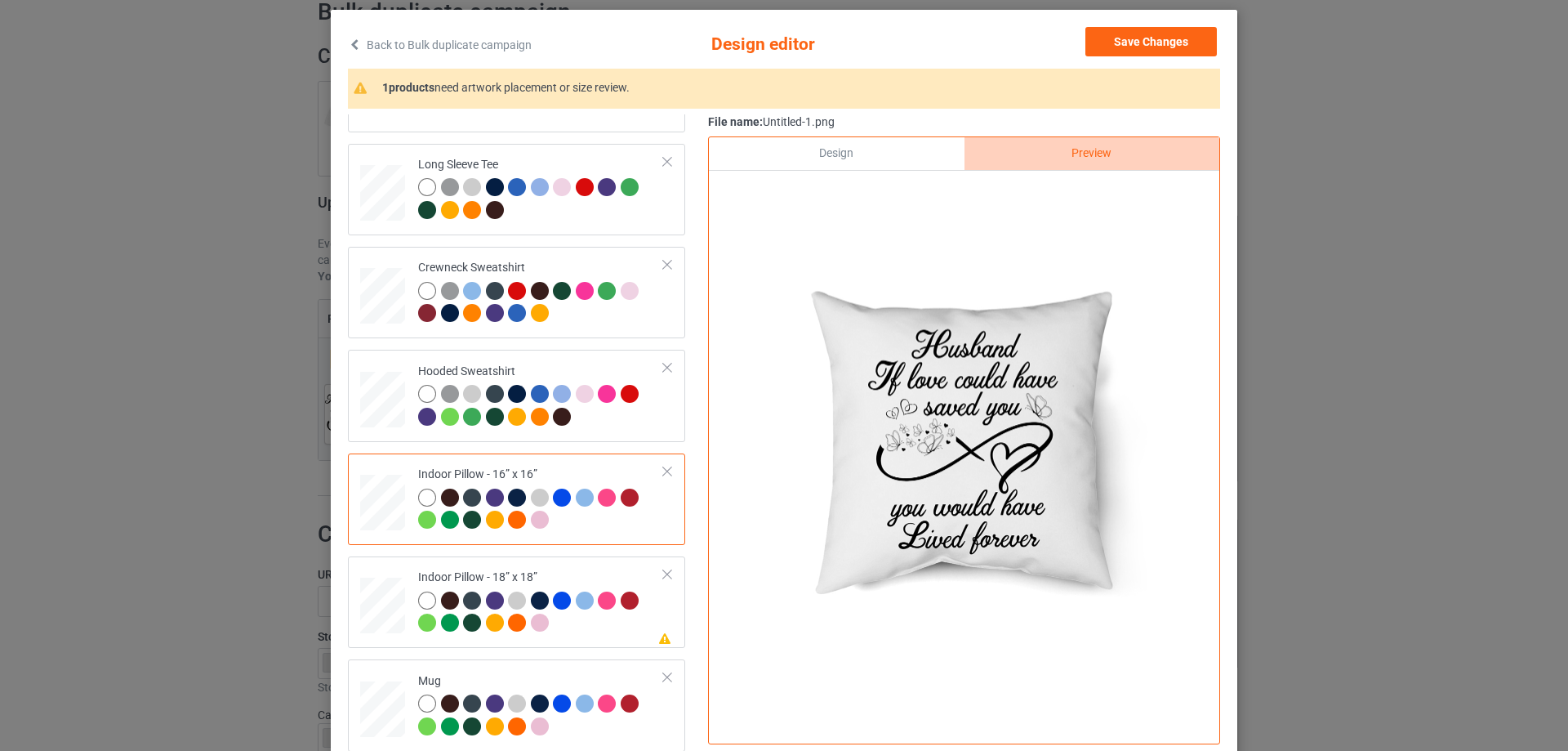
click at [866, 163] on div "Design" at bounding box center [835, 154] width 254 height 33
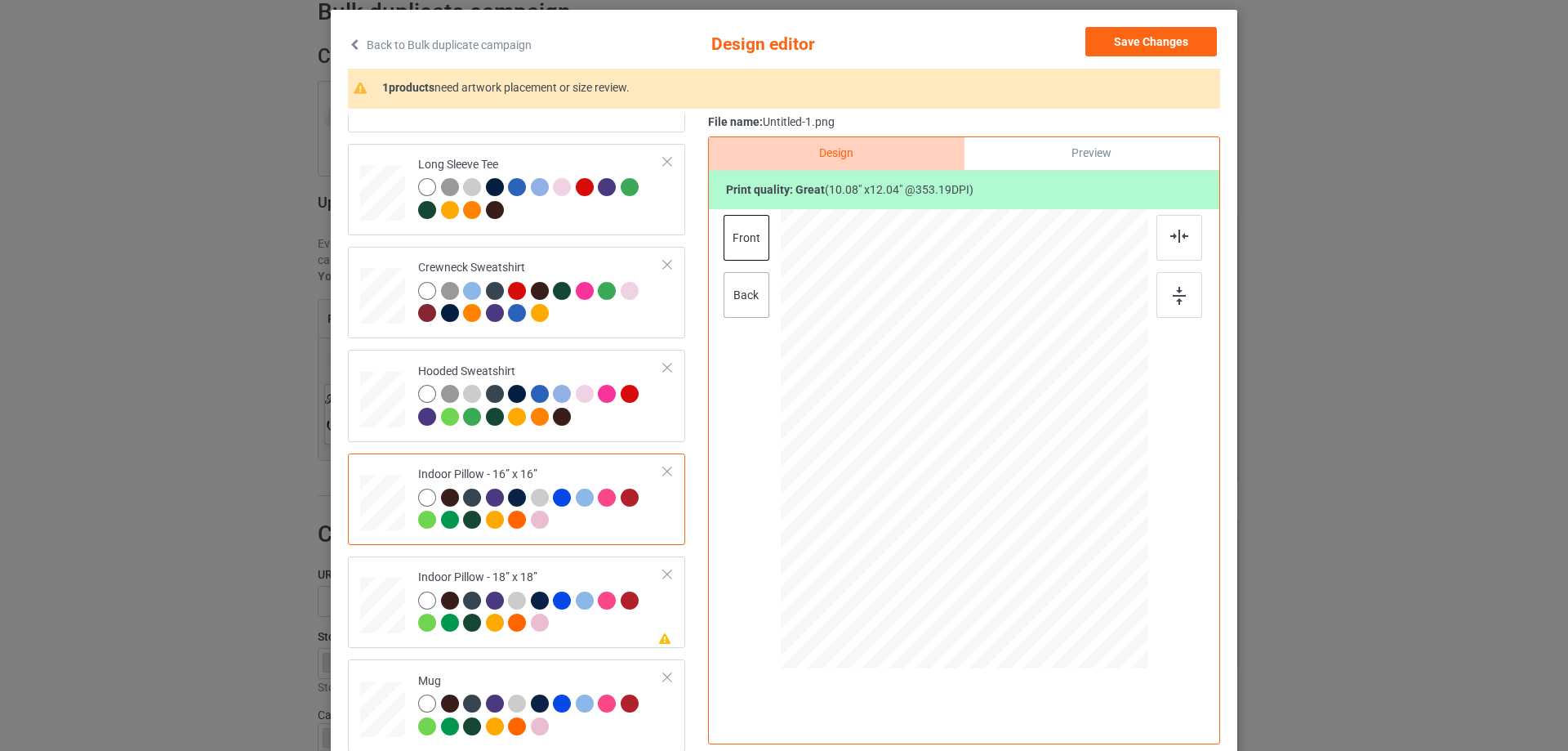
click at [754, 304] on div "back" at bounding box center [747, 295] width 46 height 46
click at [1067, 565] on div at bounding box center [1071, 568] width 13 height 13
click at [605, 570] on div "Indoor Pillow - 18” x 18”" at bounding box center [542, 600] width 246 height 61
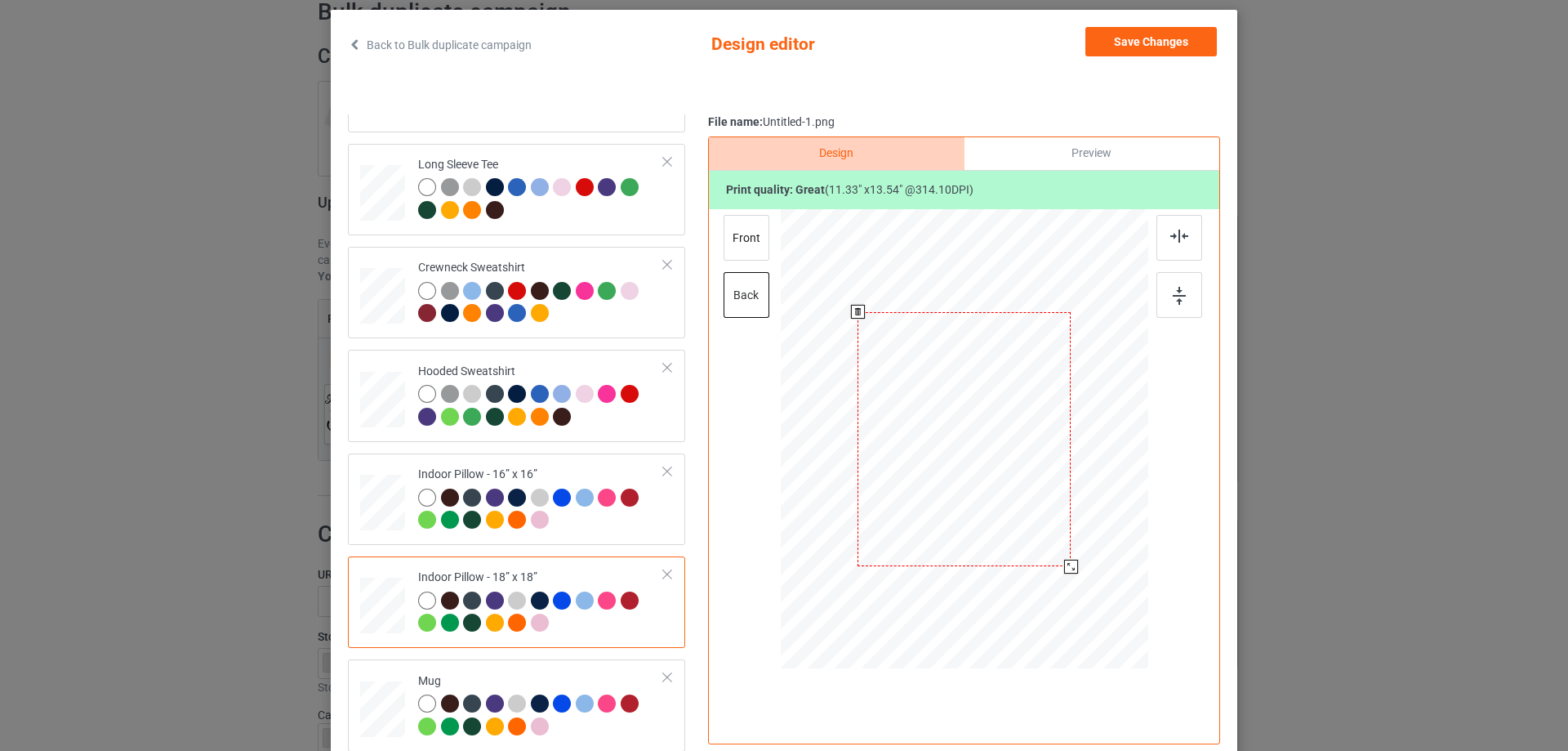
click at [1068, 562] on div at bounding box center [1071, 567] width 13 height 13
click at [747, 245] on div "front" at bounding box center [747, 238] width 46 height 46
click at [1067, 569] on div at bounding box center [1071, 566] width 13 height 13
click at [571, 673] on div "Mug" at bounding box center [542, 704] width 246 height 61
click at [1123, 48] on button "Save Changes" at bounding box center [1151, 41] width 132 height 30
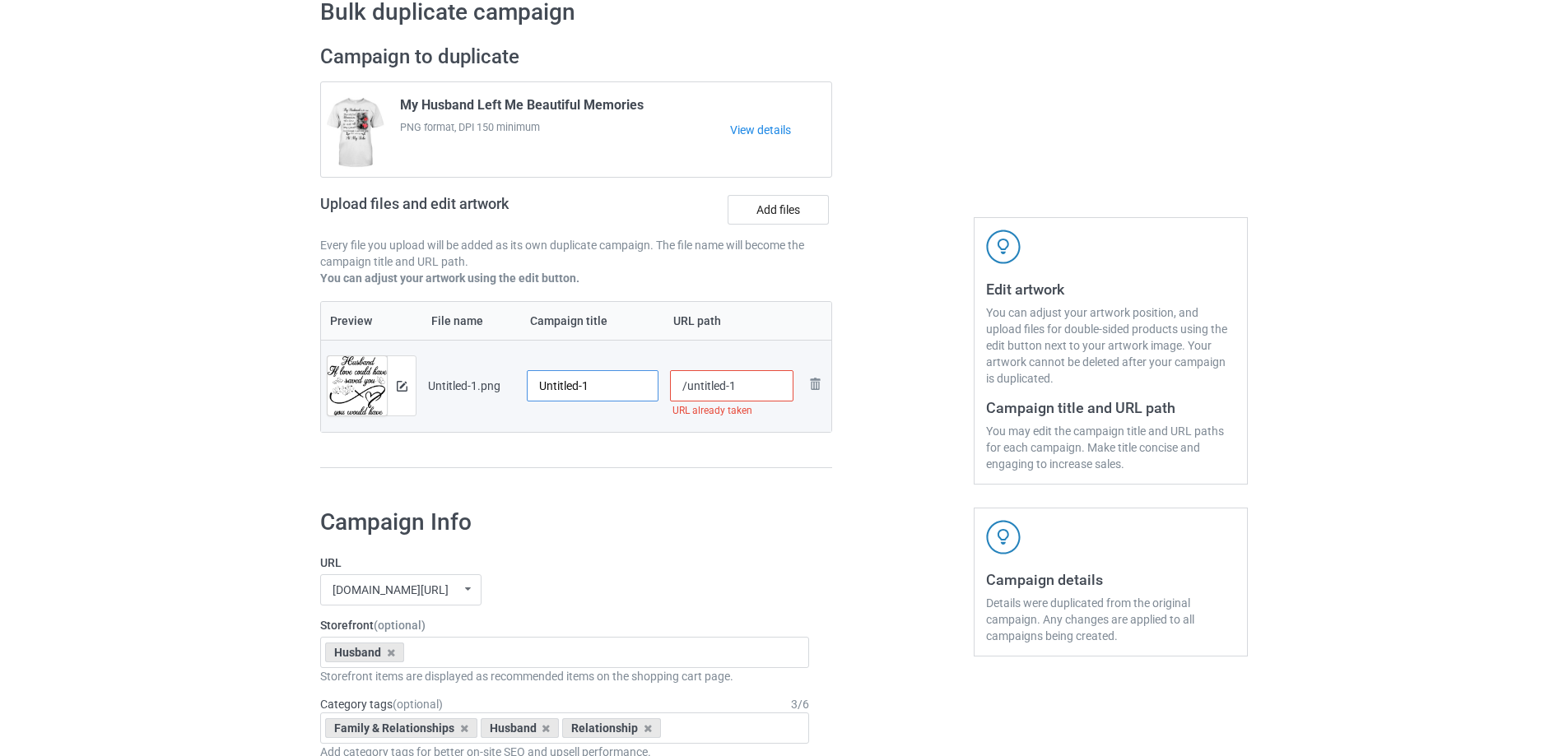
click at [589, 385] on input "Untitled-1" at bounding box center [592, 386] width 132 height 31
paste input "Husband If Love Could Have Saved You You Would Have Lived Forever"
type input "Husband If Love Could Have Saved You You Would Have Lived Forever"
drag, startPoint x: 613, startPoint y: 468, endPoint x: 706, endPoint y: 383, distance: 126.0
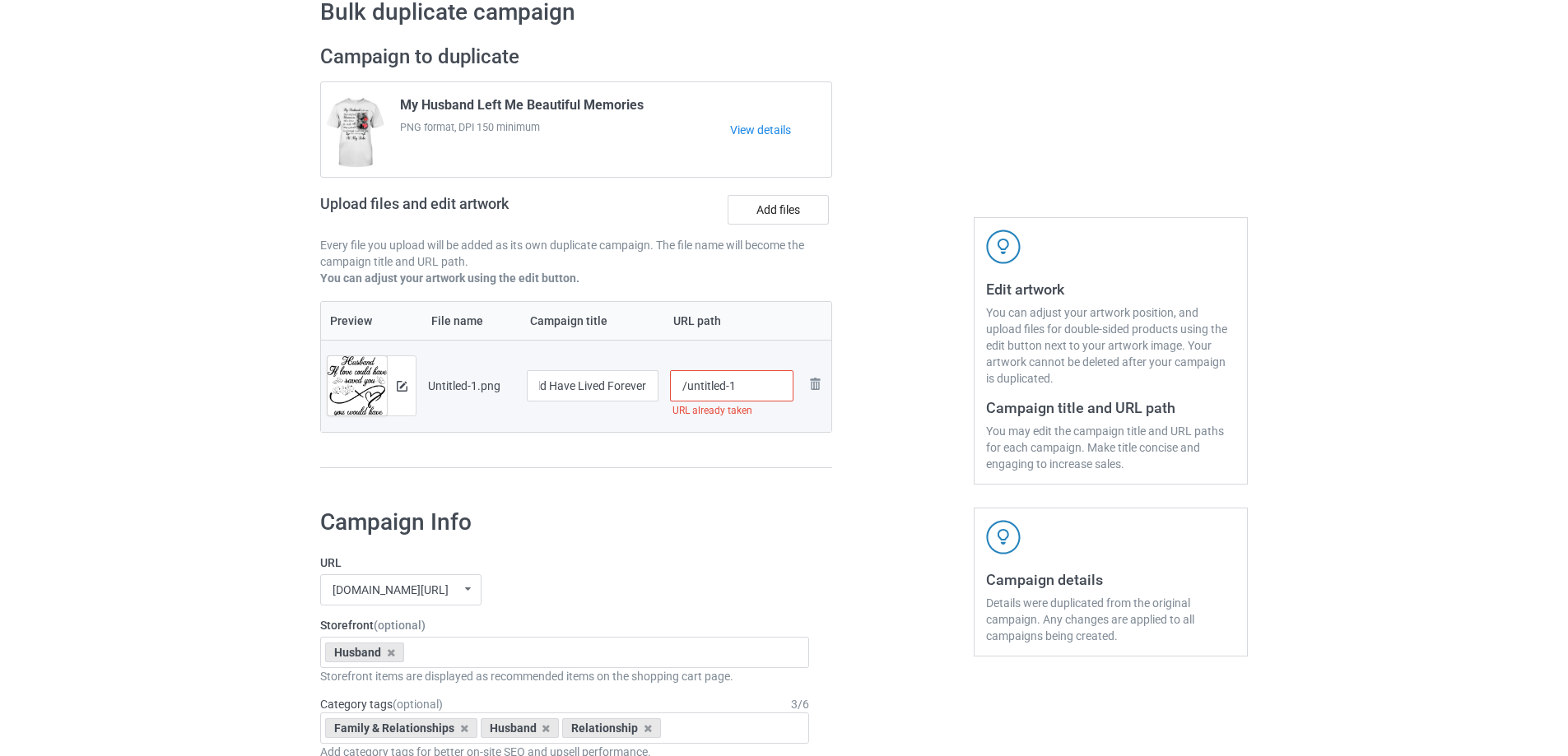
click at [614, 468] on div at bounding box center [576, 468] width 512 height 2
drag, startPoint x: 687, startPoint y: 389, endPoint x: 778, endPoint y: 389, distance: 91.0
click at [778, 389] on input "/untitled-1" at bounding box center [731, 386] width 124 height 31
type input "/hilc"
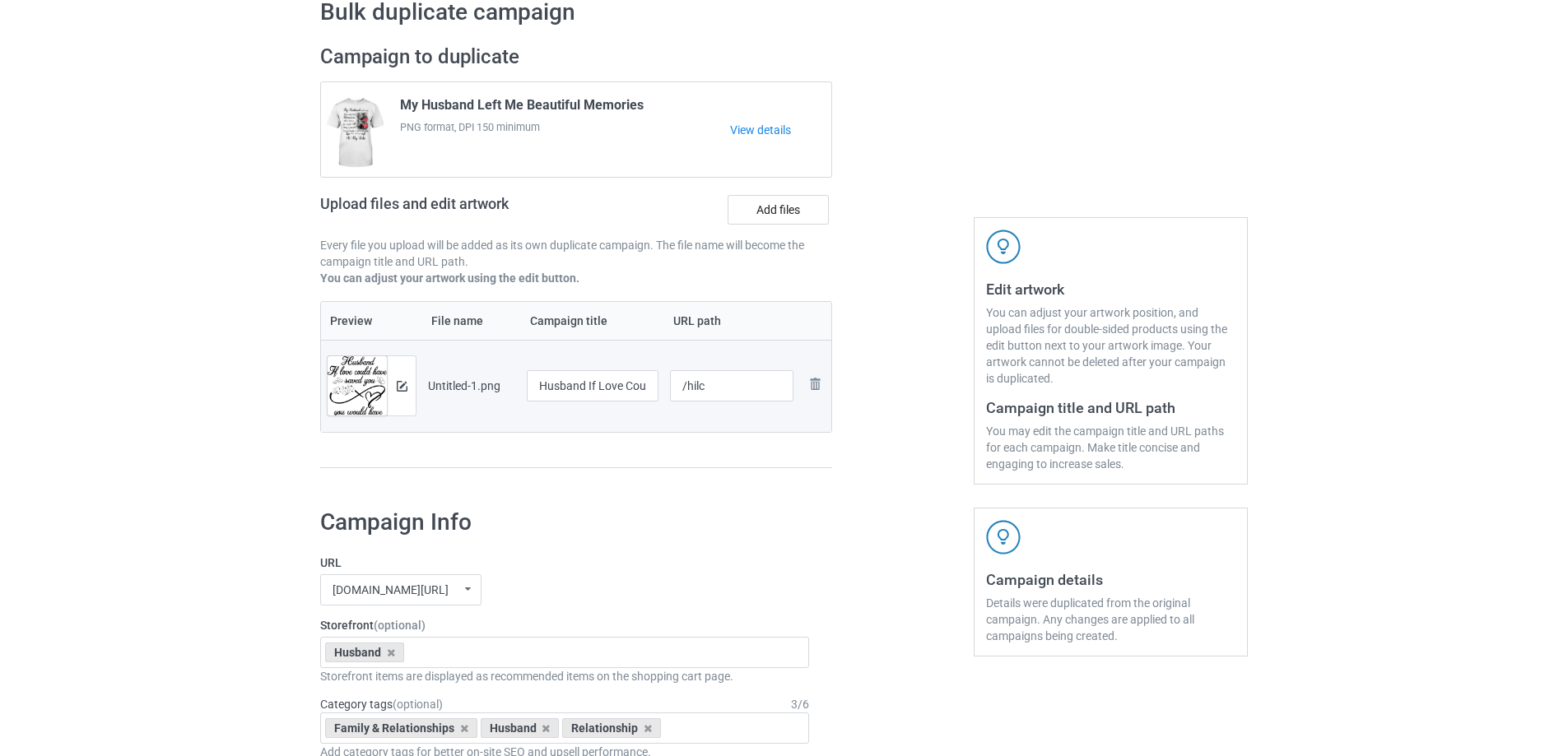
click at [837, 483] on div "Campaign to duplicate My Husband Left Me Beautiful Memories PNG format, DPI 150…" at bounding box center [576, 264] width 535 height 463
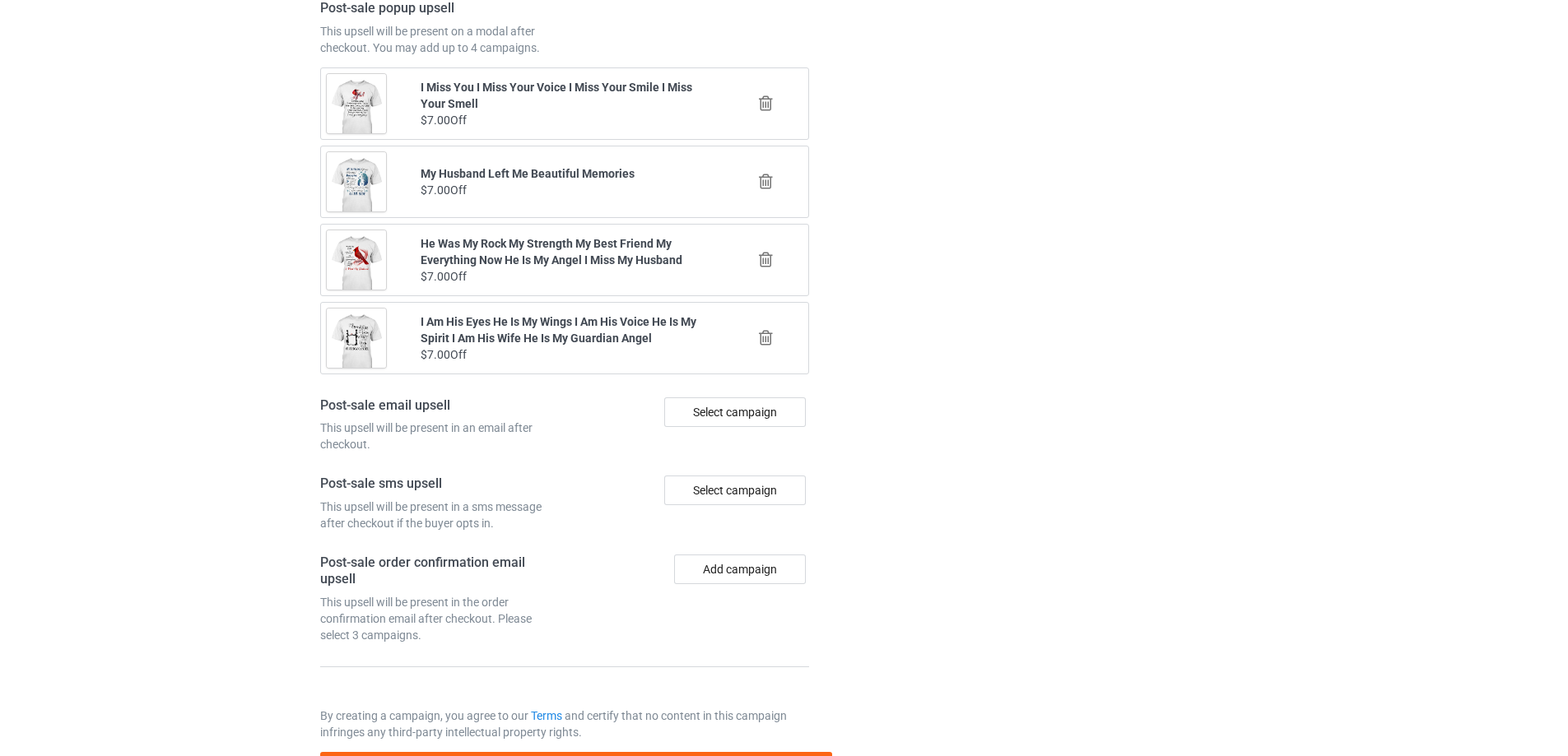
scroll to position [1914, 0]
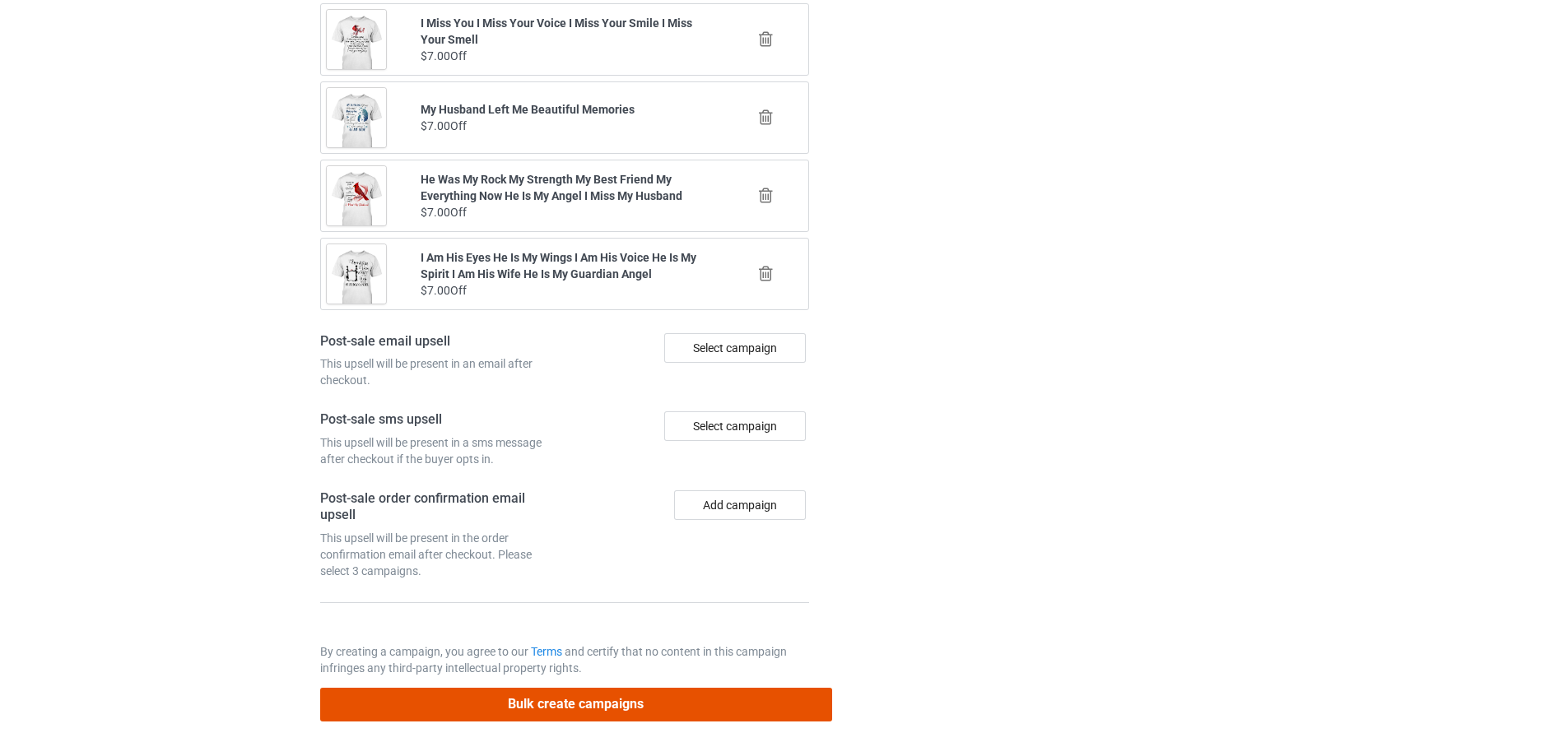
click at [684, 700] on button "Bulk create campaigns" at bounding box center [576, 704] width 512 height 34
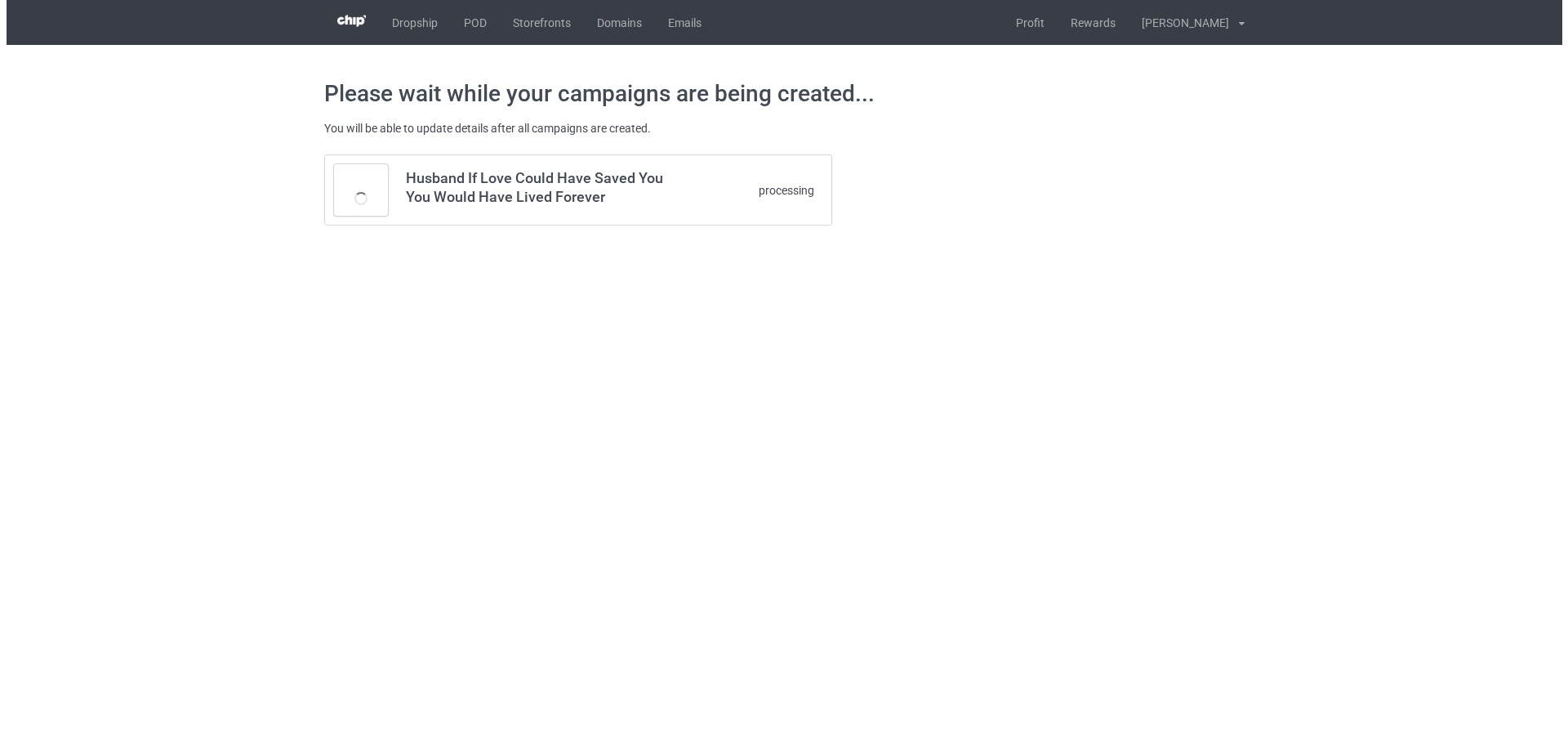
scroll to position [0, 0]
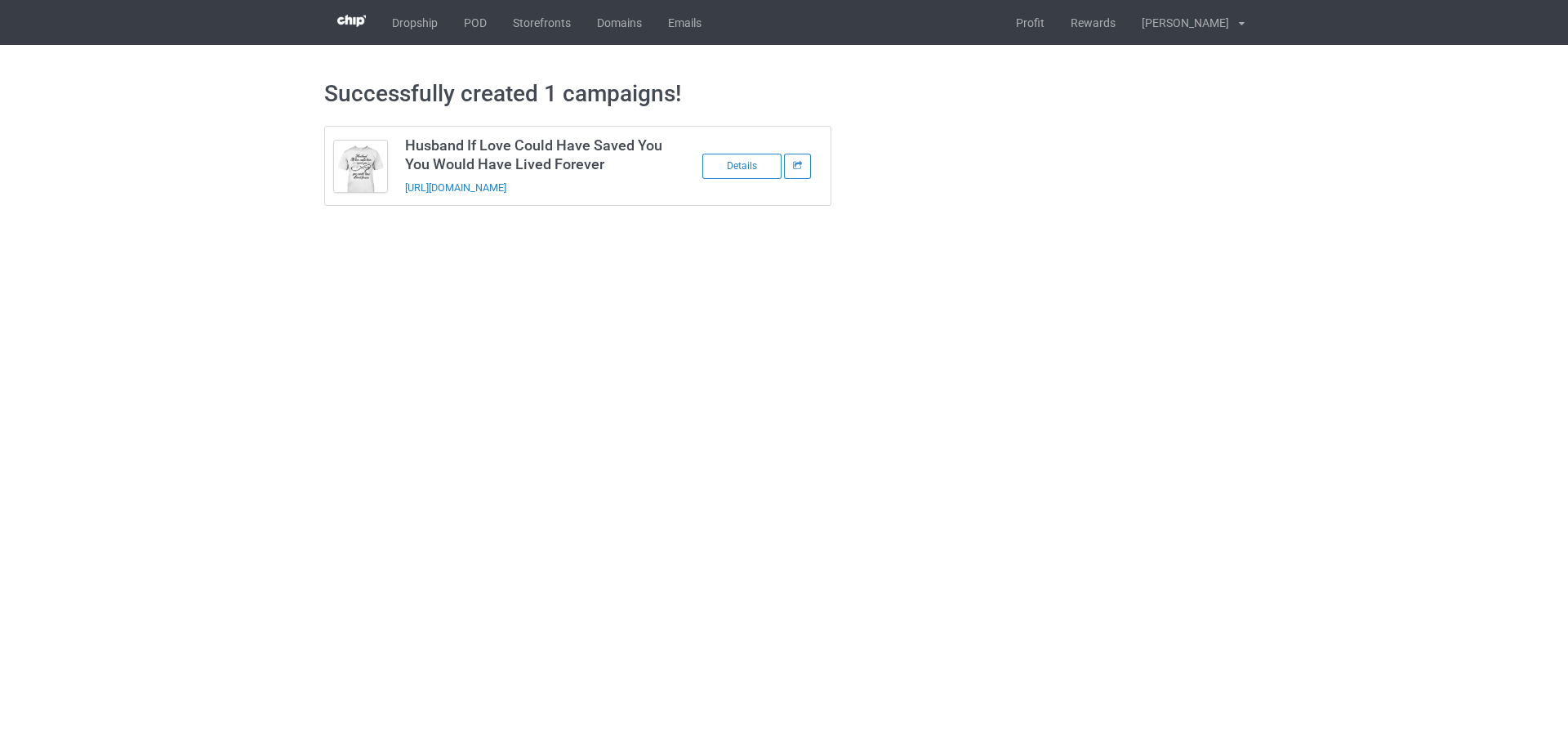
drag, startPoint x: 601, startPoint y: 193, endPoint x: 398, endPoint y: 200, distance: 203.1
click at [398, 200] on td "Husband If Love Could Have Saved You You Would Have Lived Forever https://www.s…" at bounding box center [535, 166] width 277 height 79
copy link "https://www.sendinglovetoheaven.com/hilc"
